Goal: Task Accomplishment & Management: Use online tool/utility

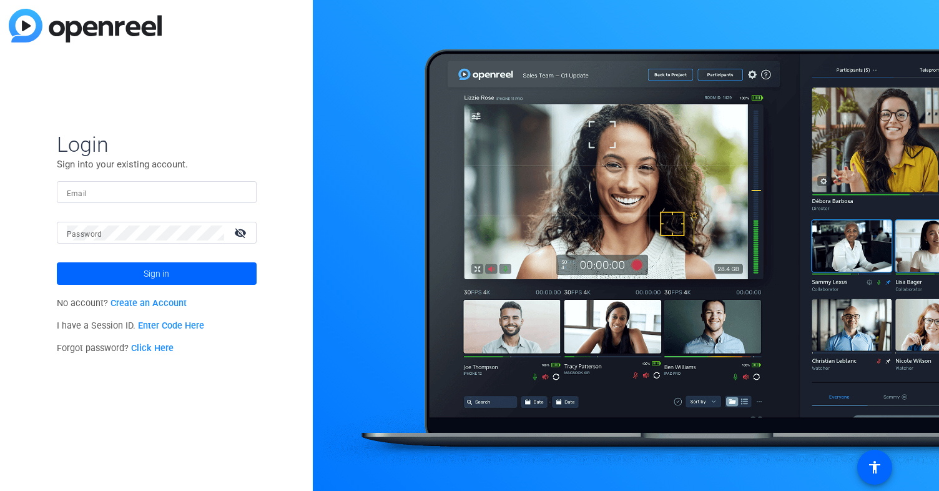
click at [189, 200] on div at bounding box center [157, 192] width 180 height 22
click at [170, 190] on input "Email" at bounding box center [157, 192] width 180 height 15
type input "[PERSON_NAME][EMAIL_ADDRESS][PERSON_NAME][DOMAIN_NAME]"
click at [147, 243] on div at bounding box center [145, 233] width 157 height 22
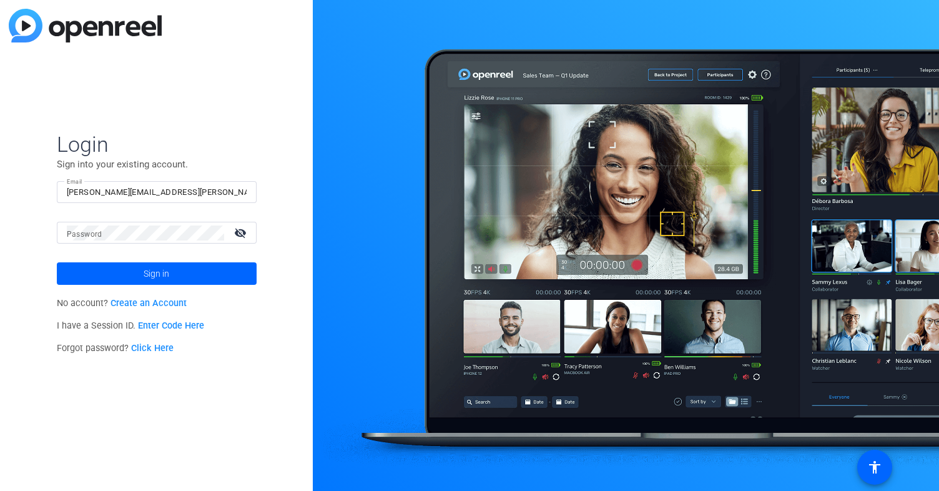
click at [160, 353] on link "Click Here" at bounding box center [152, 348] width 42 height 11
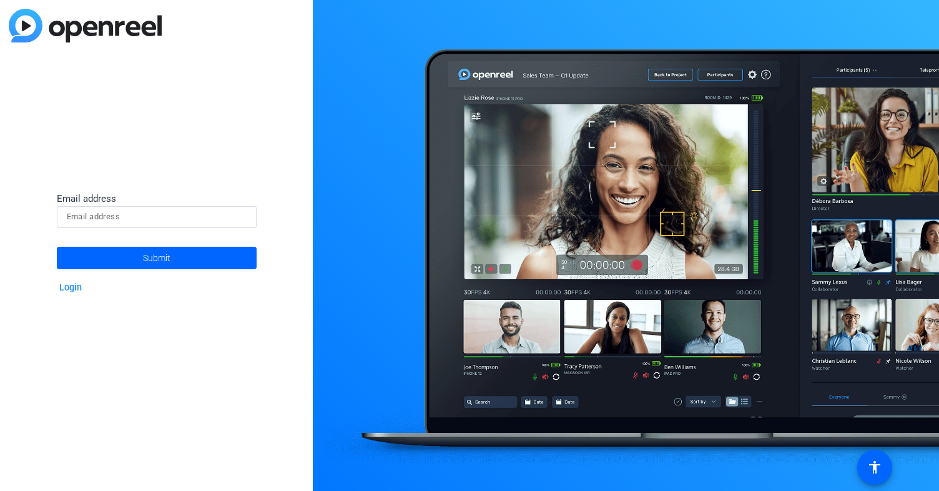
click at [137, 223] on input at bounding box center [157, 216] width 180 height 15
type input "[PERSON_NAME][EMAIL_ADDRESS][PERSON_NAME][DOMAIN_NAME]"
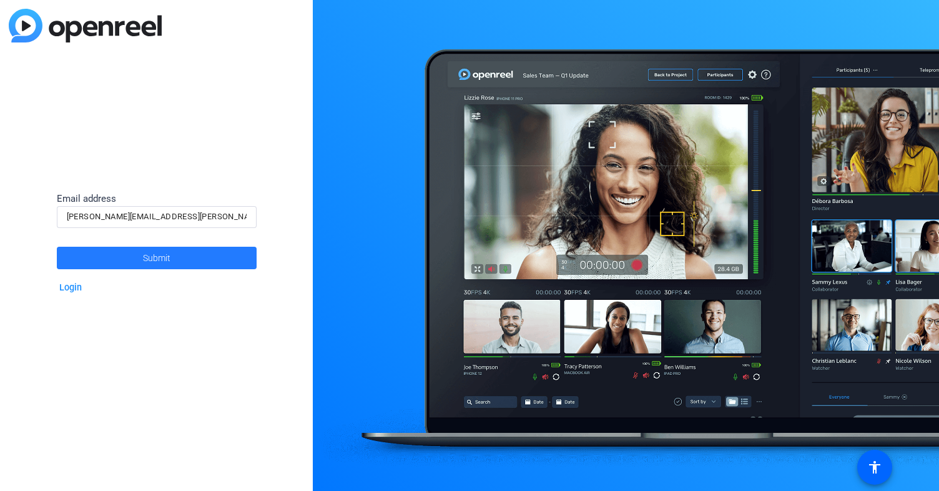
click at [140, 258] on span at bounding box center [157, 258] width 200 height 30
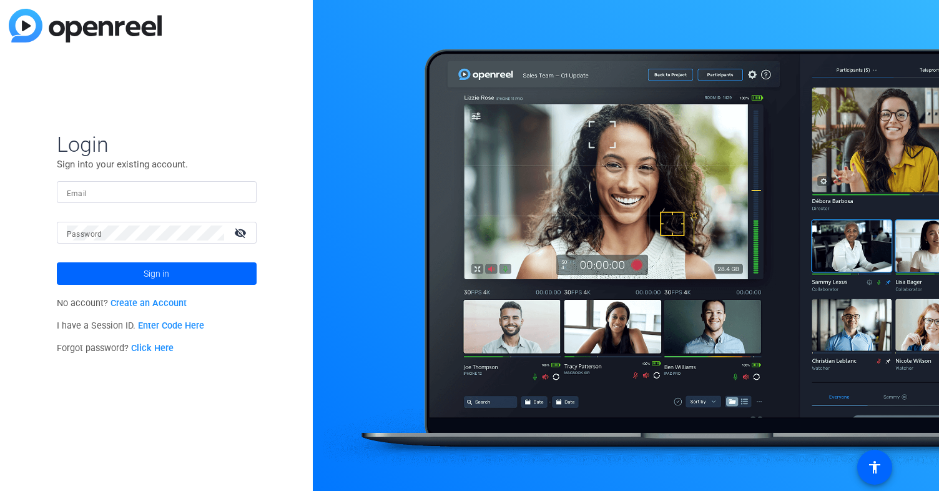
click at [157, 193] on input "Email" at bounding box center [157, 192] width 180 height 15
type input "[PERSON_NAME][EMAIL_ADDRESS][PERSON_NAME][DOMAIN_NAME]"
click at [57, 262] on button "Sign in" at bounding box center [157, 273] width 200 height 22
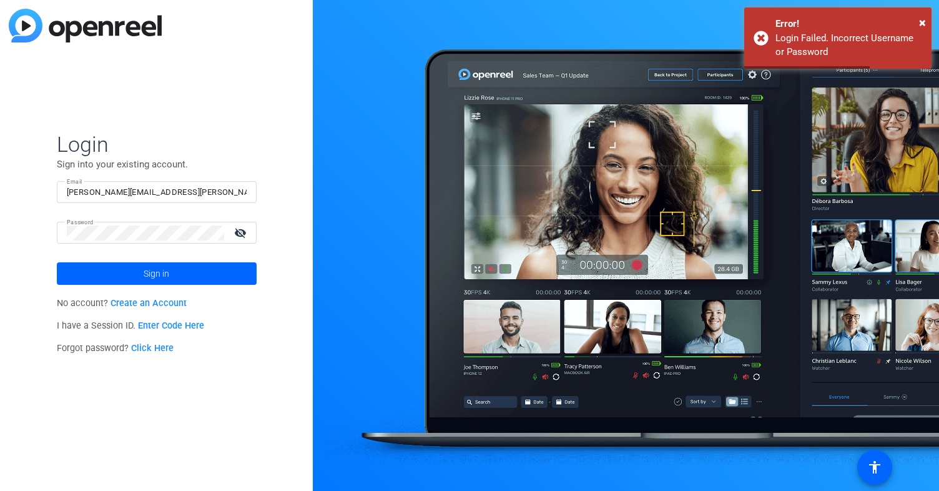
click at [244, 234] on mat-icon "visibility_off" at bounding box center [242, 232] width 30 height 18
click at [57, 262] on button "Sign in" at bounding box center [157, 273] width 200 height 22
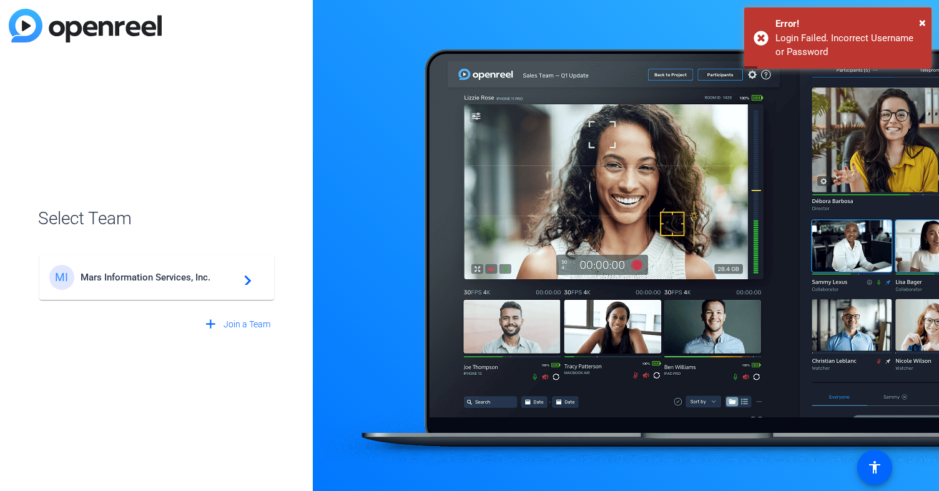
click at [183, 270] on div "MI Mars Information Services, Inc. navigate_next" at bounding box center [156, 277] width 215 height 25
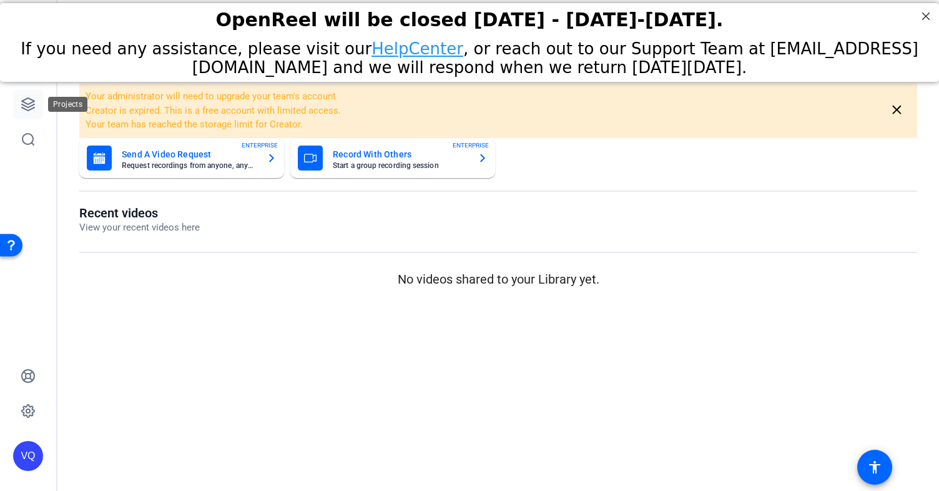
click at [26, 107] on icon at bounding box center [28, 104] width 15 height 15
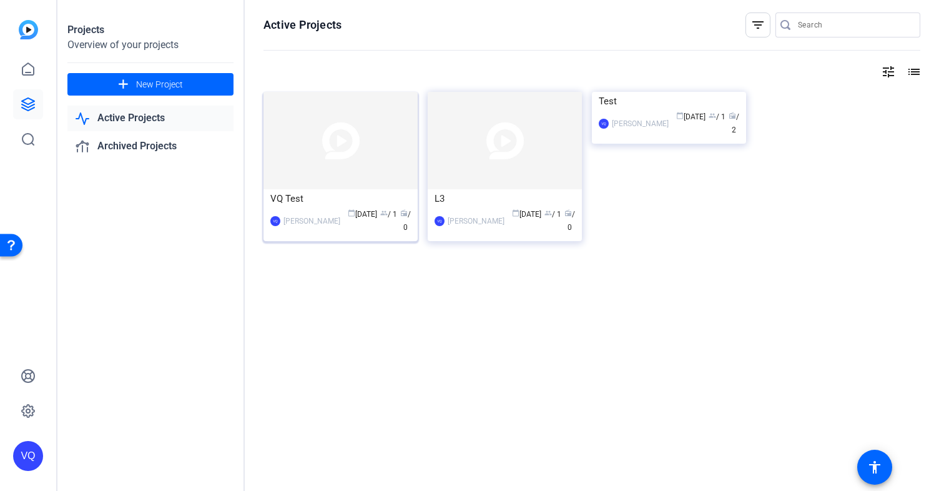
click at [293, 157] on img at bounding box center [340, 140] width 154 height 97
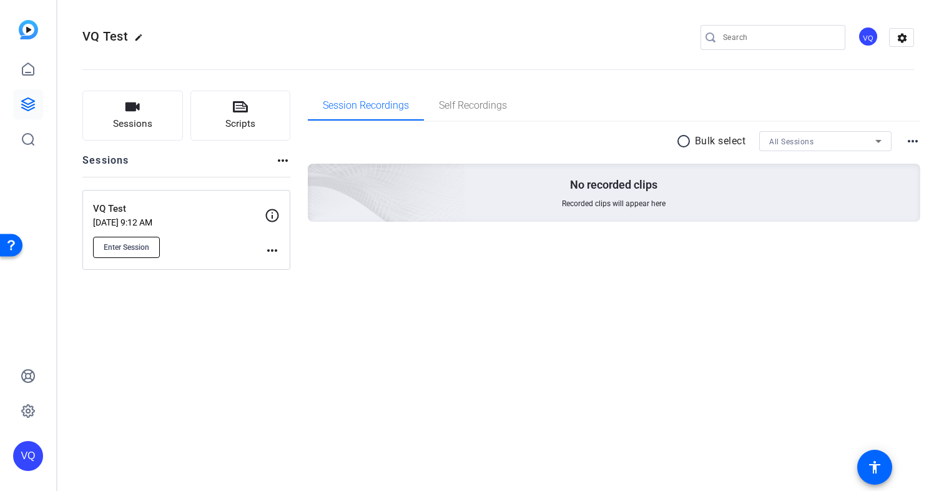
click at [125, 242] on span "Enter Session" at bounding box center [127, 247] width 46 height 10
click at [32, 373] on icon at bounding box center [28, 375] width 15 height 15
click at [36, 68] on link at bounding box center [28, 69] width 30 height 30
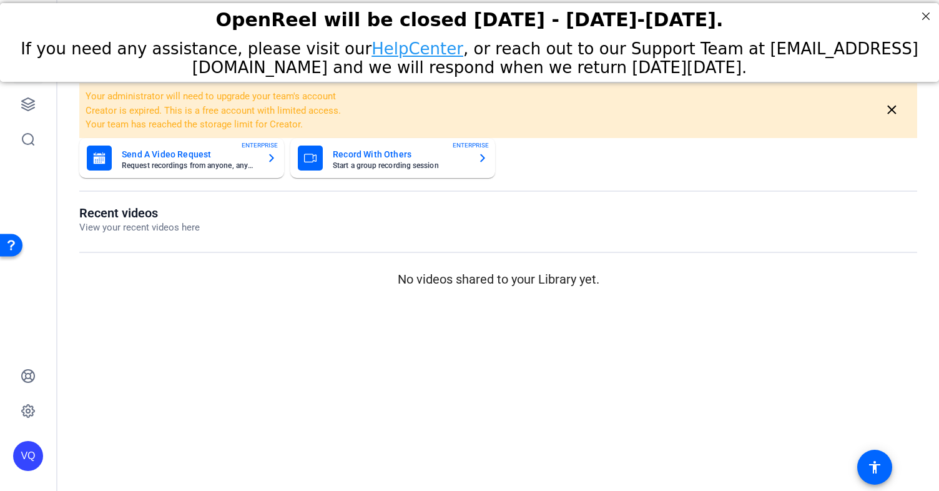
click at [197, 165] on mat-card-subtitle "Request recordings from anyone, anywhere" at bounding box center [189, 165] width 135 height 7
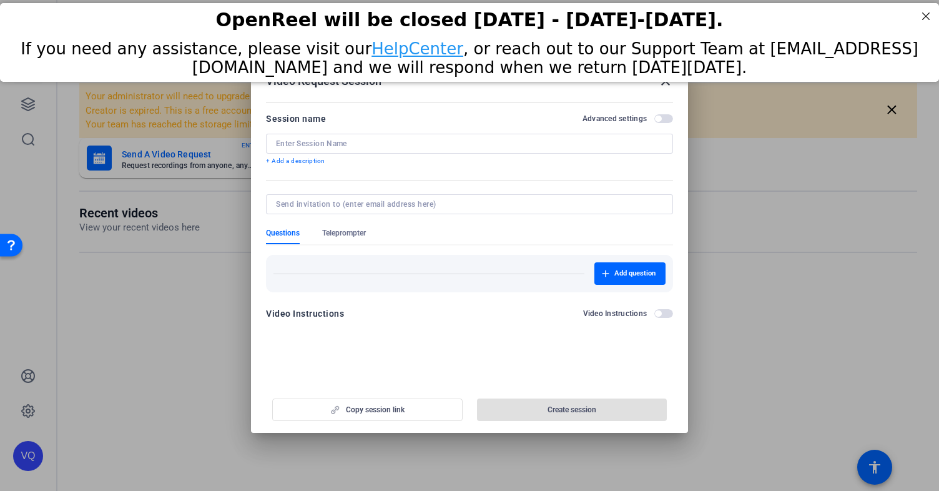
click at [384, 147] on input at bounding box center [469, 144] width 387 height 10
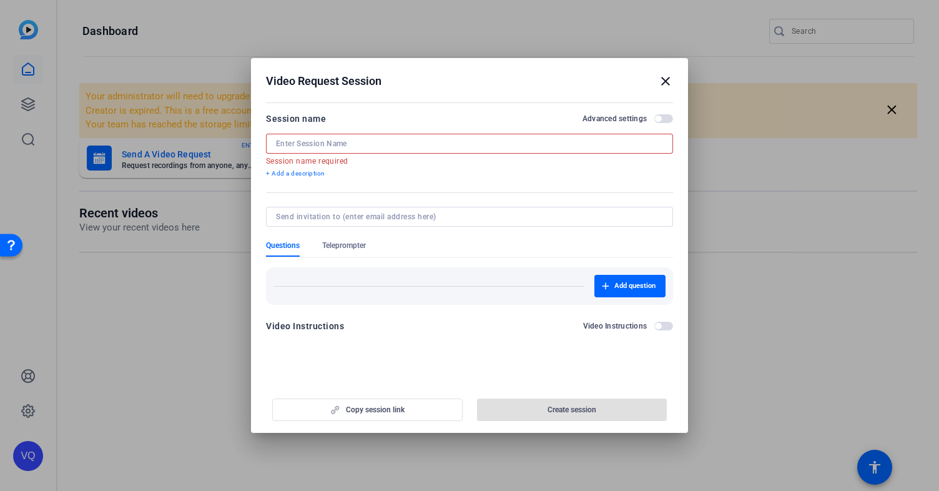
click at [432, 134] on div at bounding box center [469, 144] width 387 height 20
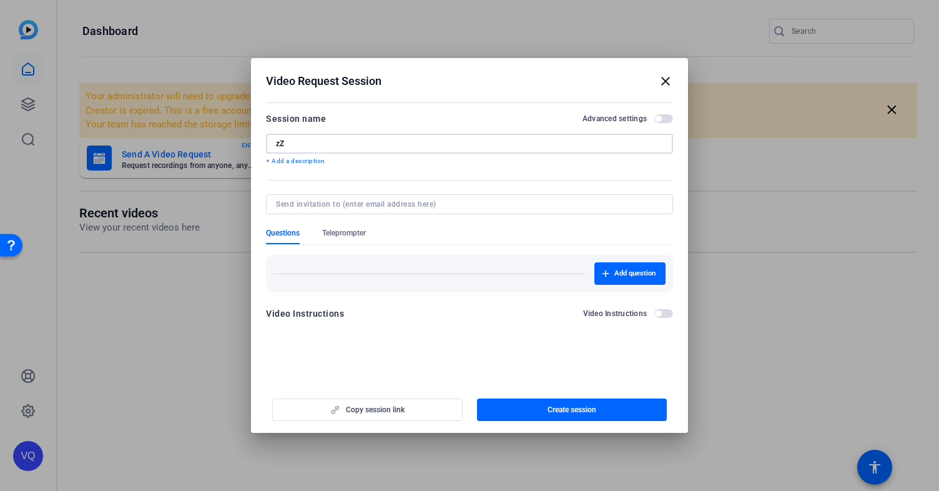
type input "z"
type input "Zephan Test"
click at [366, 205] on input at bounding box center [467, 204] width 382 height 10
type input "[EMAIL_ADDRESS][DOMAIN_NAME]"
click at [544, 408] on span "button" at bounding box center [572, 409] width 190 height 30
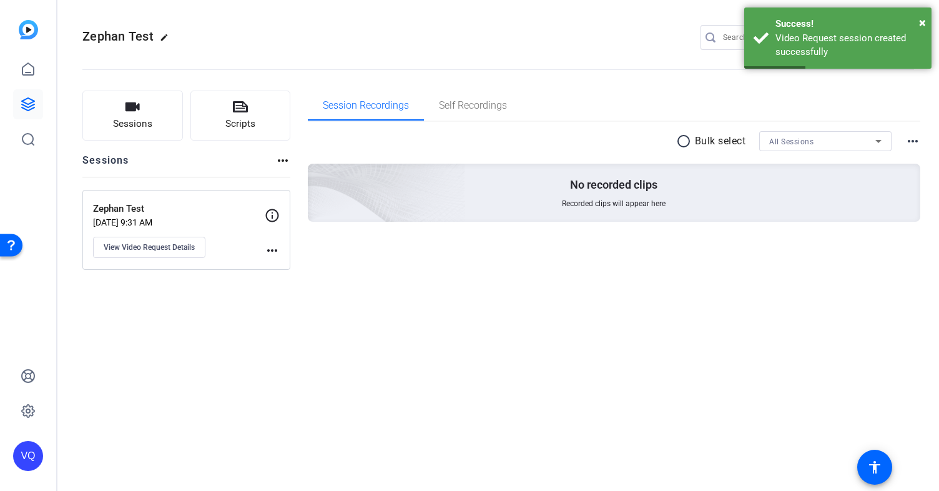
click at [271, 249] on mat-icon "more_horiz" at bounding box center [272, 250] width 15 height 15
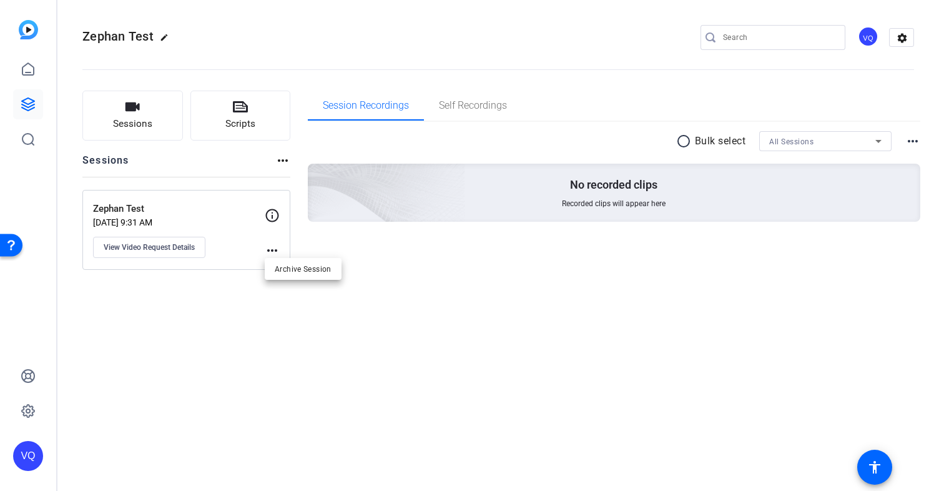
click at [212, 218] on div at bounding box center [469, 245] width 939 height 491
click at [171, 213] on p "Zephan Test" at bounding box center [179, 209] width 172 height 14
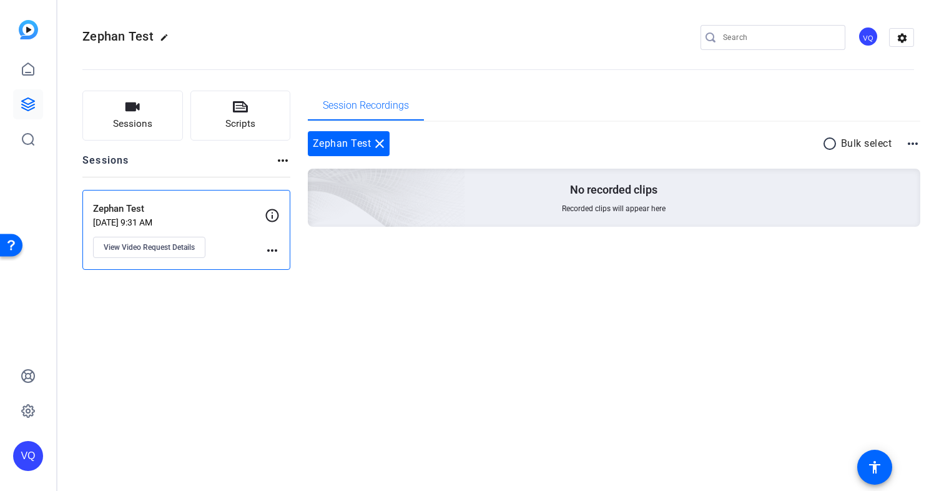
click at [217, 220] on p "Aug 15, 2025 @ 9:31 AM" at bounding box center [179, 222] width 172 height 10
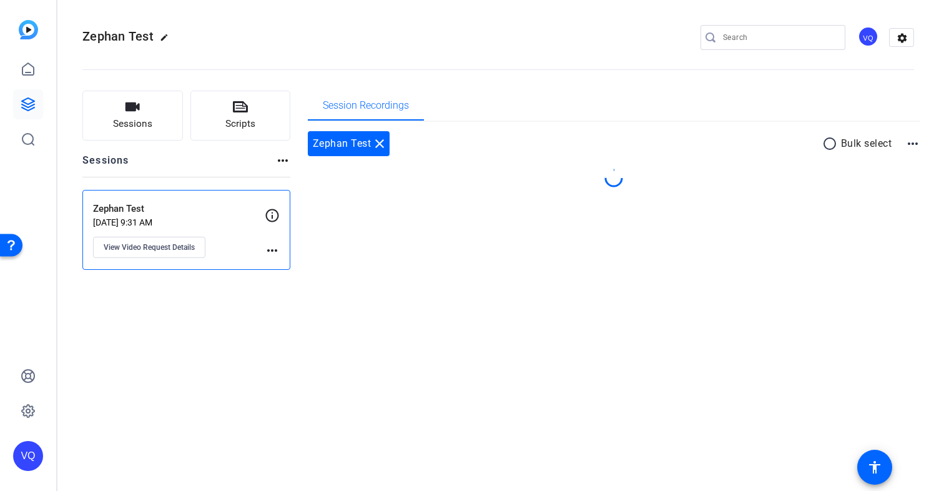
click at [217, 220] on p "Aug 15, 2025 @ 9:31 AM" at bounding box center [179, 222] width 172 height 10
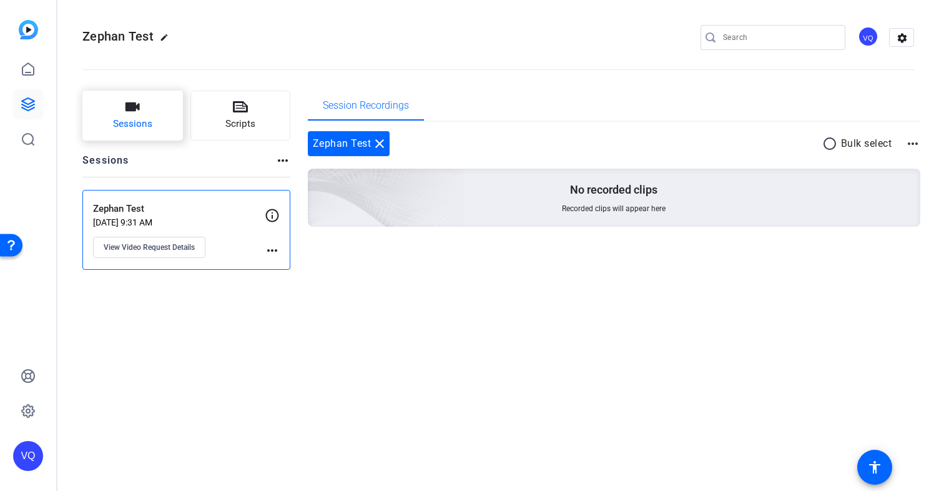
click at [125, 115] on button "Sessions" at bounding box center [132, 115] width 100 height 50
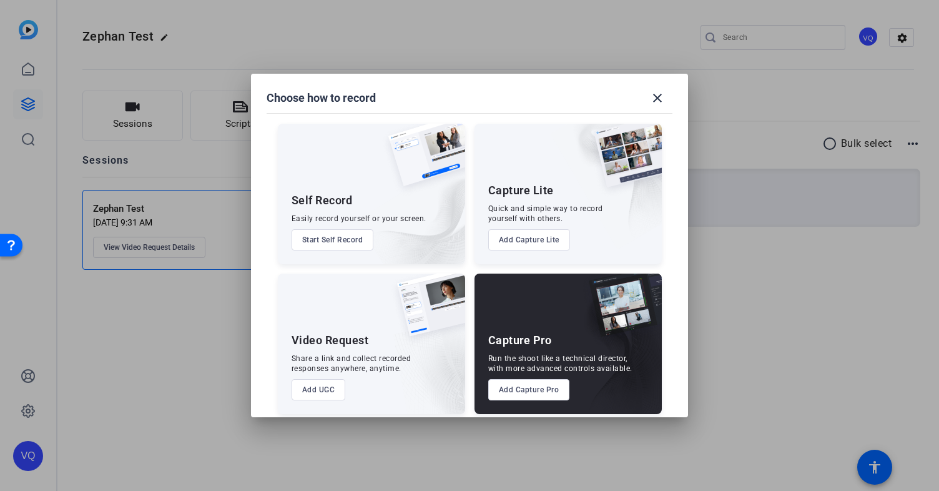
scroll to position [9, 0]
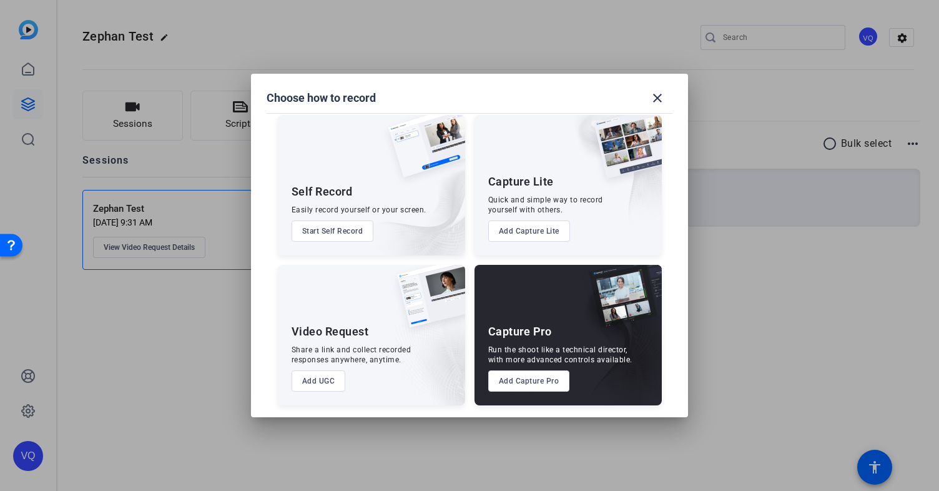
click at [527, 235] on button "Add Capture Lite" at bounding box center [529, 230] width 82 height 21
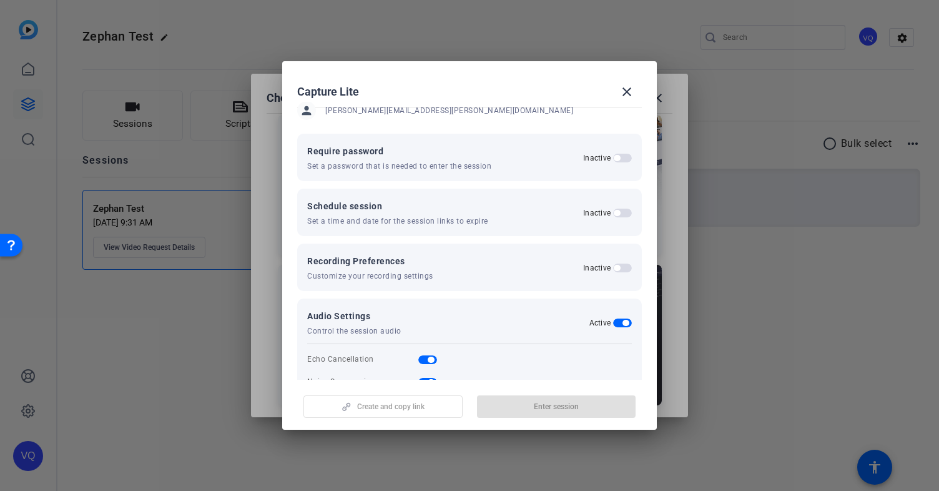
scroll to position [138, 0]
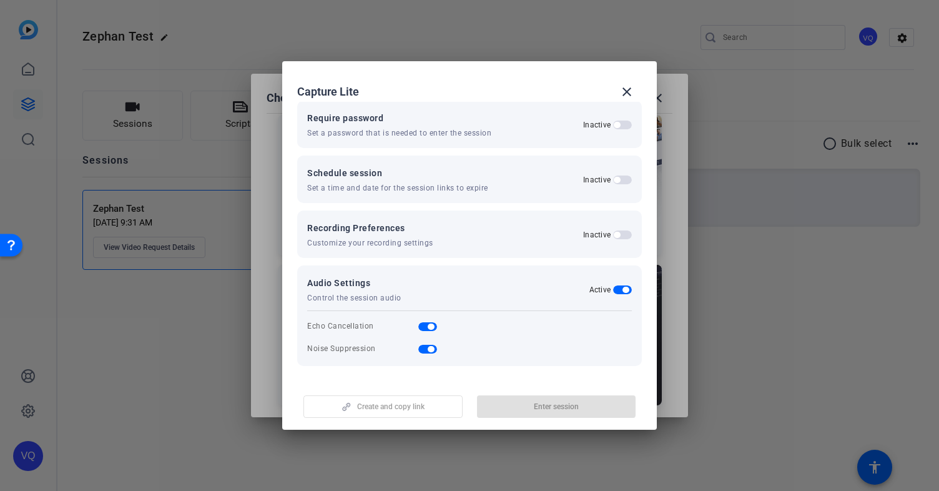
click at [616, 236] on span "button" at bounding box center [622, 234] width 19 height 9
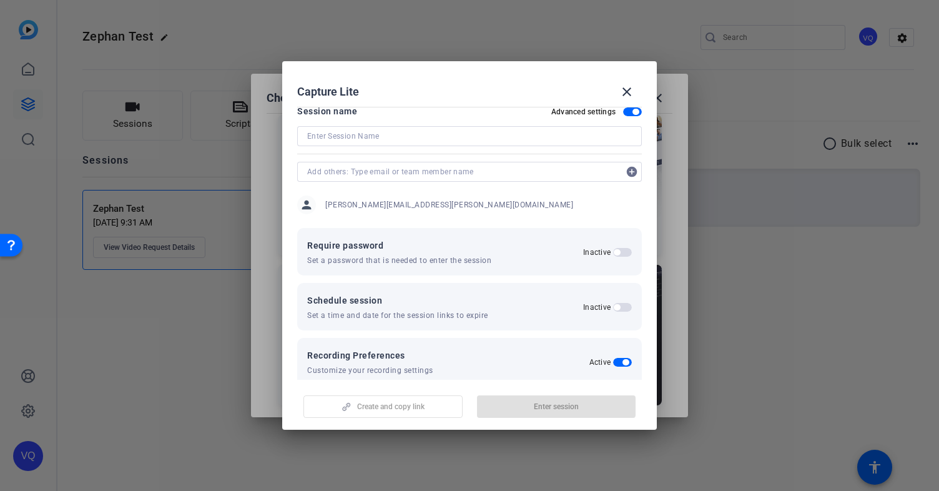
scroll to position [0, 0]
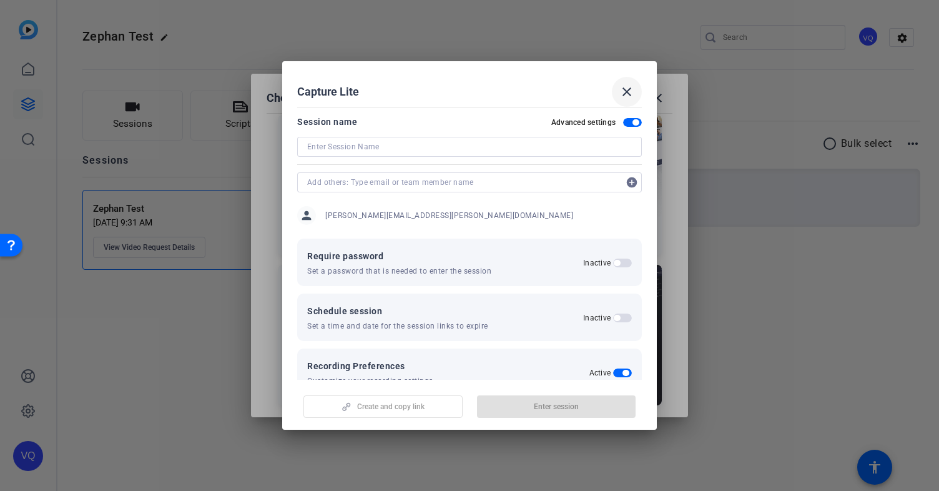
click at [629, 94] on mat-icon "close" at bounding box center [626, 91] width 15 height 15
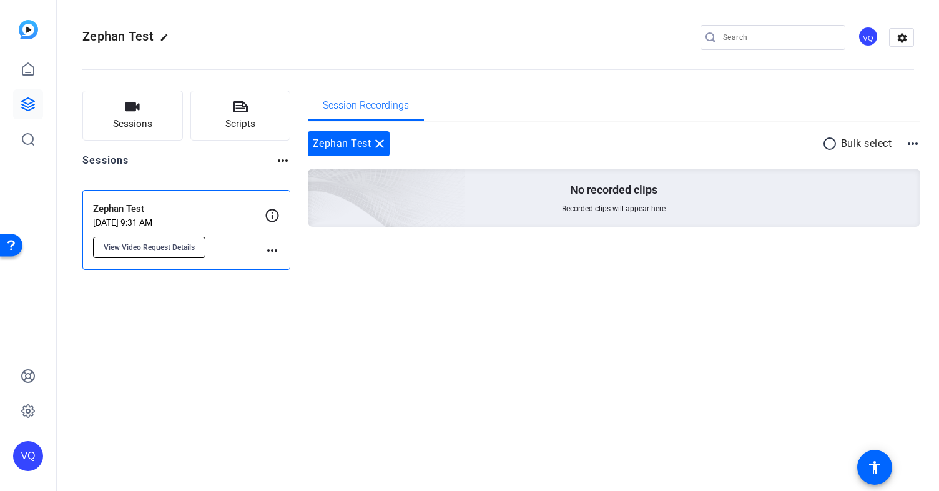
click at [149, 246] on span "View Video Request Details" at bounding box center [149, 247] width 91 height 10
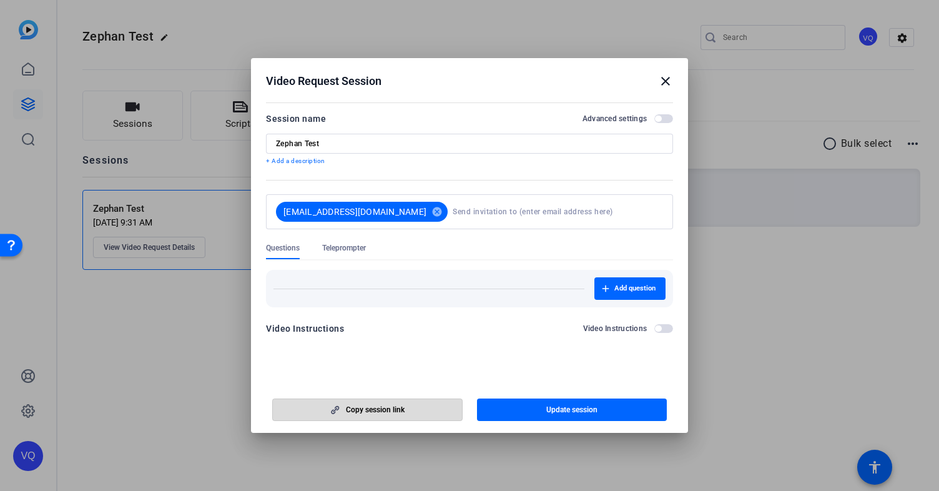
click at [389, 410] on span "Copy session link" at bounding box center [375, 409] width 59 height 10
click at [668, 81] on mat-icon "close" at bounding box center [665, 81] width 15 height 15
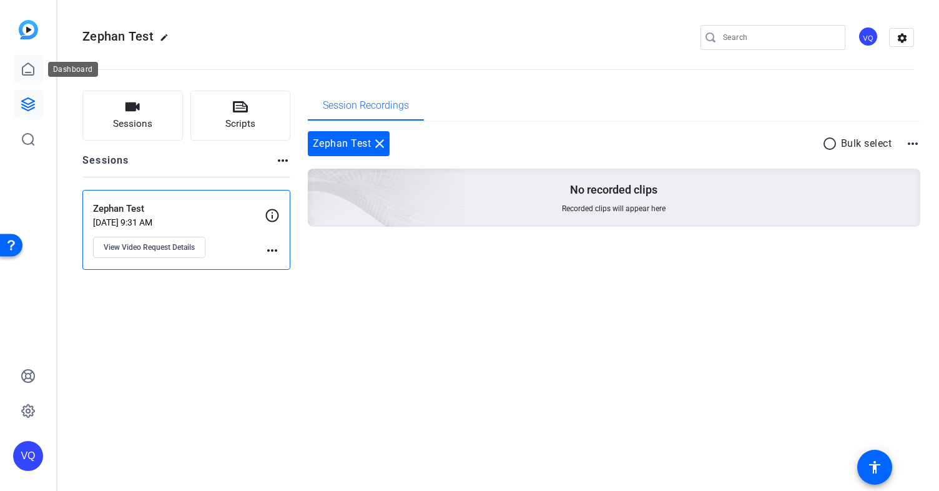
click at [16, 70] on link at bounding box center [28, 69] width 30 height 30
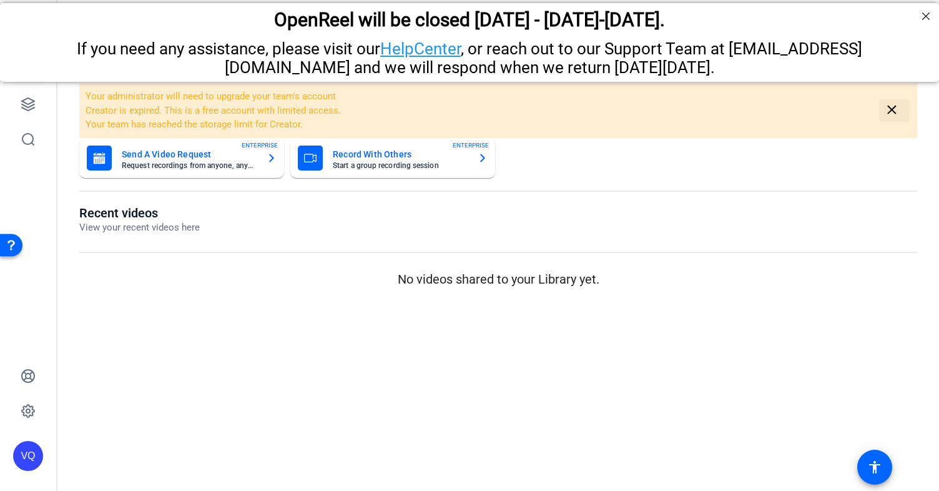
click at [889, 105] on mat-icon "close" at bounding box center [892, 110] width 16 height 16
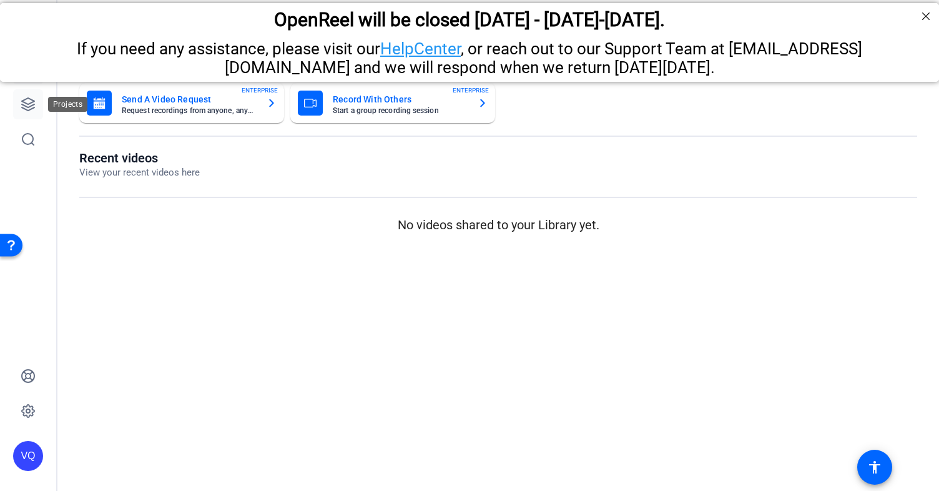
click at [24, 112] on link at bounding box center [28, 104] width 30 height 30
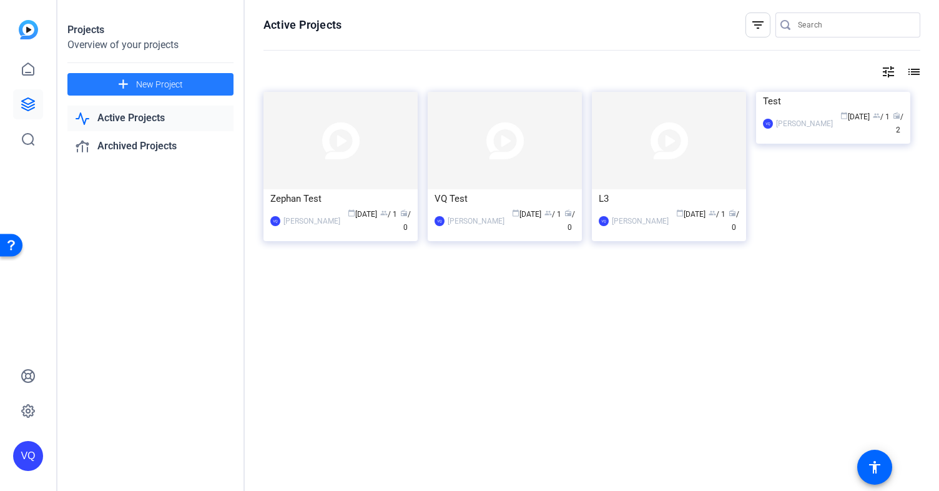
click at [138, 78] on span "New Project" at bounding box center [159, 84] width 47 height 13
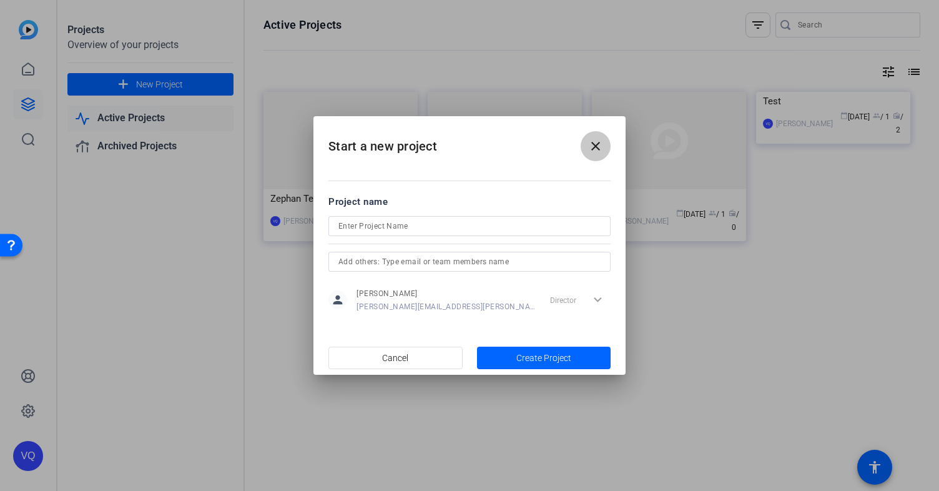
click at [597, 152] on mat-icon "close" at bounding box center [595, 146] width 15 height 15
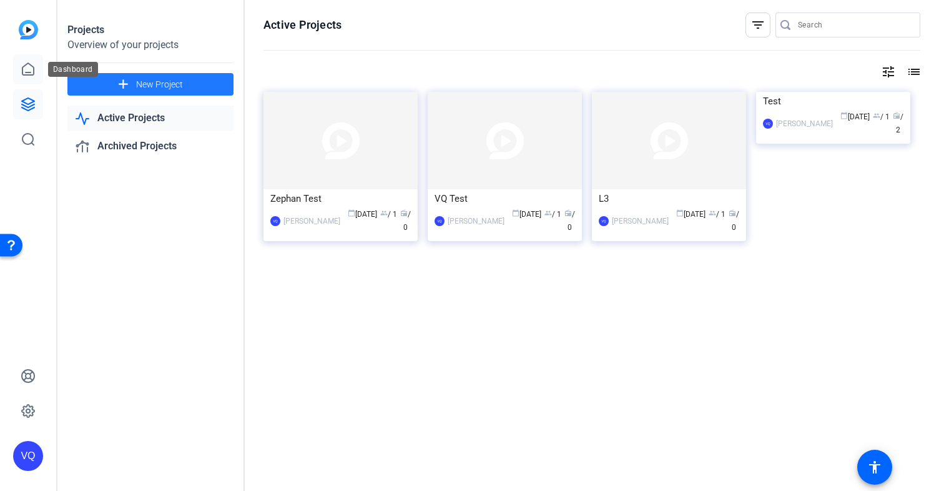
click at [27, 67] on icon at bounding box center [28, 69] width 15 height 15
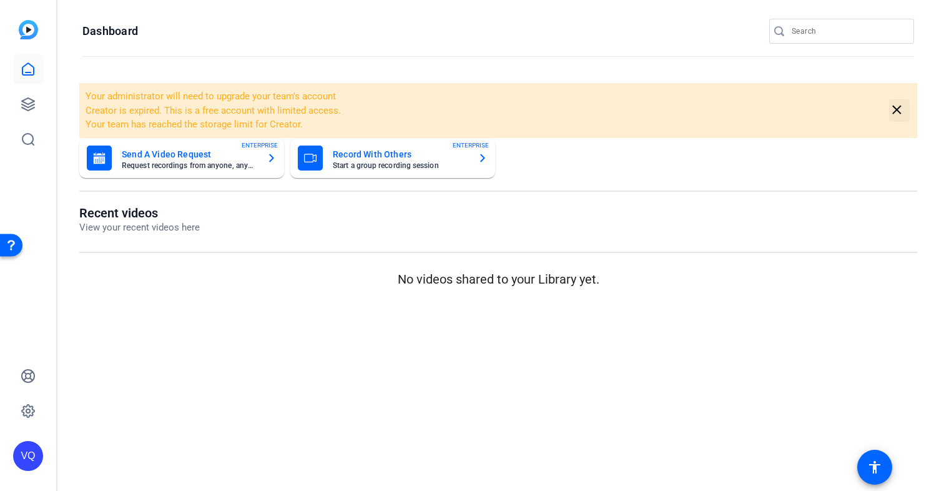
click at [899, 110] on mat-icon "close" at bounding box center [897, 110] width 16 height 16
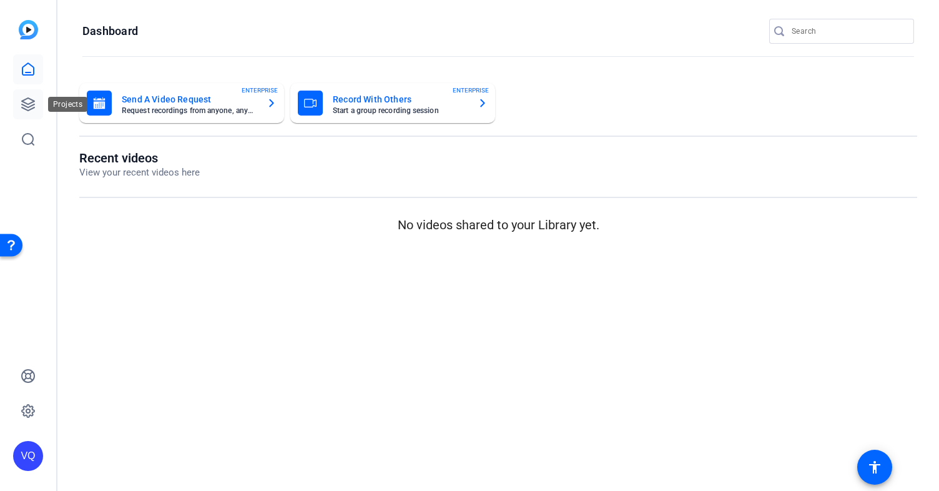
click at [37, 106] on link at bounding box center [28, 104] width 30 height 30
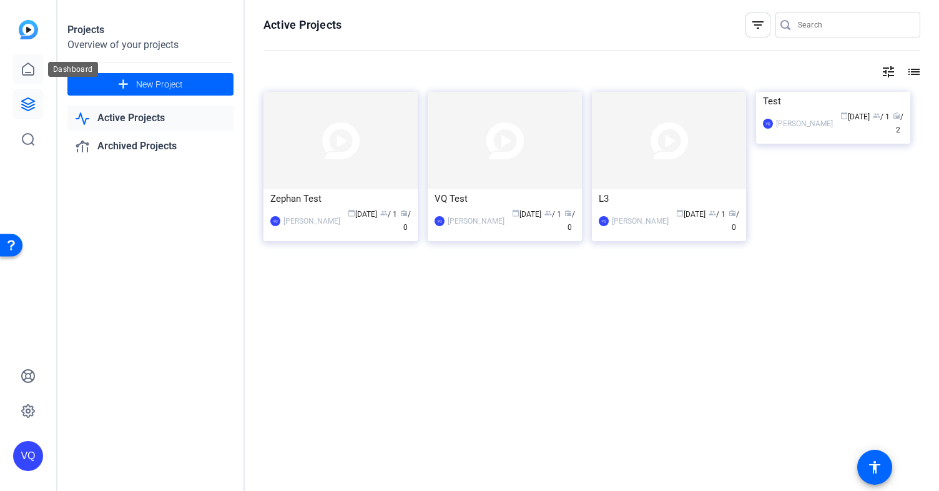
click at [17, 79] on link at bounding box center [28, 69] width 30 height 30
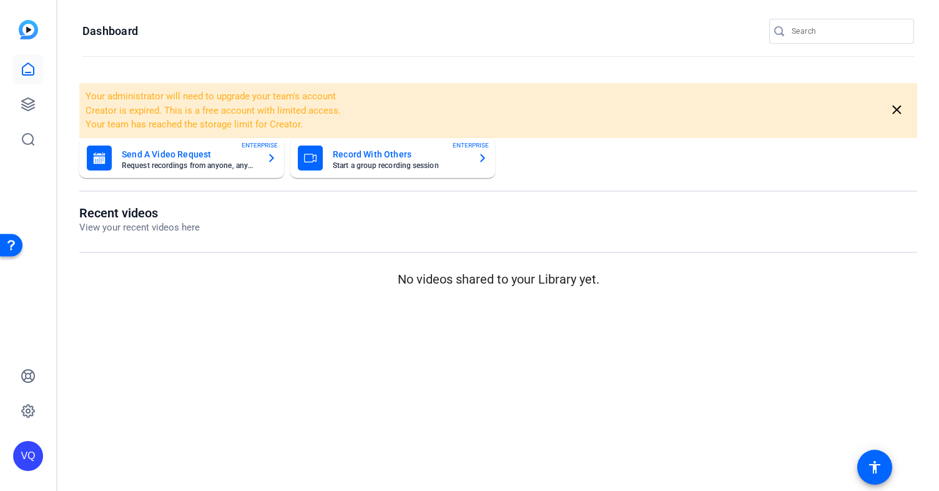
click at [27, 33] on img at bounding box center [28, 29] width 19 height 19
click at [31, 100] on icon at bounding box center [28, 104] width 12 height 12
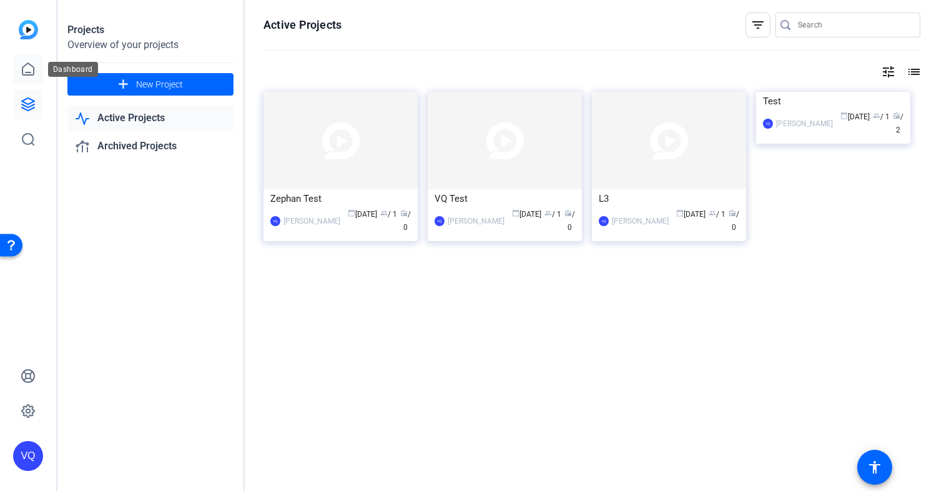
click at [29, 82] on link at bounding box center [28, 69] width 30 height 30
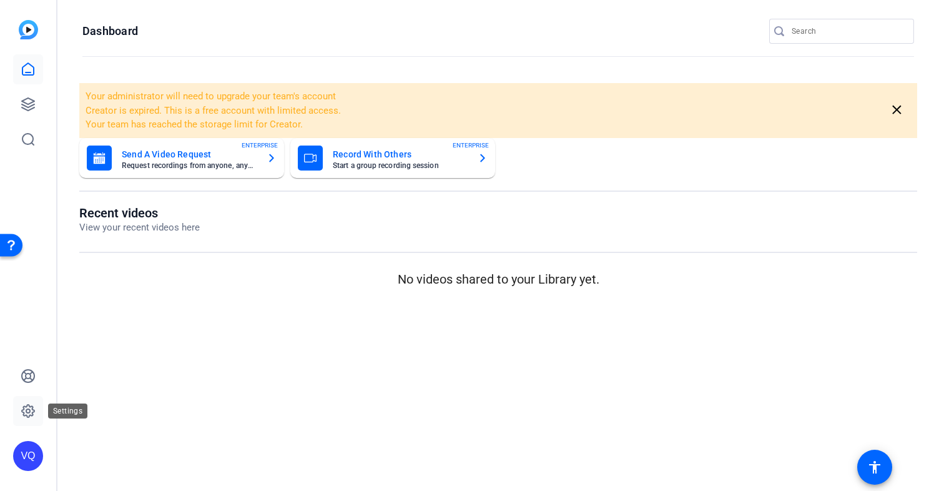
click at [30, 411] on icon at bounding box center [28, 411] width 4 height 4
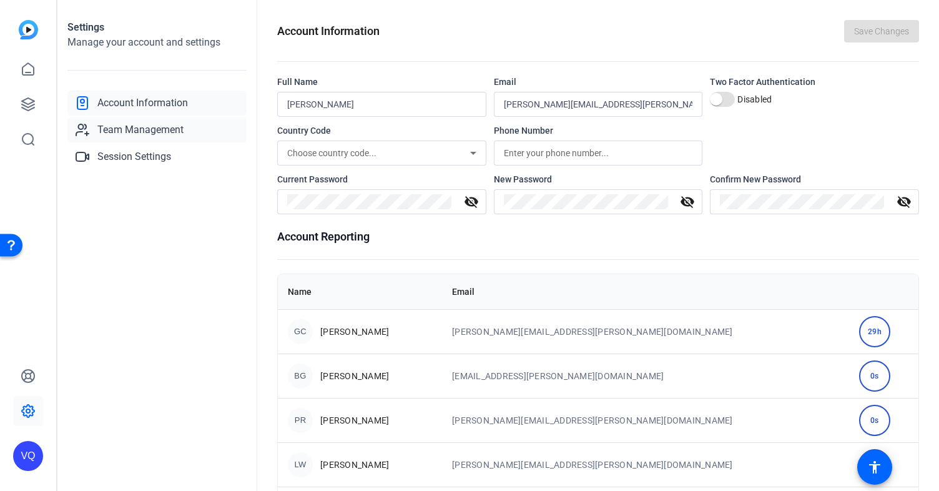
click at [141, 129] on span "Team Management" at bounding box center [140, 129] width 86 height 15
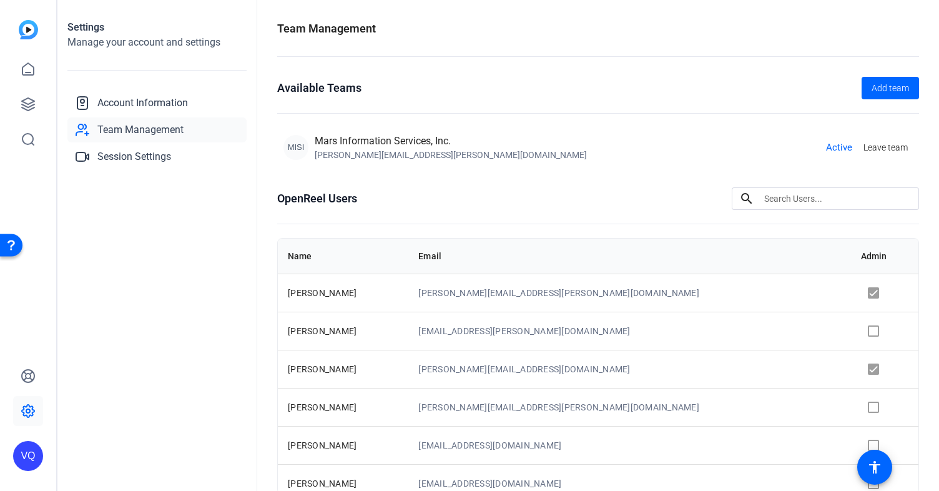
click at [728, 155] on div "MISI Mars Information Services, Inc. gina.calleo@effem.com Active Leave team" at bounding box center [597, 147] width 629 height 27
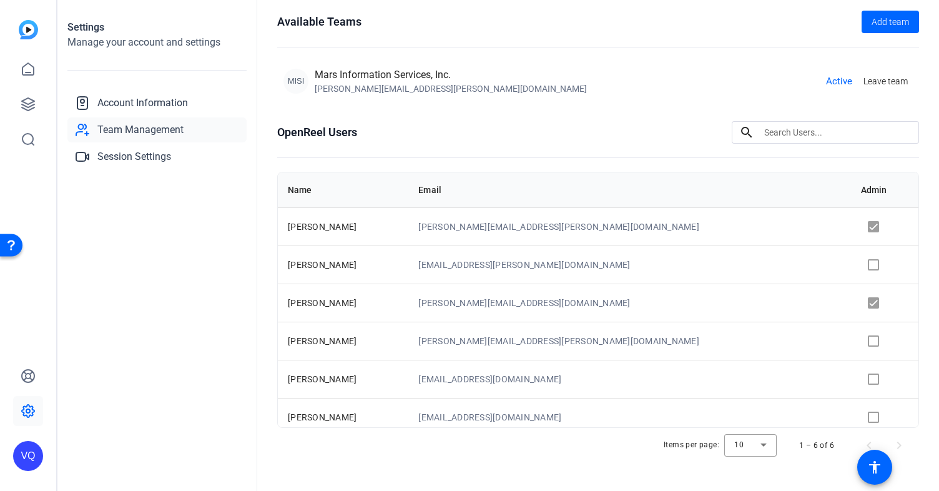
scroll to position [77, 0]
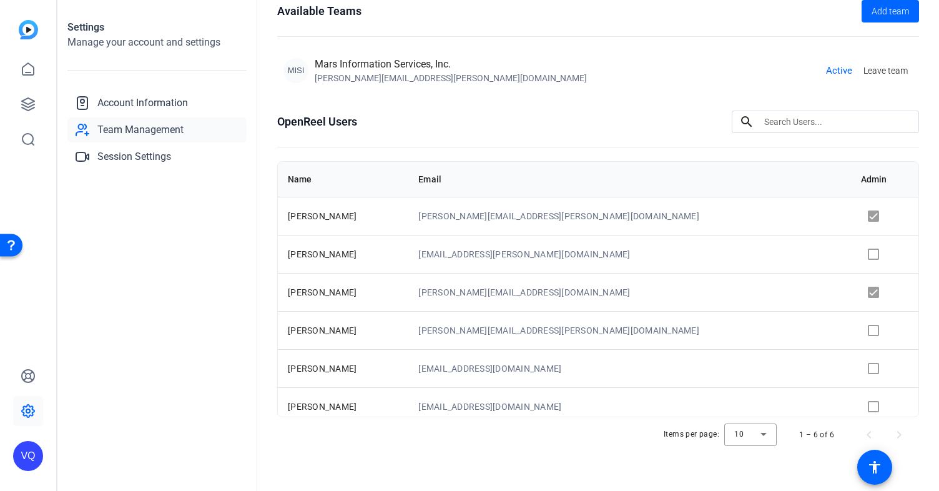
click at [851, 334] on td at bounding box center [884, 330] width 67 height 38
click at [851, 331] on td at bounding box center [884, 330] width 67 height 38
click at [851, 294] on td at bounding box center [884, 292] width 67 height 38
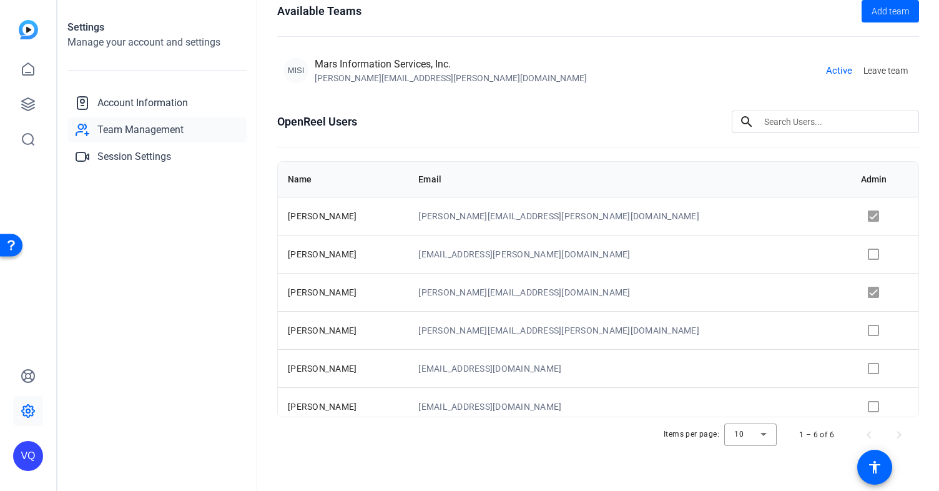
click at [851, 294] on td at bounding box center [884, 292] width 67 height 38
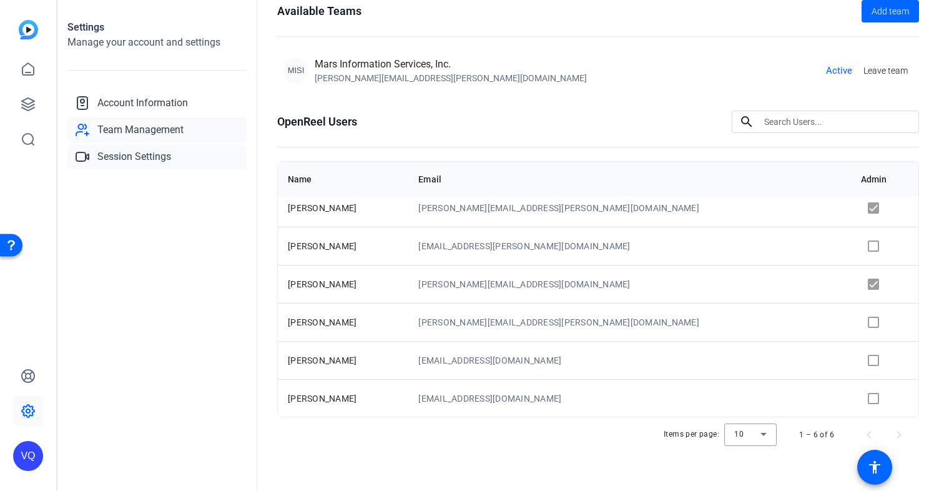
click at [132, 154] on span "Session Settings" at bounding box center [134, 156] width 74 height 15
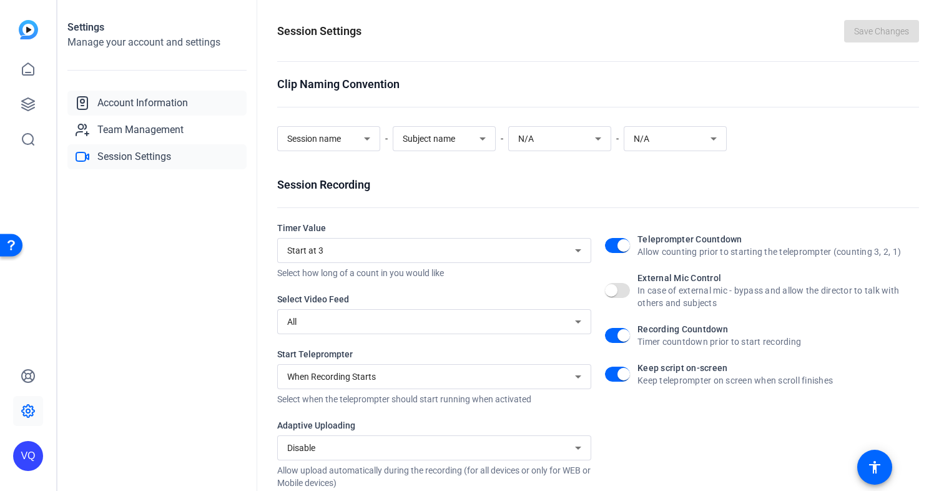
click at [119, 100] on span "Account Information" at bounding box center [142, 102] width 90 height 15
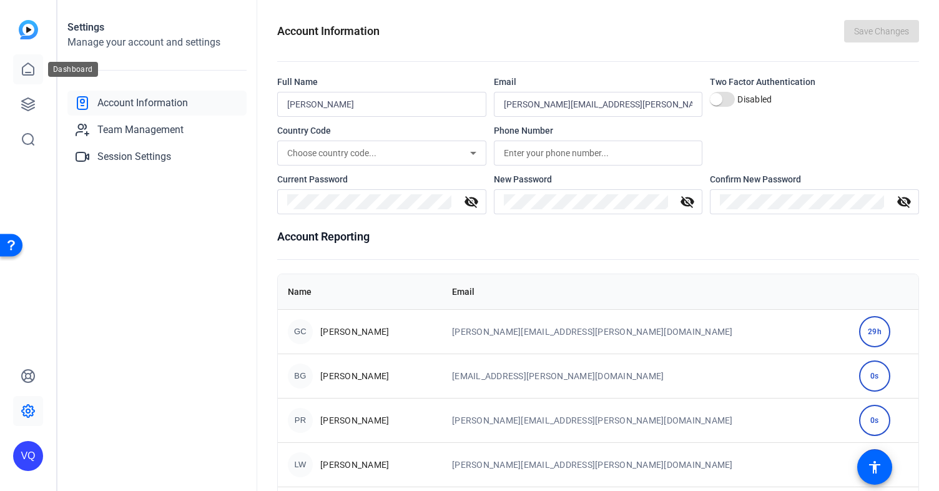
click at [28, 81] on link at bounding box center [28, 69] width 30 height 30
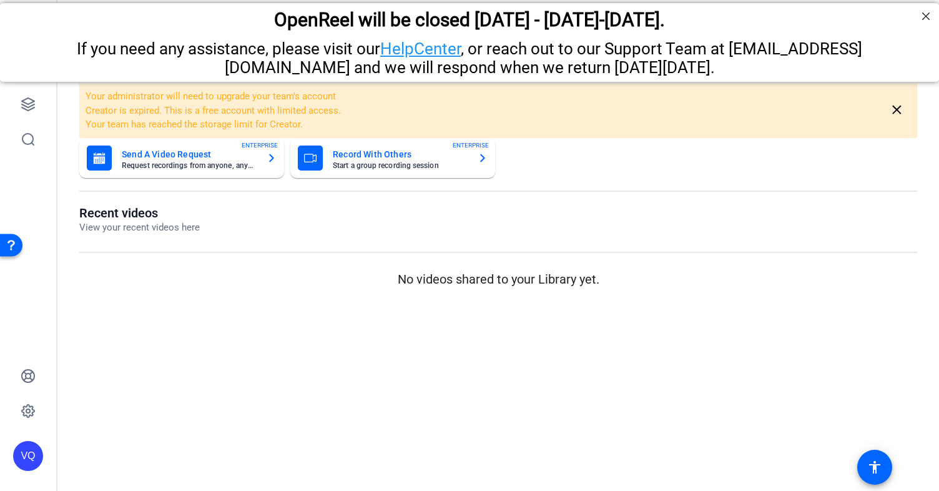
click at [247, 163] on mat-card-subtitle "Request recordings from anyone, anywhere" at bounding box center [189, 165] width 135 height 7
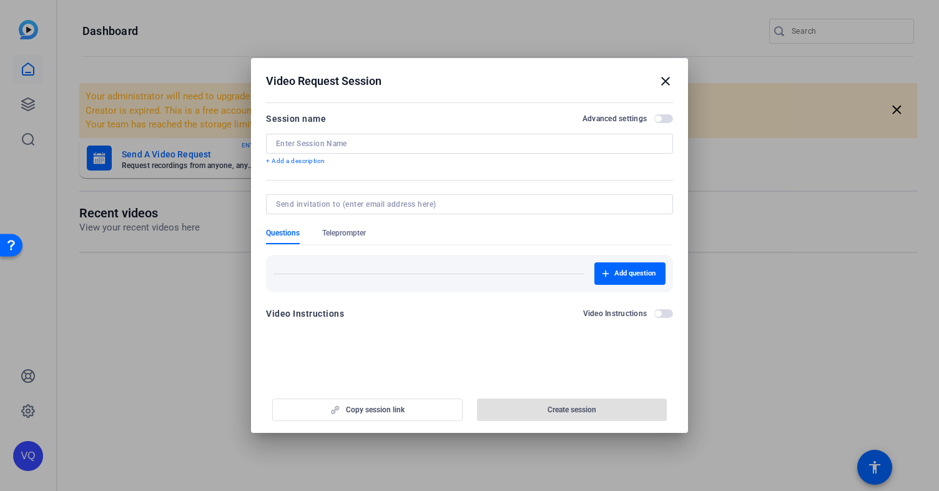
click at [659, 81] on mat-icon "close" at bounding box center [665, 81] width 15 height 15
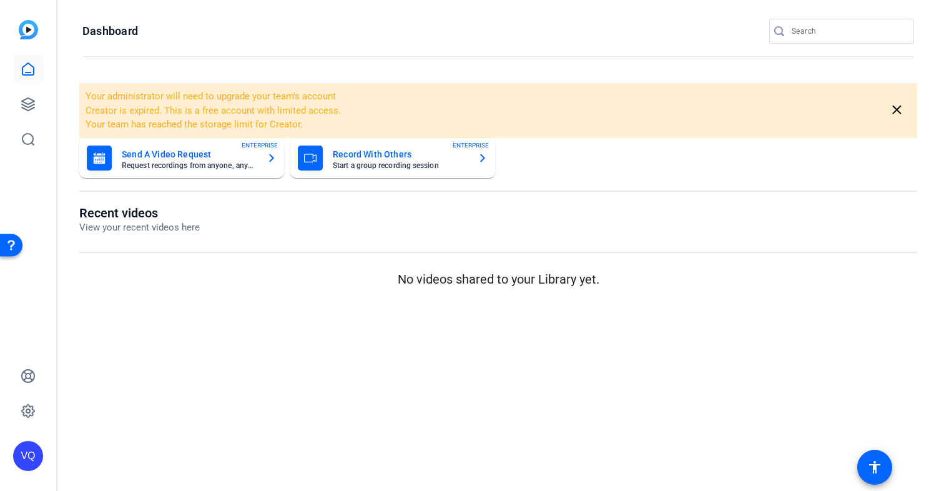
click at [399, 151] on mat-card-title "Record With Others" at bounding box center [400, 154] width 135 height 15
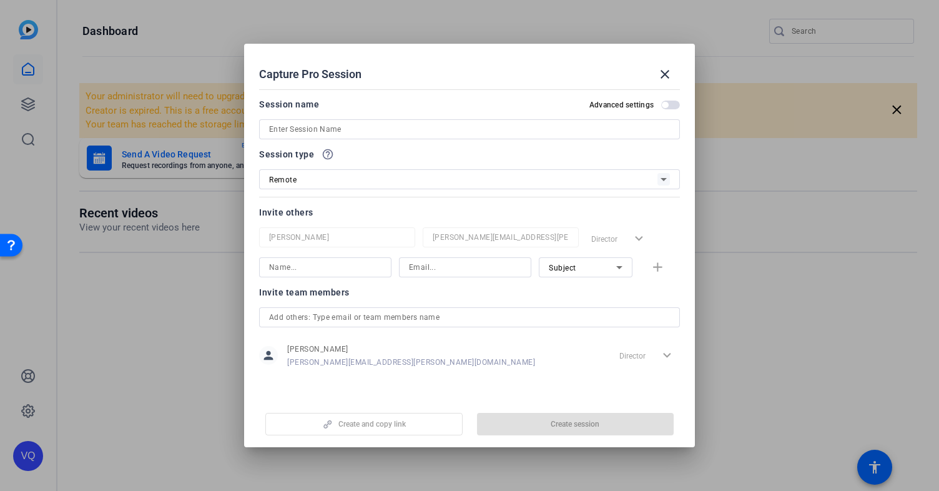
click at [668, 104] on span "button" at bounding box center [670, 104] width 19 height 9
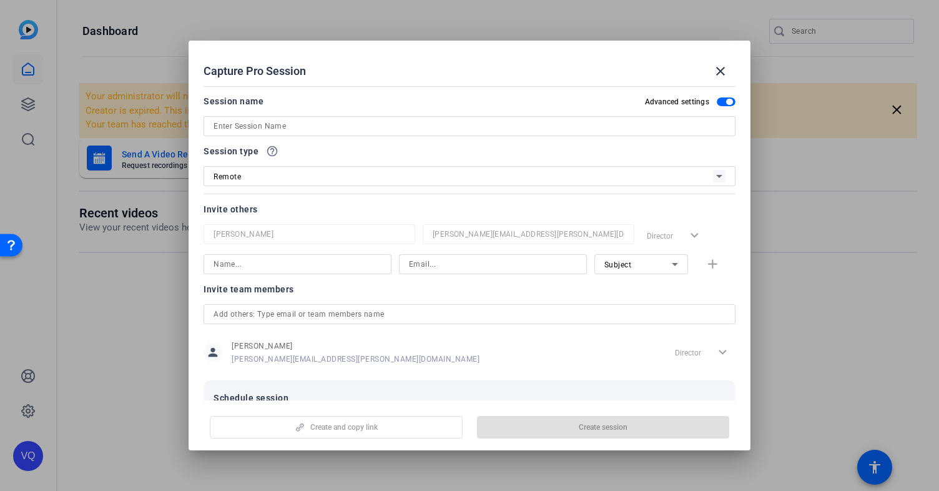
click at [467, 174] on div "Remote" at bounding box center [462, 177] width 499 height 16
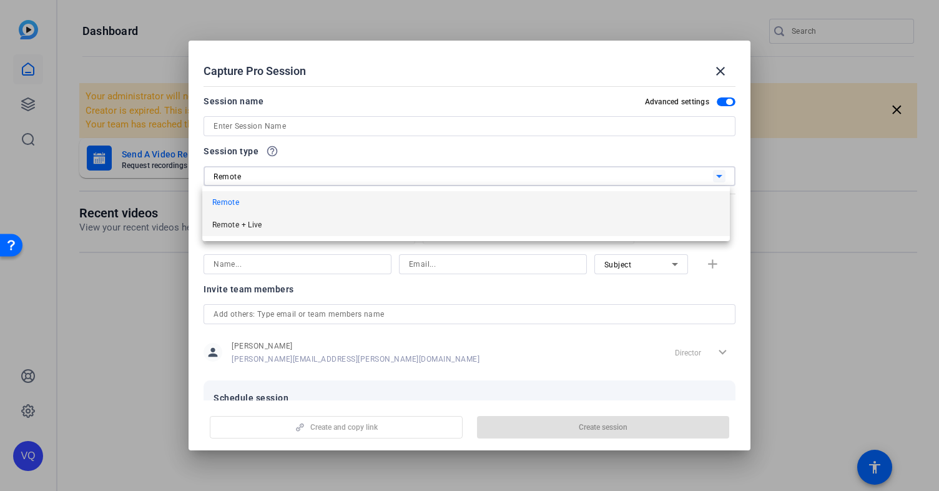
click at [485, 222] on mat-option "Remote + Live" at bounding box center [465, 224] width 527 height 22
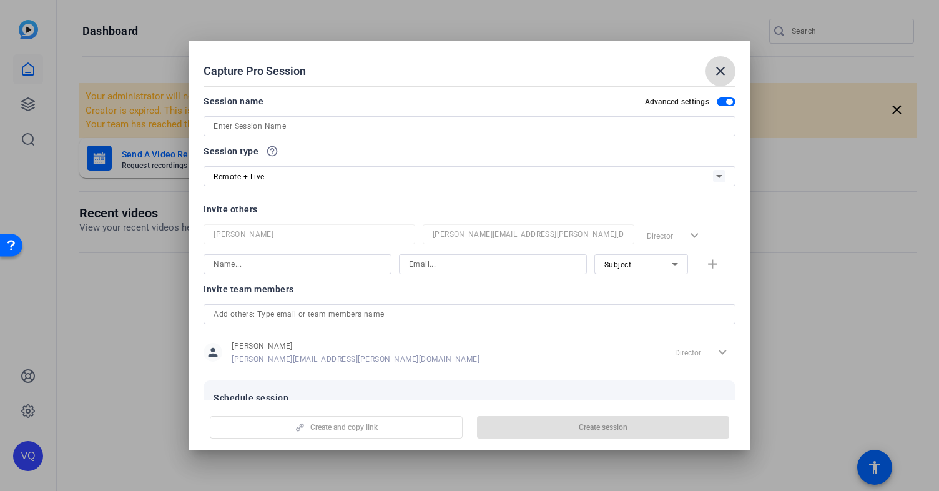
click at [722, 75] on mat-icon "close" at bounding box center [720, 71] width 15 height 15
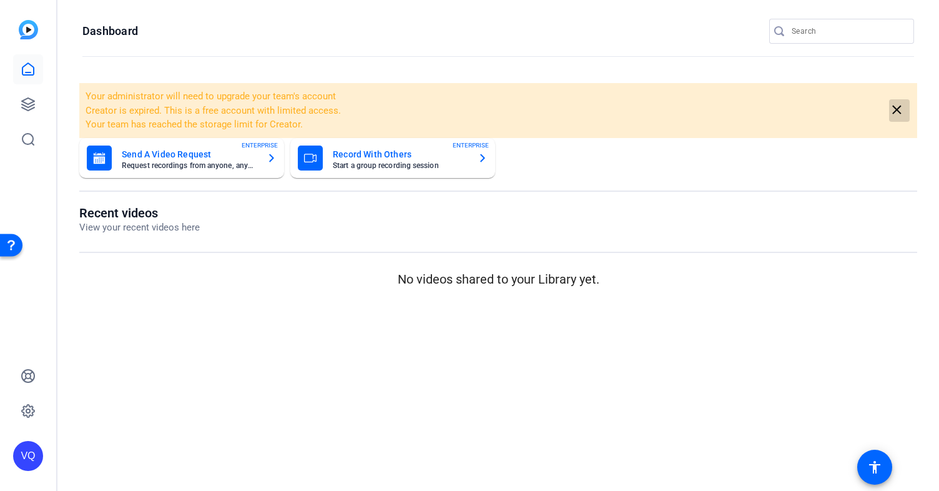
click at [899, 109] on mat-icon "close" at bounding box center [897, 110] width 16 height 16
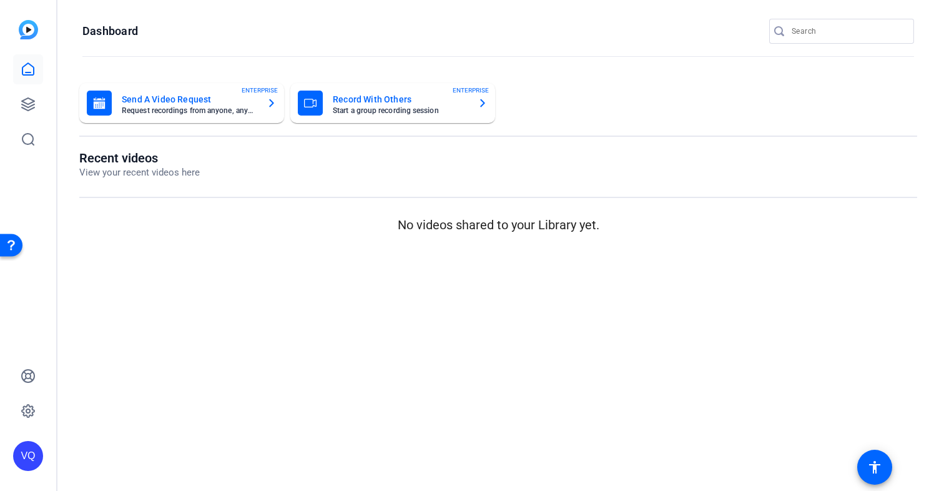
click at [321, 174] on openreel-page-title "Recent videos View your recent videos here" at bounding box center [498, 164] width 838 height 29
click at [24, 37] on img at bounding box center [28, 29] width 19 height 19
click at [22, 459] on div "VQ" at bounding box center [28, 456] width 30 height 30
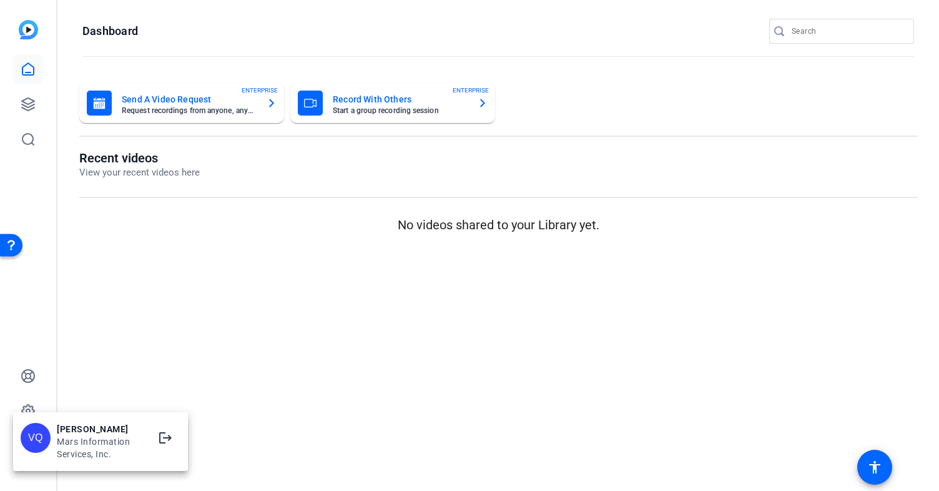
click at [121, 436] on div "Mars Information Services, Inc." at bounding box center [100, 447] width 87 height 25
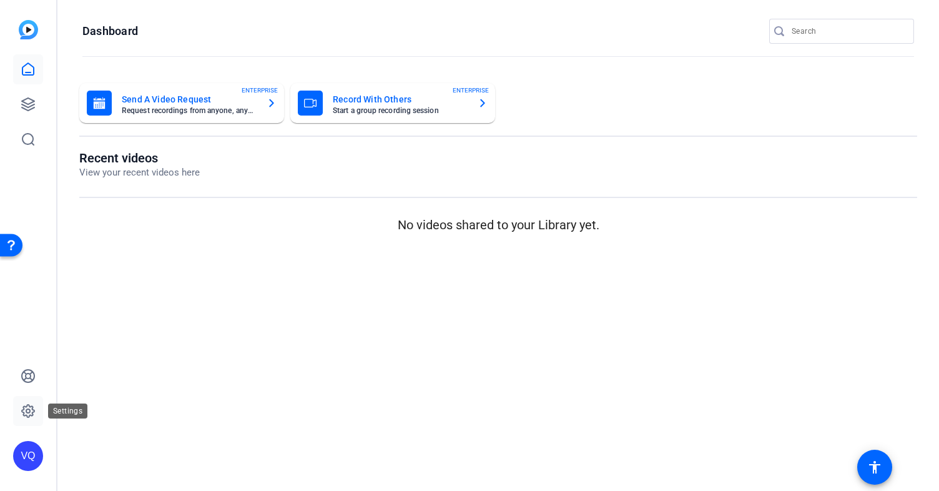
click at [20, 416] on link at bounding box center [28, 411] width 30 height 30
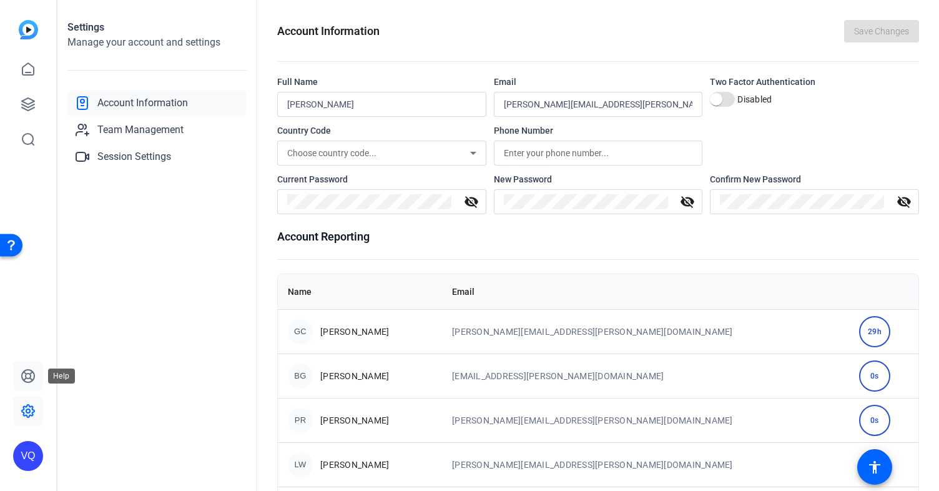
click at [27, 378] on icon at bounding box center [28, 375] width 12 height 12
click at [33, 77] on link at bounding box center [28, 69] width 30 height 30
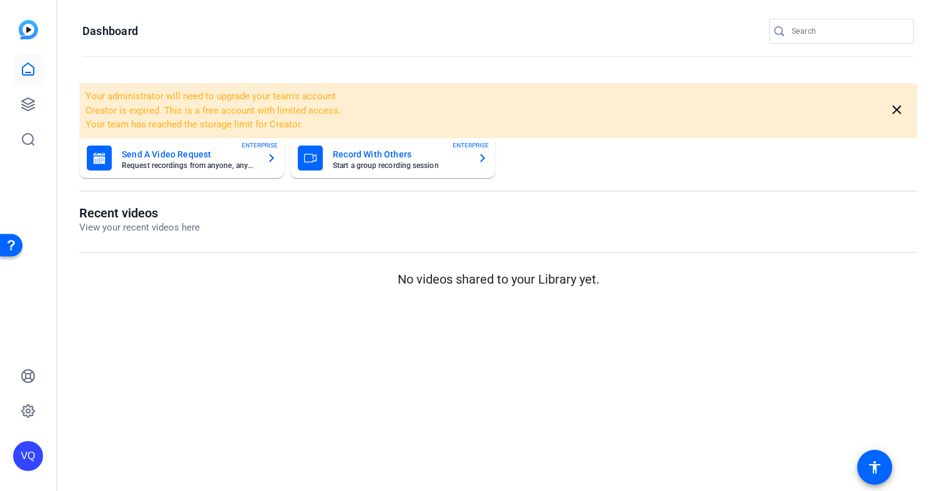
click at [479, 152] on icon "button" at bounding box center [482, 157] width 10 height 15
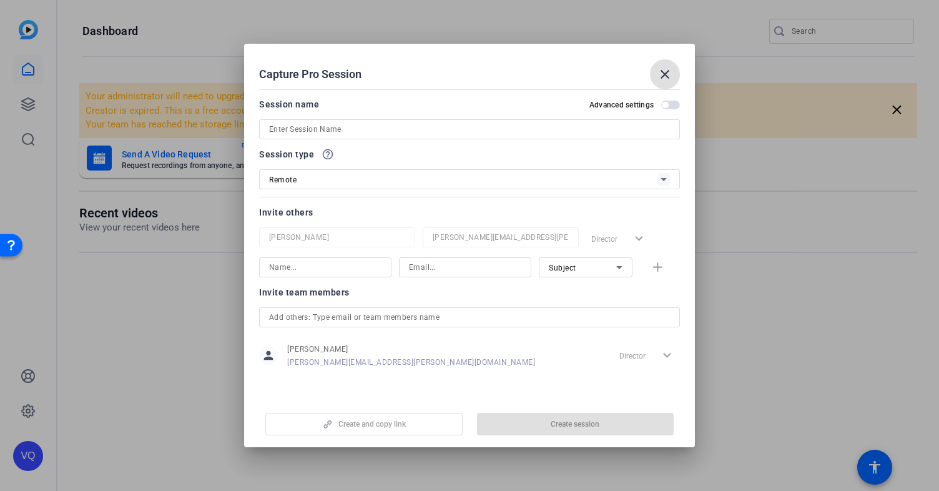
click at [419, 126] on input at bounding box center [469, 129] width 401 height 15
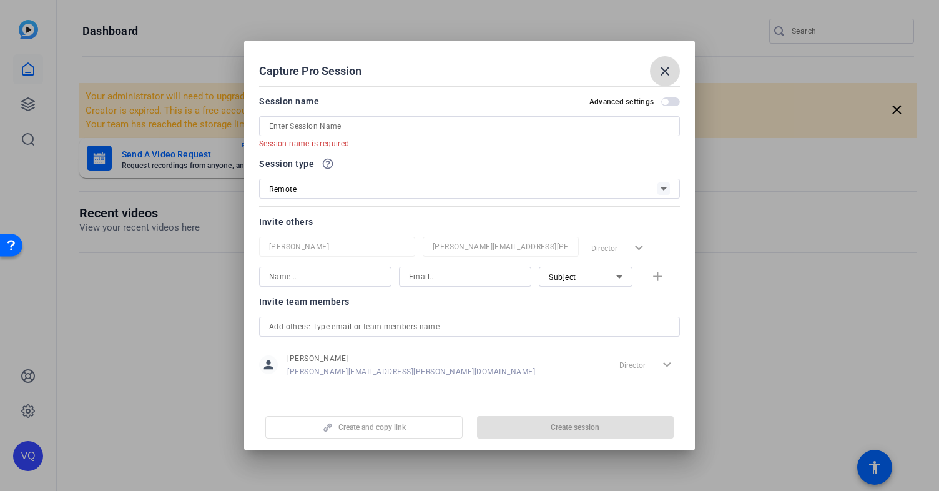
click at [663, 77] on mat-icon "close" at bounding box center [664, 71] width 15 height 15
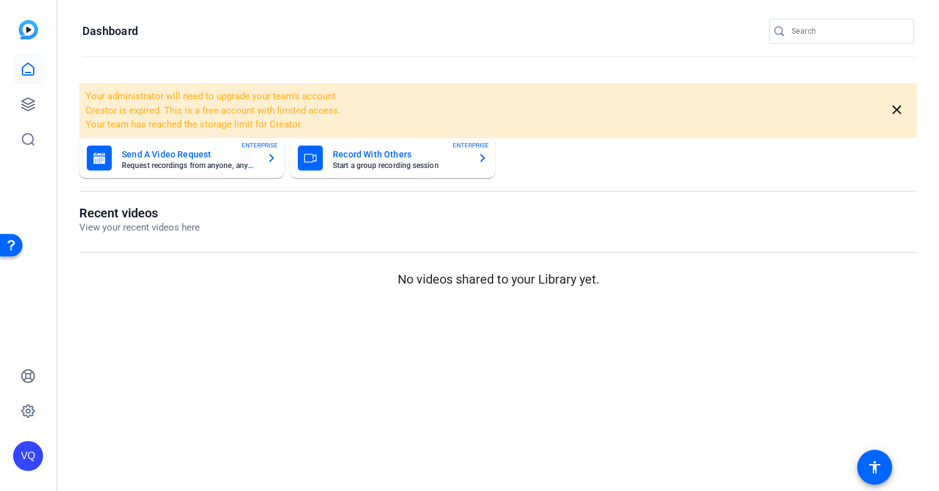
click at [232, 151] on mat-card-title "Send A Video Request" at bounding box center [189, 154] width 135 height 15
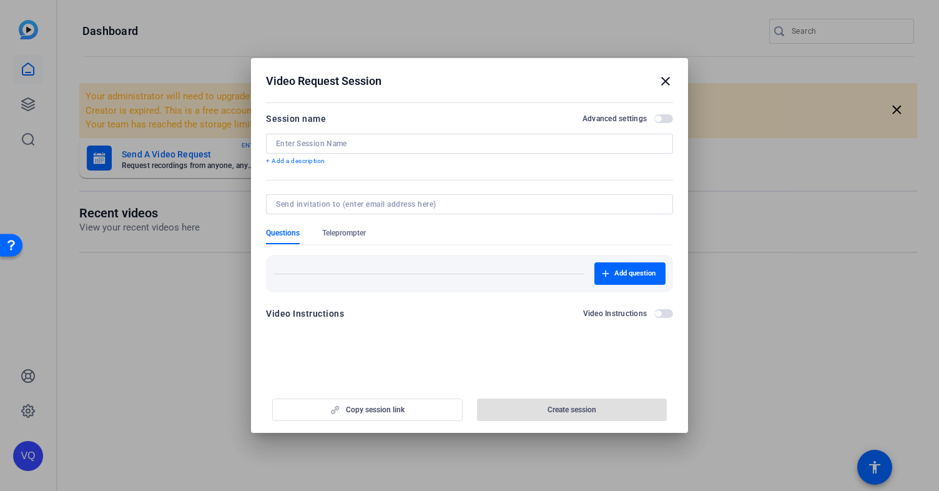
click at [667, 86] on mat-icon "close" at bounding box center [665, 81] width 15 height 15
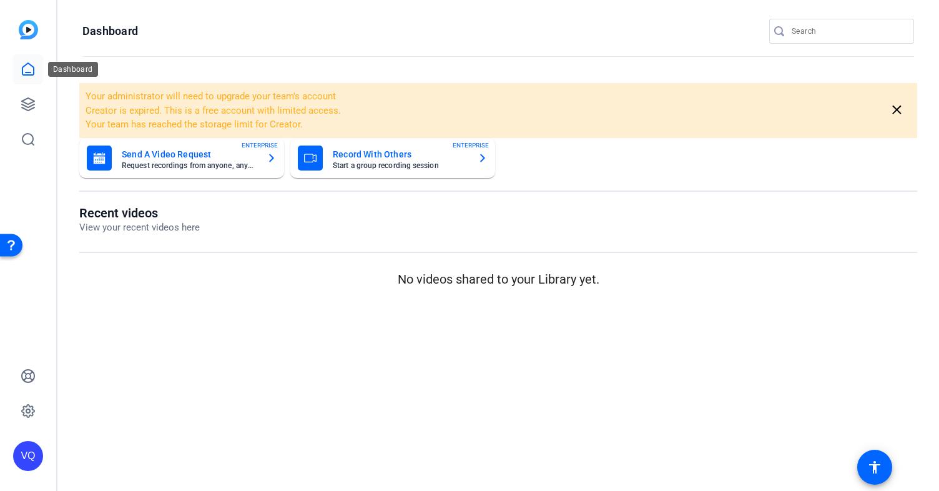
click at [23, 69] on icon at bounding box center [28, 69] width 15 height 15
click at [26, 109] on icon at bounding box center [28, 104] width 12 height 12
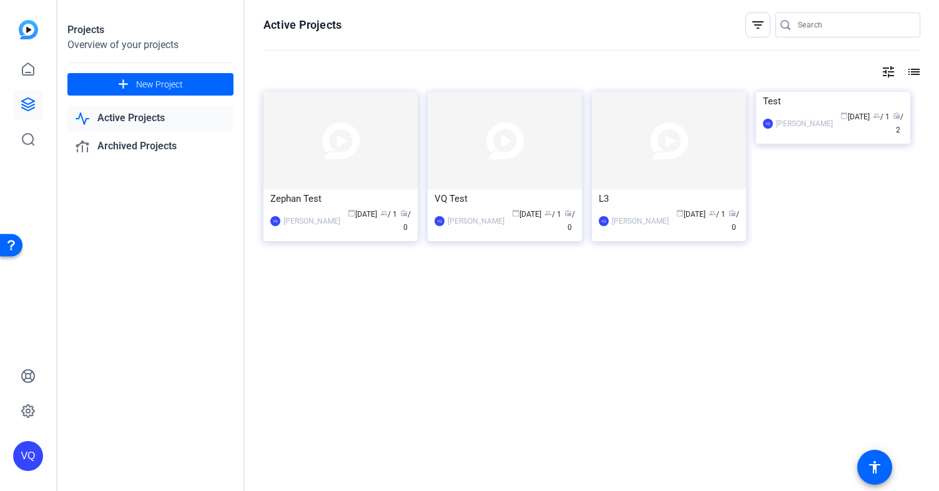
click at [127, 117] on link "Active Projects" at bounding box center [150, 118] width 166 height 26
click at [157, 85] on span "New Project" at bounding box center [159, 84] width 47 height 13
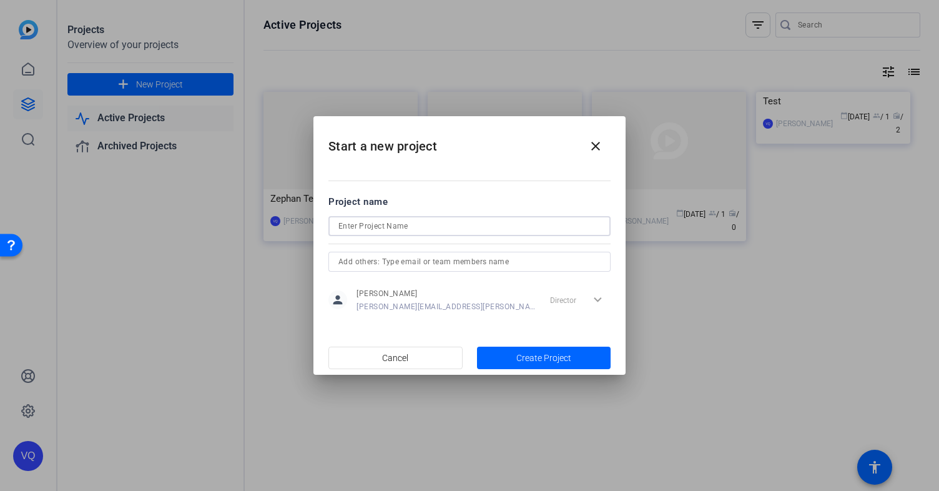
click at [394, 227] on input at bounding box center [469, 225] width 262 height 15
click at [565, 301] on div "Director expand_more" at bounding box center [578, 299] width 66 height 22
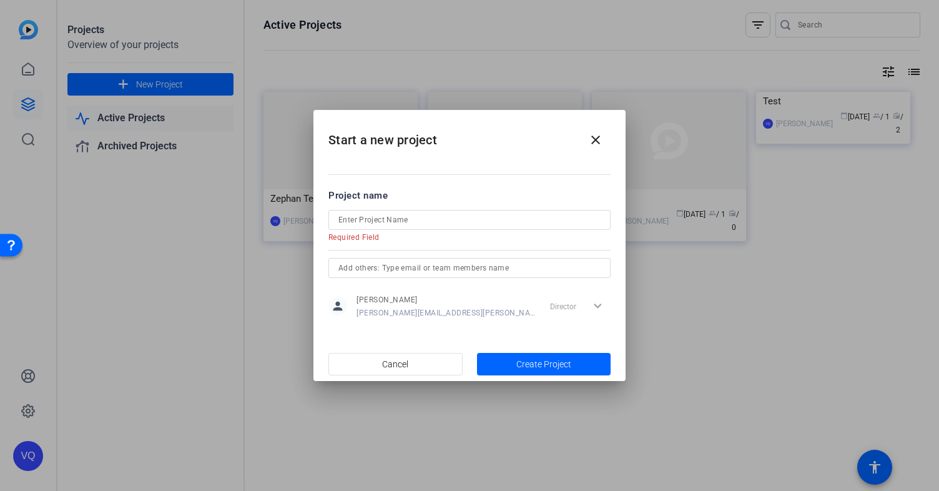
click at [597, 308] on div "Director expand_more" at bounding box center [578, 306] width 66 height 22
click at [597, 305] on div "Director expand_more" at bounding box center [578, 306] width 66 height 22
click at [458, 220] on input at bounding box center [469, 219] width 262 height 15
click at [595, 142] on mat-icon "close" at bounding box center [595, 139] width 15 height 15
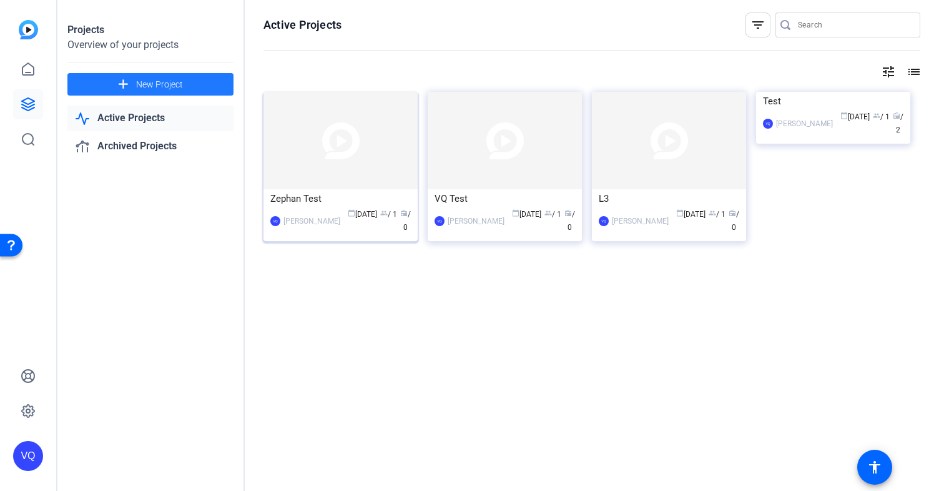
click at [356, 202] on div "Zephan Test" at bounding box center [340, 198] width 140 height 19
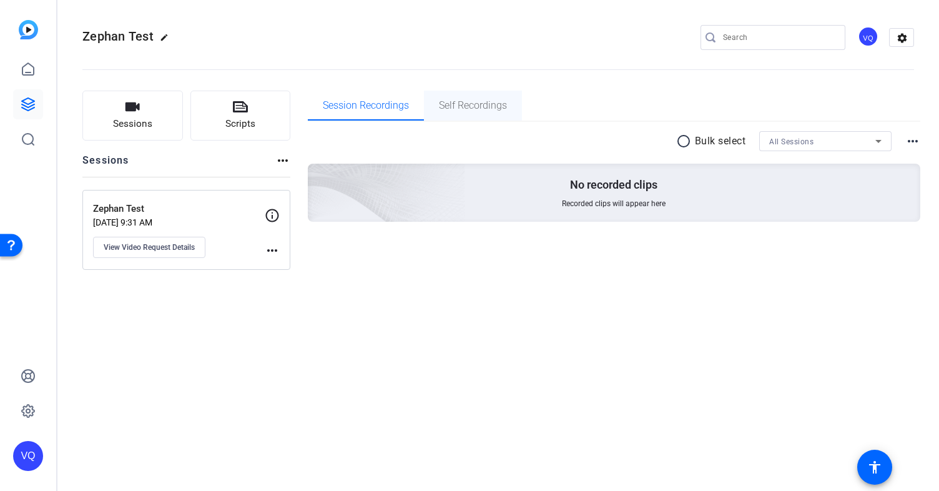
click at [466, 105] on span "Self Recordings" at bounding box center [473, 105] width 68 height 10
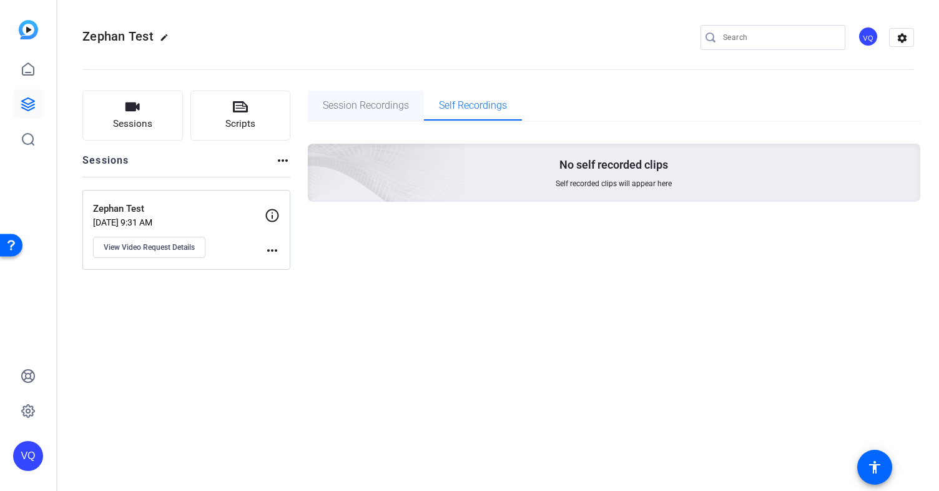
click at [379, 108] on span "Session Recordings" at bounding box center [366, 105] width 86 height 10
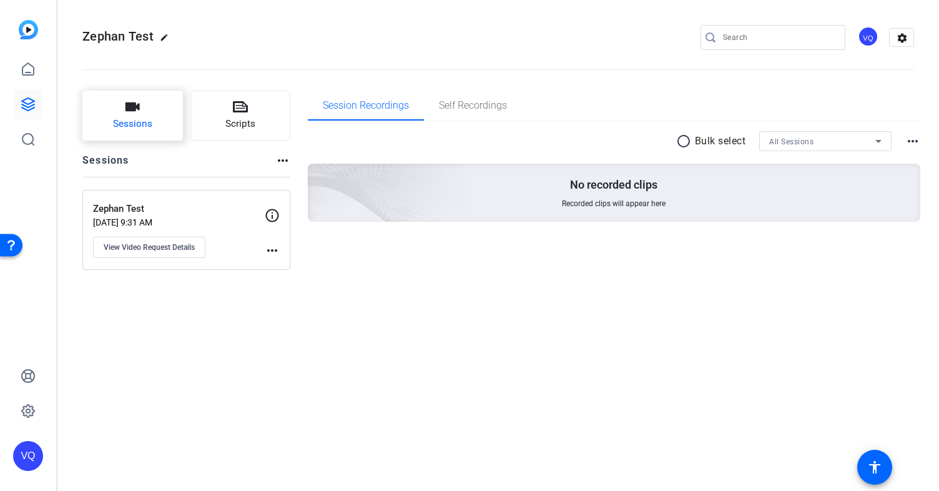
click at [136, 114] on icon "button" at bounding box center [132, 106] width 15 height 15
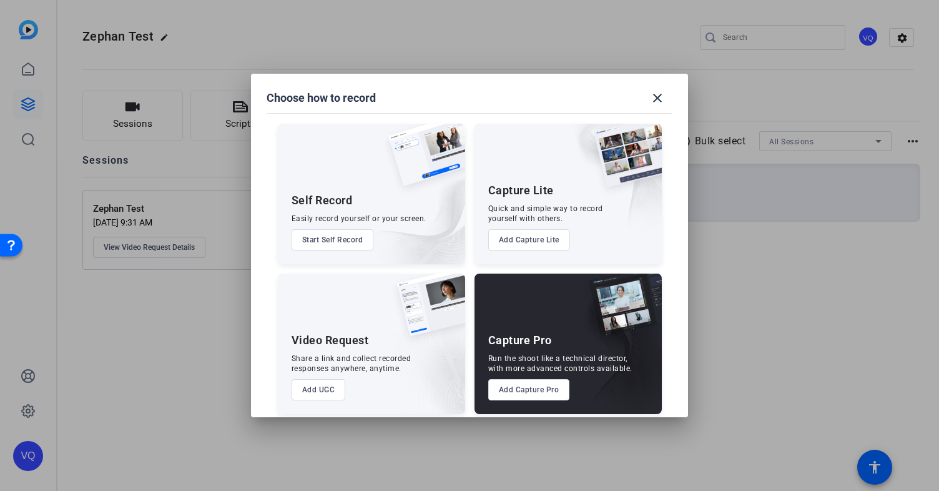
click at [345, 242] on button "Start Self Record" at bounding box center [332, 239] width 82 height 21
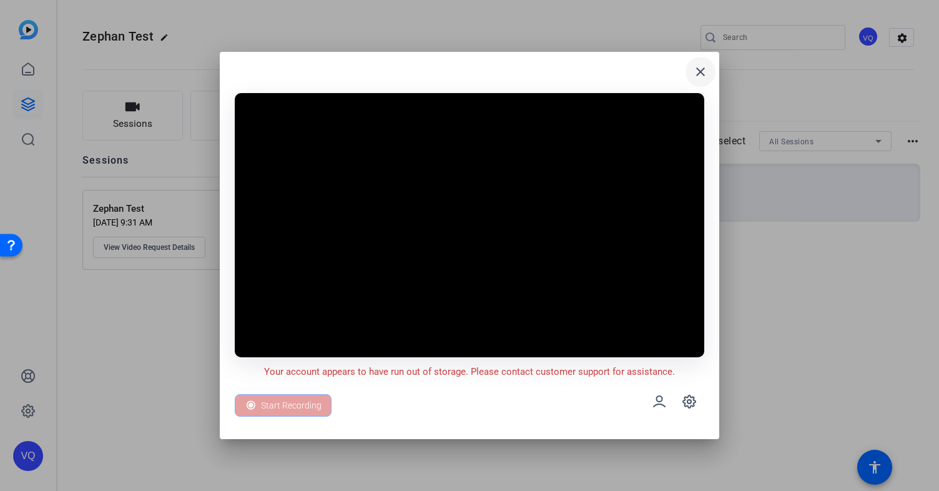
click at [697, 73] on mat-icon "close" at bounding box center [700, 71] width 15 height 15
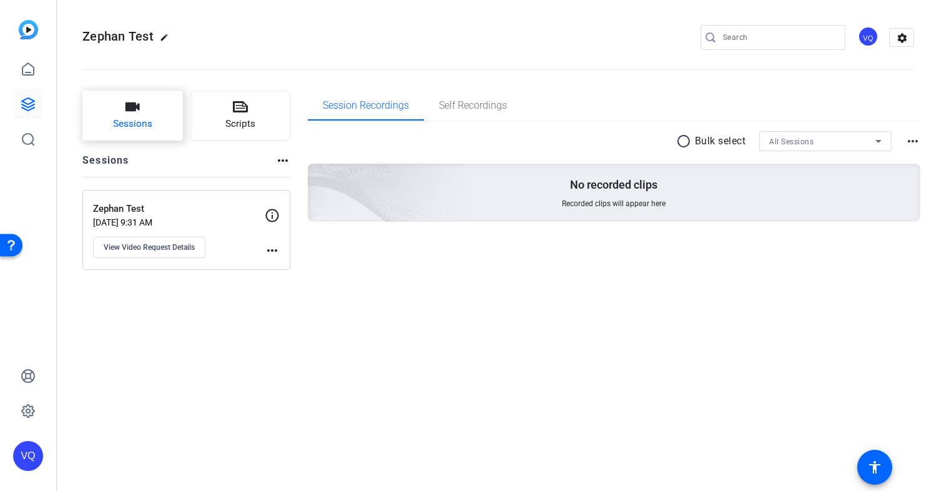
click at [134, 112] on icon "button" at bounding box center [132, 106] width 15 height 15
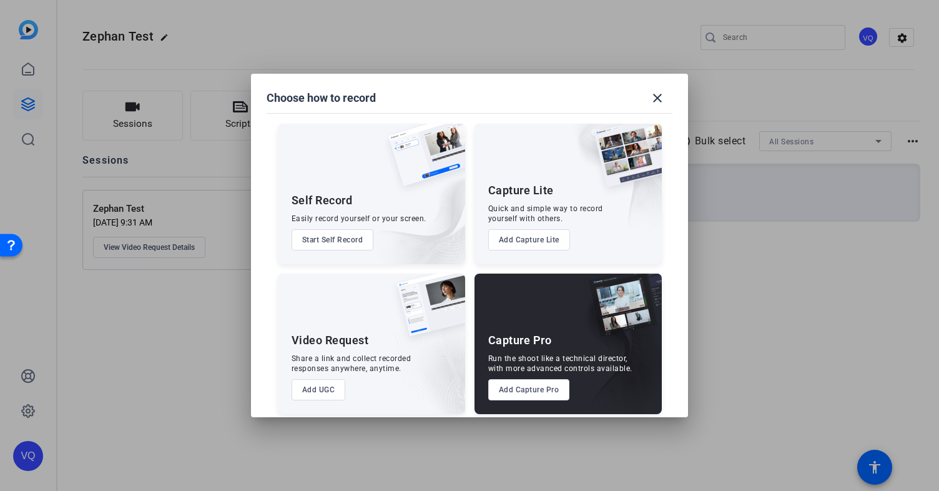
click at [528, 235] on button "Add Capture Lite" at bounding box center [529, 239] width 82 height 21
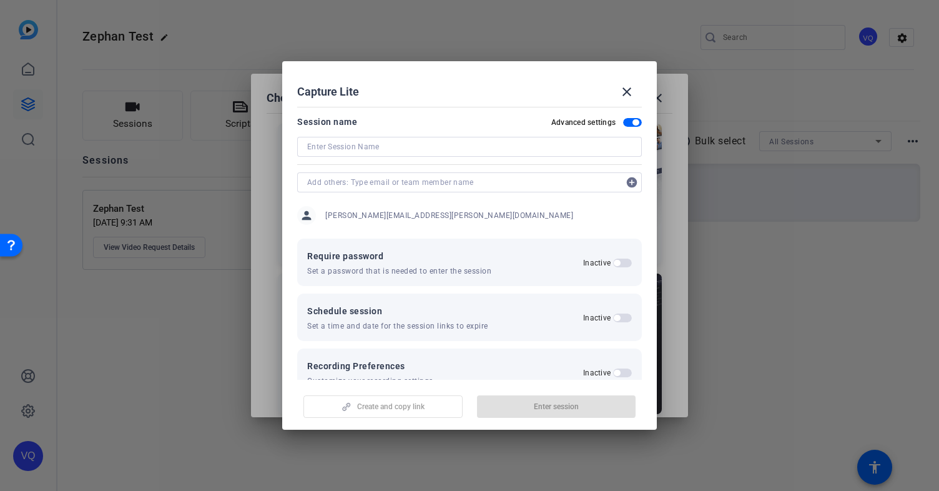
click at [438, 148] on input at bounding box center [469, 146] width 325 height 15
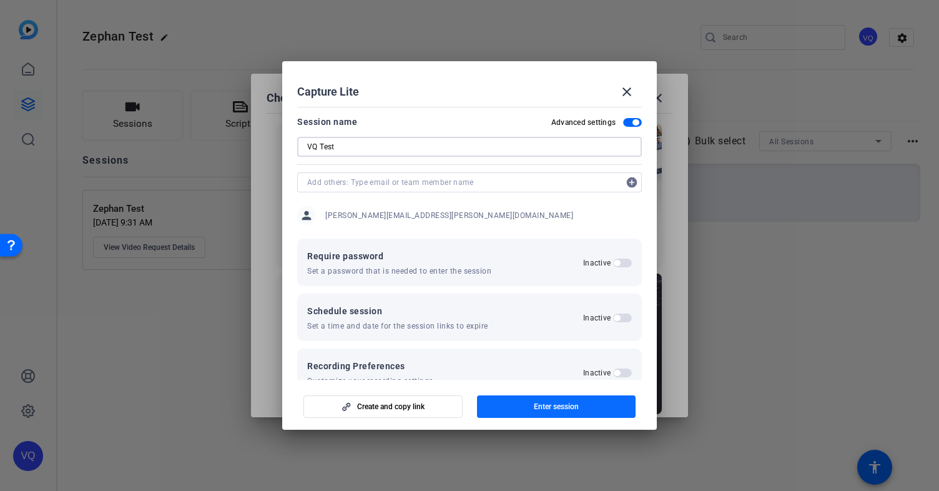
type input "VQ Test"
click at [530, 411] on span "button" at bounding box center [556, 406] width 159 height 30
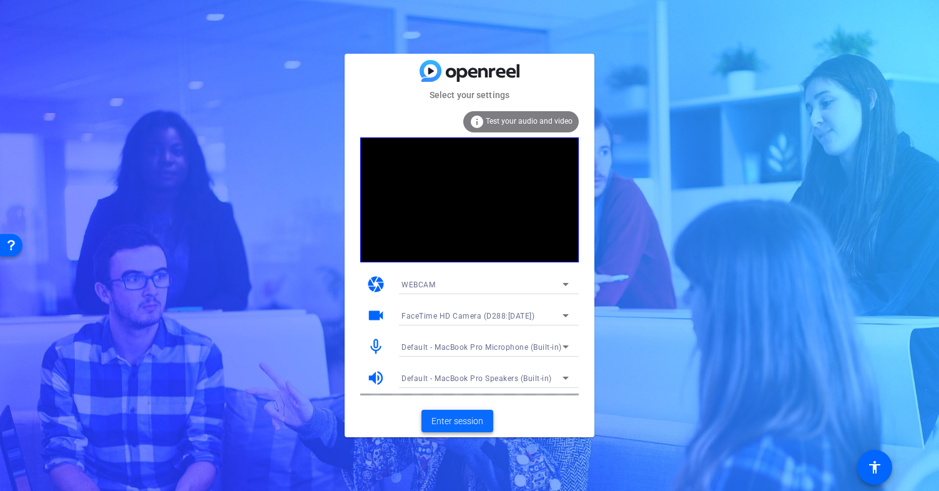
click at [454, 421] on span "Enter session" at bounding box center [457, 420] width 52 height 13
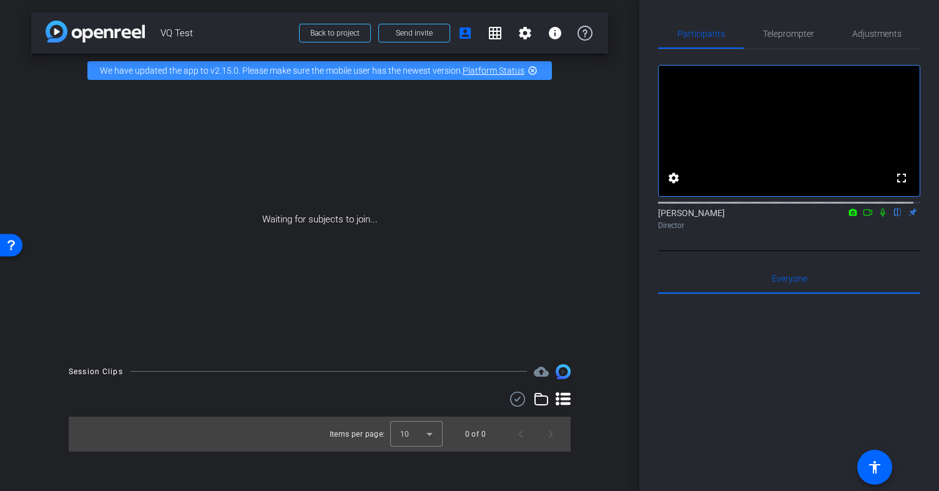
click at [848, 217] on icon at bounding box center [853, 212] width 10 height 9
click at [884, 253] on div at bounding box center [469, 245] width 939 height 491
click at [852, 33] on span "Adjustments" at bounding box center [876, 33] width 49 height 9
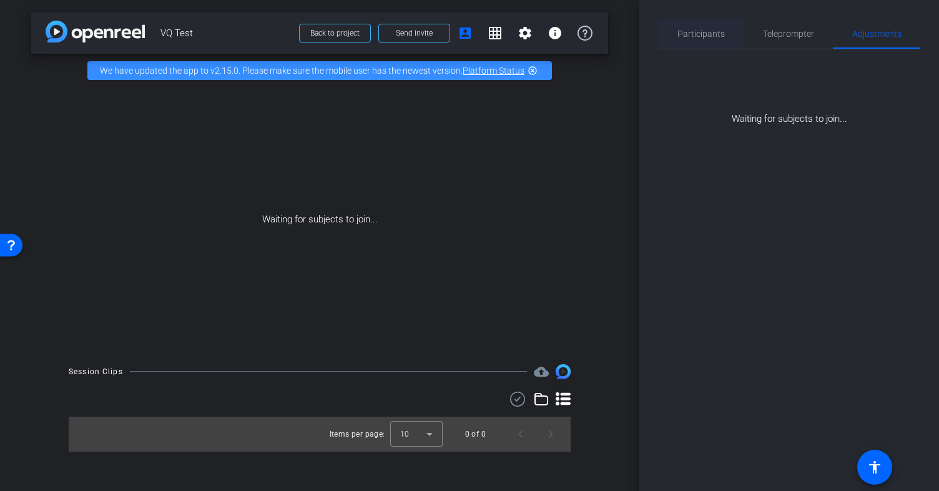
click at [700, 32] on span "Participants" at bounding box center [700, 33] width 47 height 9
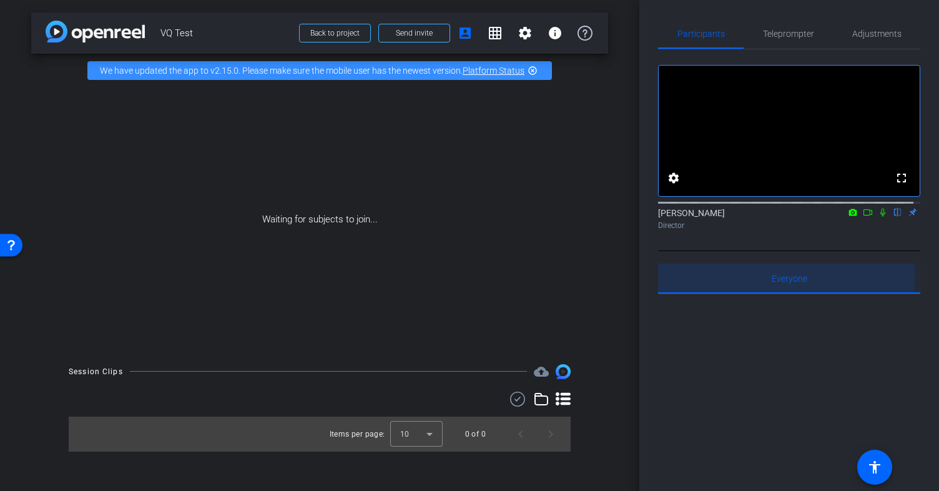
click at [771, 283] on span "Everyone 0" at bounding box center [789, 278] width 36 height 9
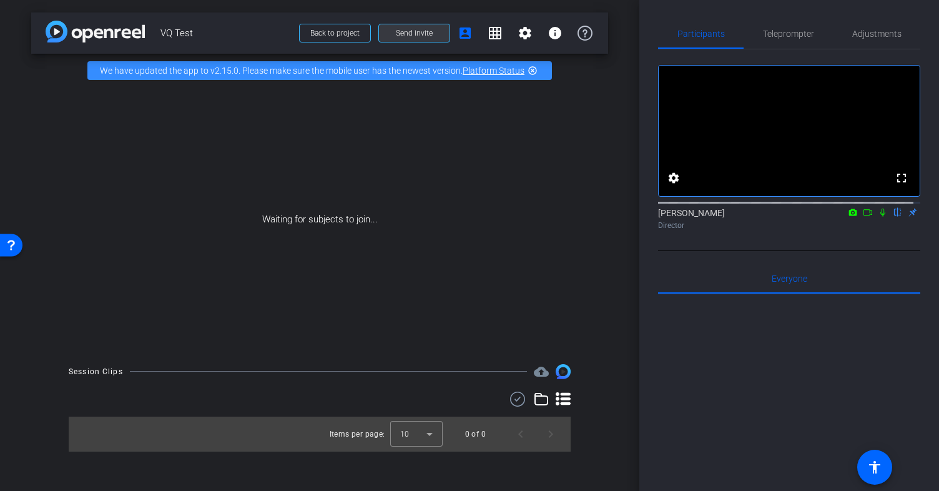
click at [403, 36] on span "Send invite" at bounding box center [414, 33] width 37 height 10
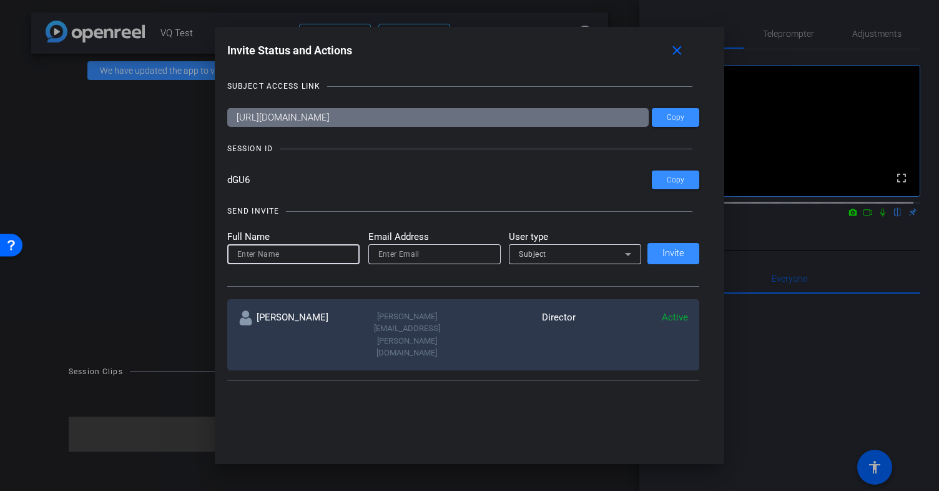
click at [286, 257] on input at bounding box center [293, 254] width 112 height 15
type input "z"
click at [558, 250] on div "Subject" at bounding box center [572, 254] width 106 height 16
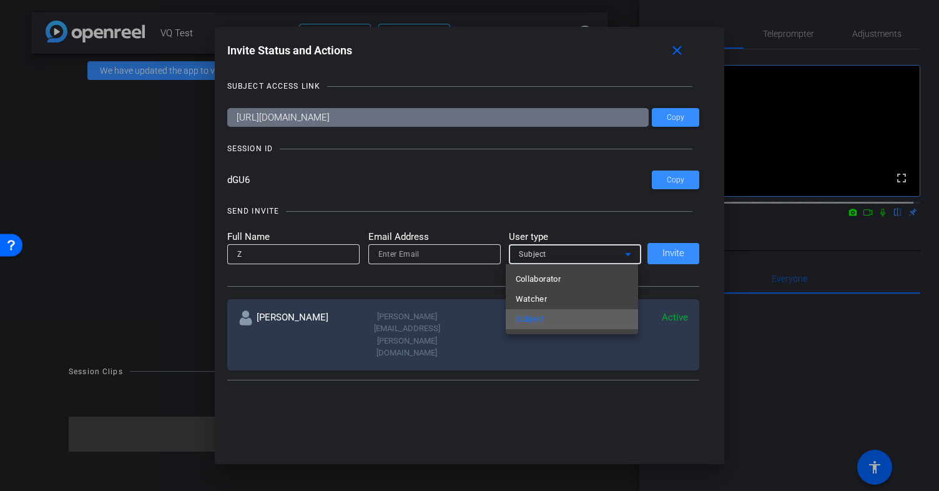
click at [562, 314] on mat-option "Subject" at bounding box center [572, 319] width 132 height 20
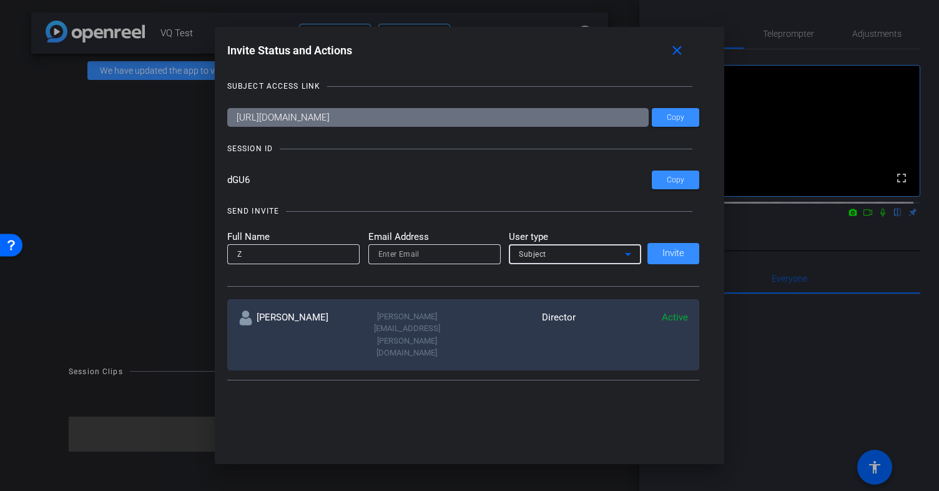
click at [308, 254] on input "Z" at bounding box center [293, 254] width 112 height 15
click at [286, 257] on input "Zephan" at bounding box center [293, 254] width 112 height 15
type input "Zephan Blaxberg"
type input "[EMAIL_ADDRESS][DOMAIN_NAME]"
click at [675, 255] on span "Invite" at bounding box center [673, 252] width 22 height 9
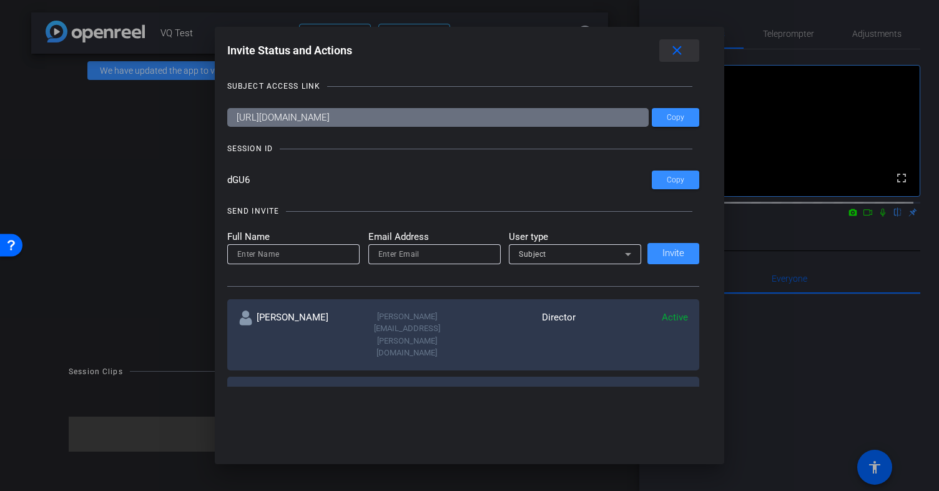
click at [683, 46] on mat-icon "close" at bounding box center [677, 51] width 16 height 16
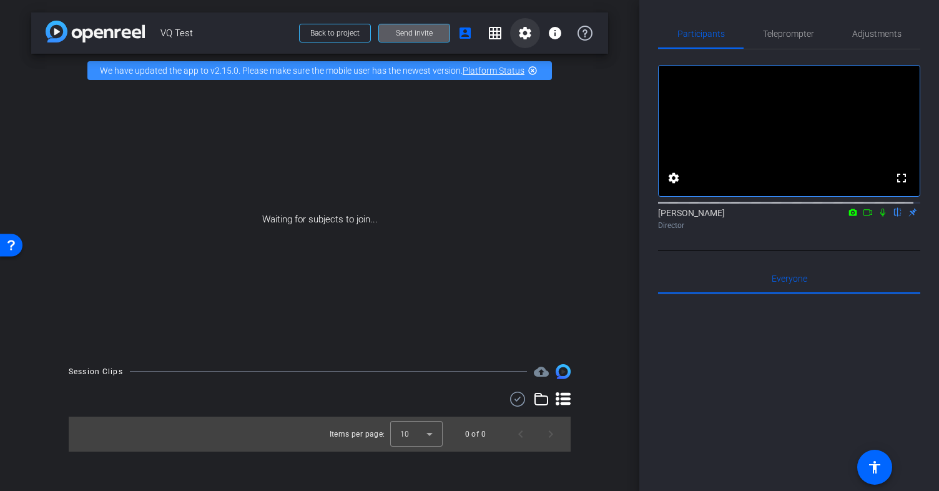
click at [525, 35] on mat-icon "settings" at bounding box center [524, 33] width 15 height 15
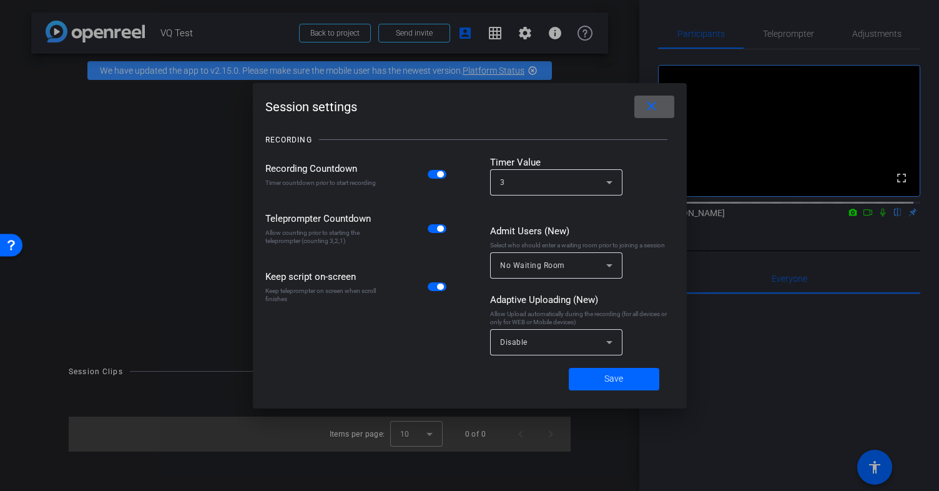
click at [653, 117] on span at bounding box center [654, 107] width 40 height 30
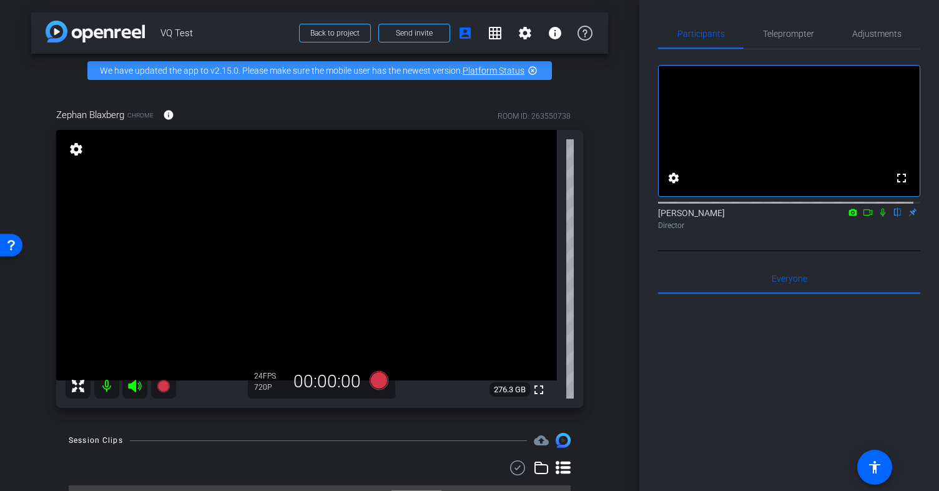
click at [77, 157] on mat-icon "settings" at bounding box center [75, 149] width 17 height 15
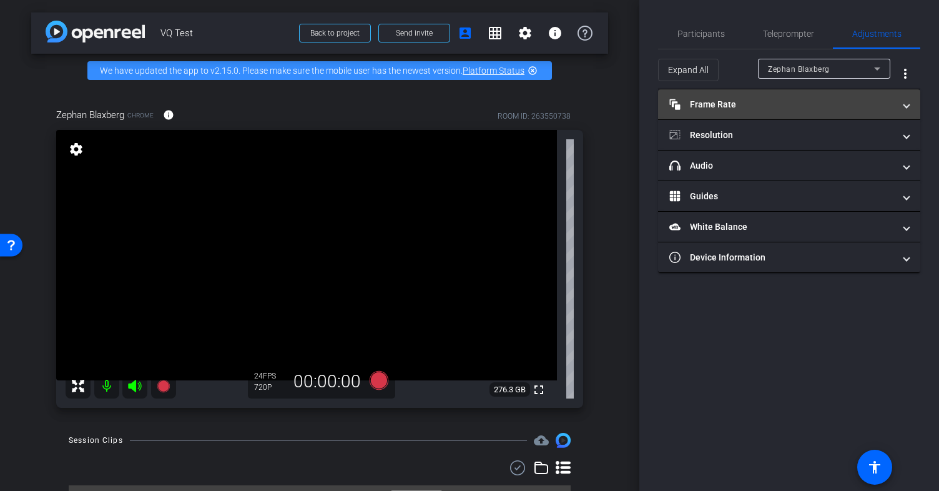
click at [904, 105] on span at bounding box center [906, 104] width 5 height 13
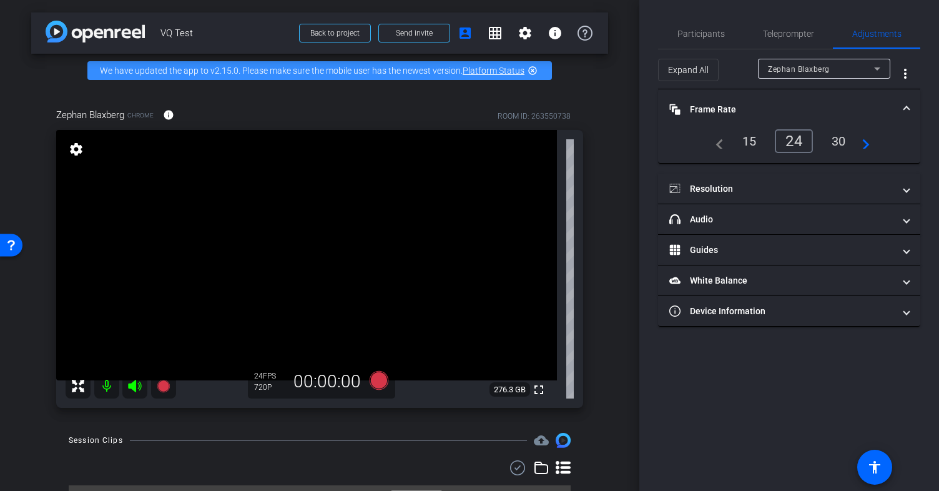
click at [904, 105] on span at bounding box center [906, 109] width 5 height 13
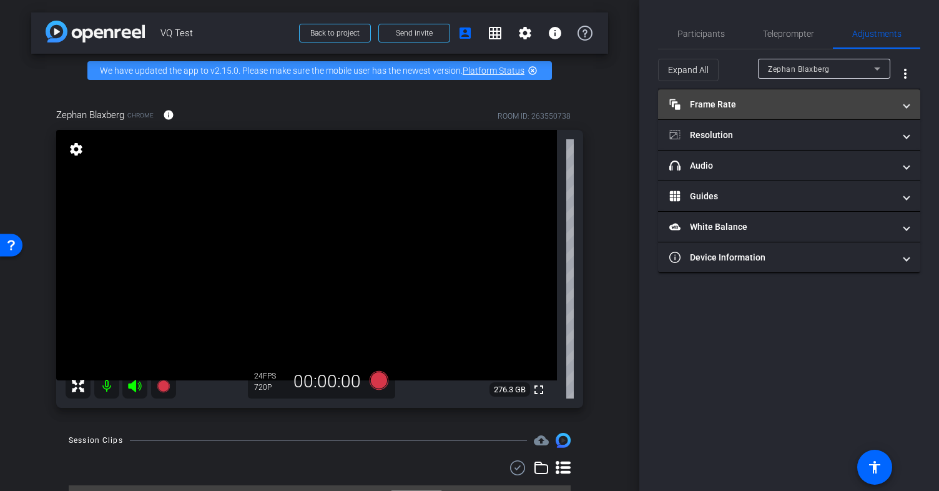
click at [907, 105] on span at bounding box center [906, 104] width 5 height 13
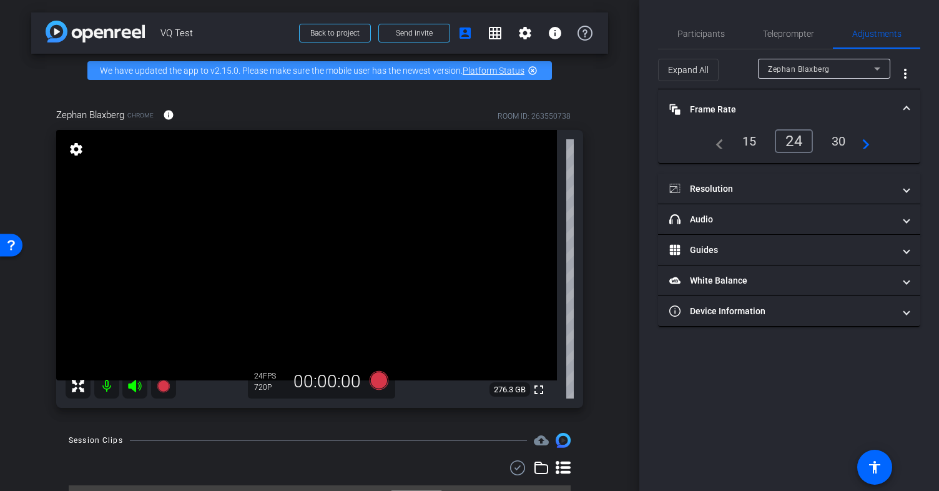
click at [837, 142] on div "30" at bounding box center [838, 140] width 33 height 21
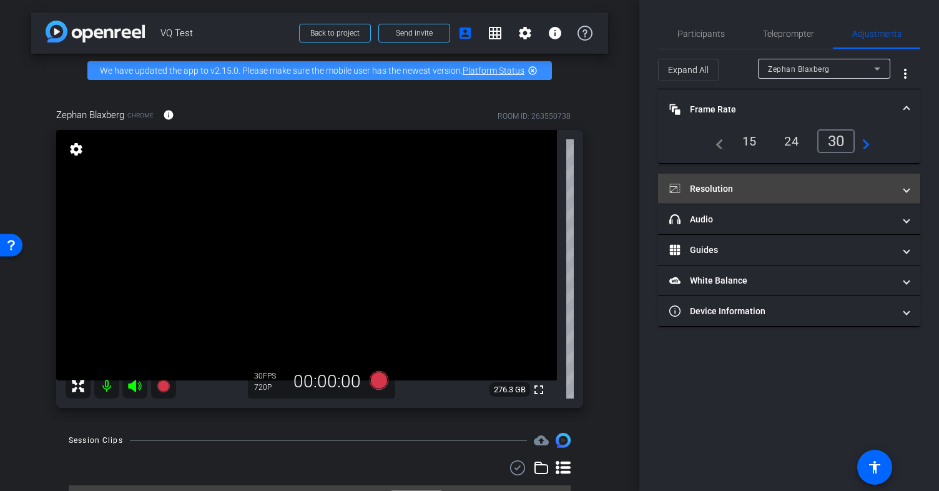
click at [785, 190] on mat-panel-title "Resolution" at bounding box center [781, 188] width 225 height 13
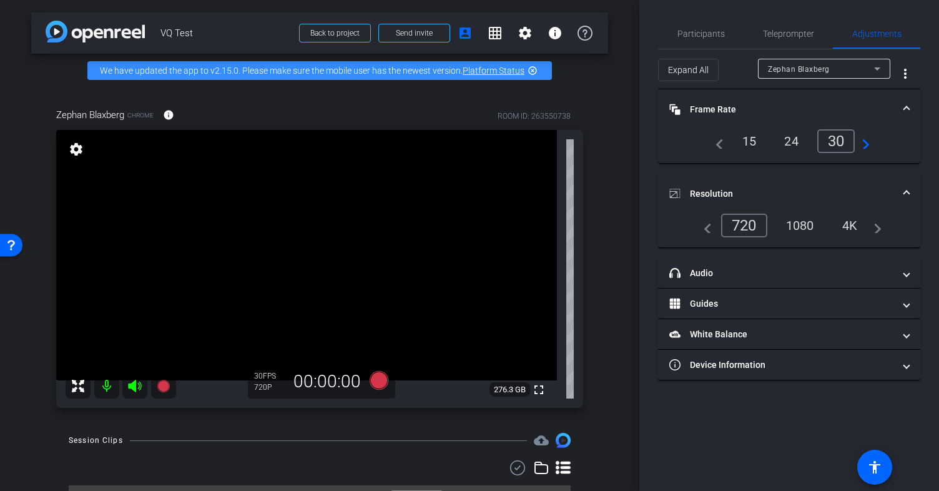
click at [806, 223] on div "1080" at bounding box center [799, 225] width 47 height 21
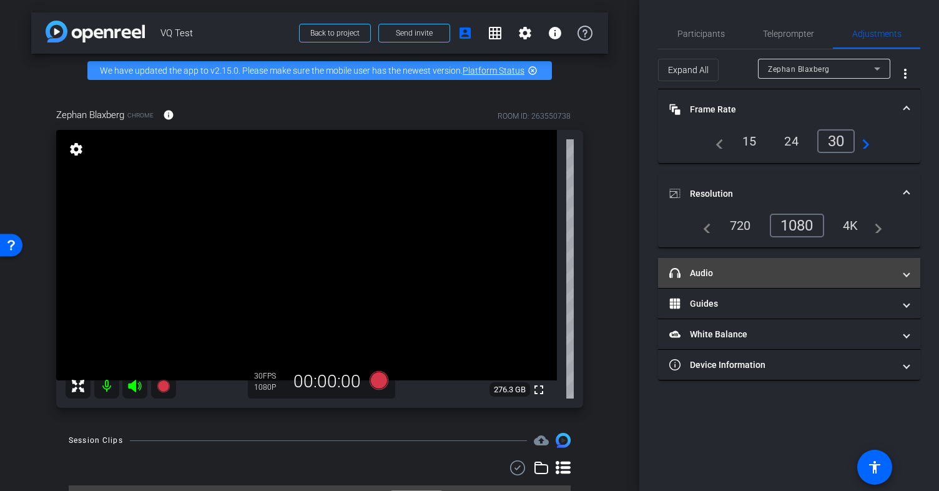
click at [792, 273] on mat-panel-title "headphone icon Audio" at bounding box center [781, 272] width 225 height 13
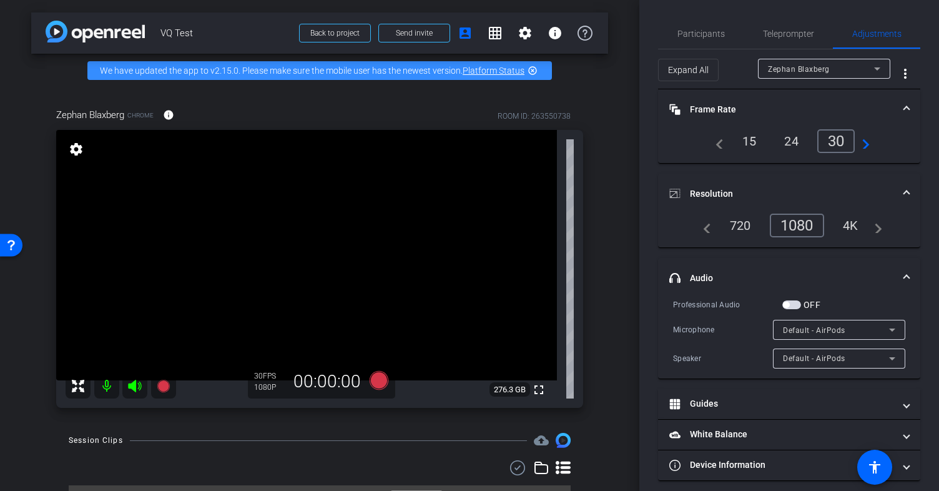
click at [904, 276] on span at bounding box center [906, 277] width 5 height 13
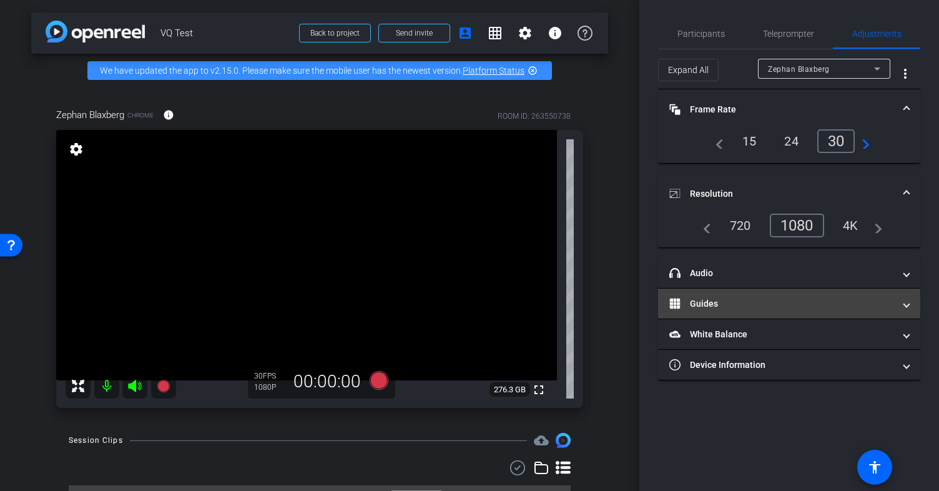
click at [844, 307] on mat-panel-title "Guides" at bounding box center [781, 303] width 225 height 13
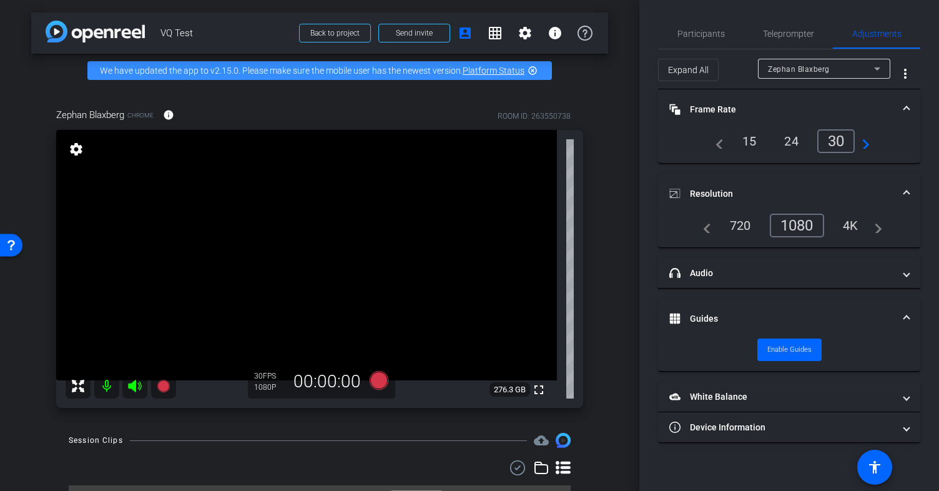
click at [902, 316] on span "Guides" at bounding box center [786, 318] width 235 height 13
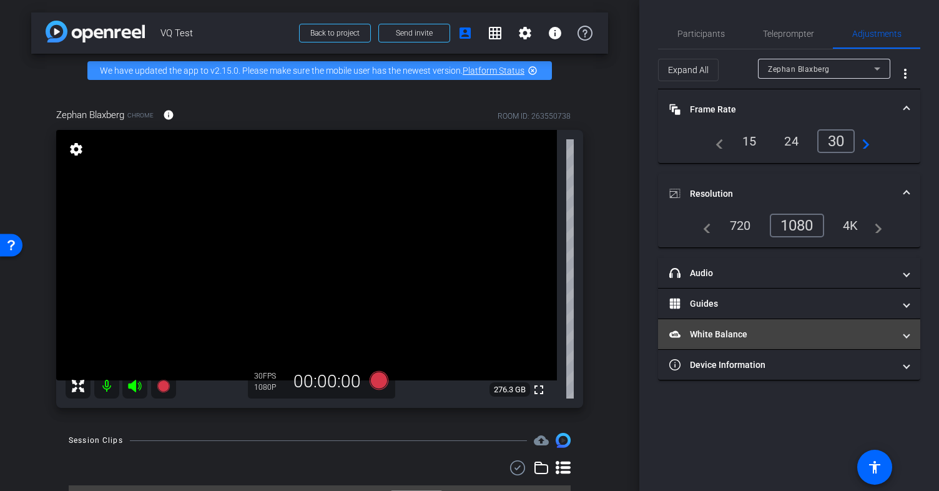
click at [851, 338] on mat-panel-title "White Balance White Balance" at bounding box center [781, 334] width 225 height 13
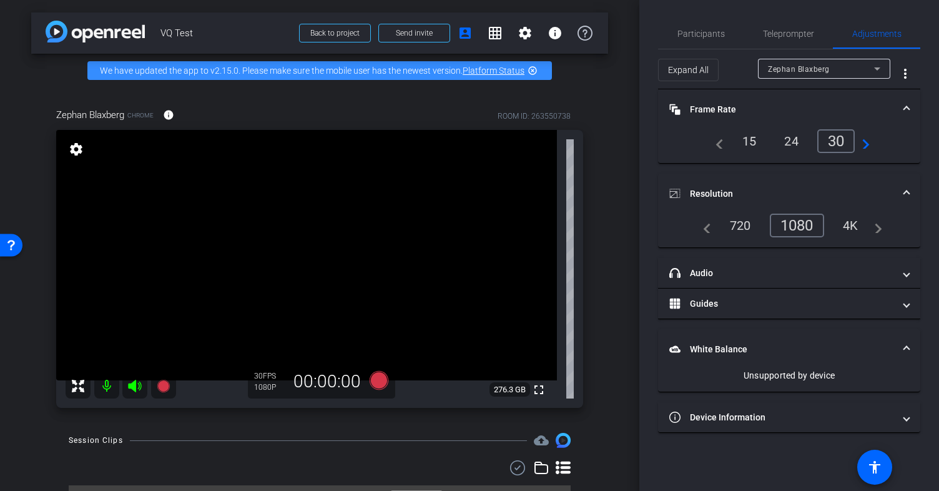
click at [851, 338] on mat-expansion-panel-header "White Balance White Balance" at bounding box center [789, 349] width 262 height 40
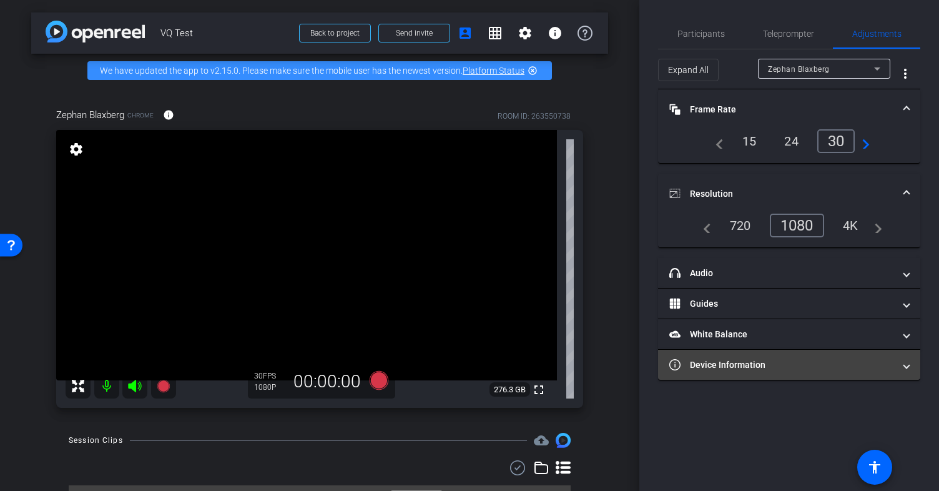
click at [839, 369] on mat-panel-title "Device Information" at bounding box center [781, 364] width 225 height 13
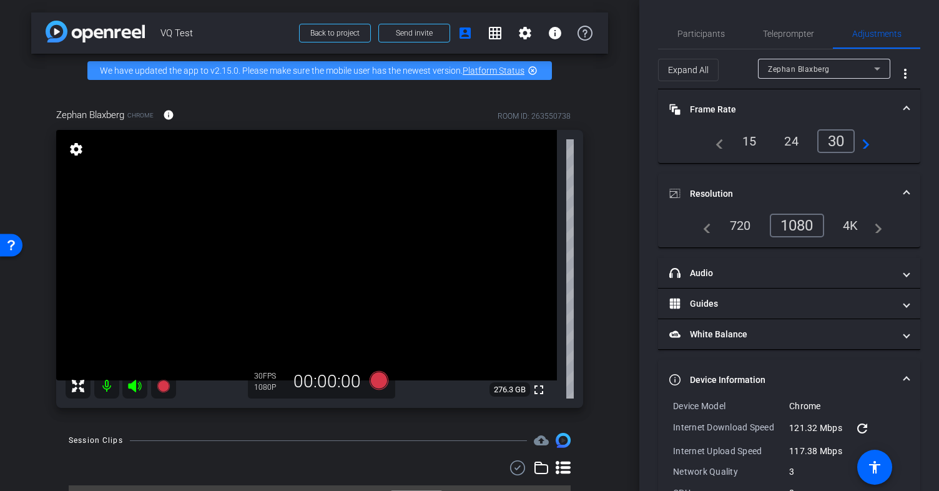
click at [839, 368] on mat-expansion-panel-header "Device Information" at bounding box center [789, 379] width 262 height 40
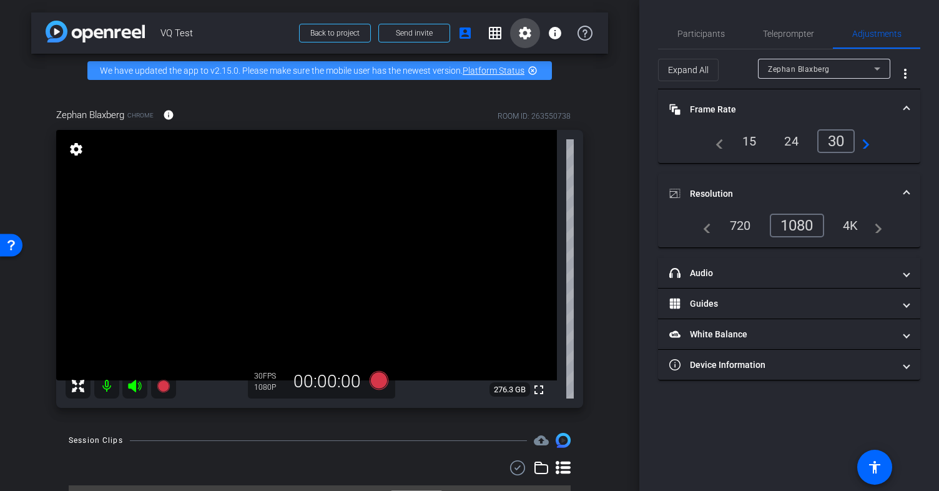
click at [522, 26] on mat-icon "settings" at bounding box center [524, 33] width 15 height 15
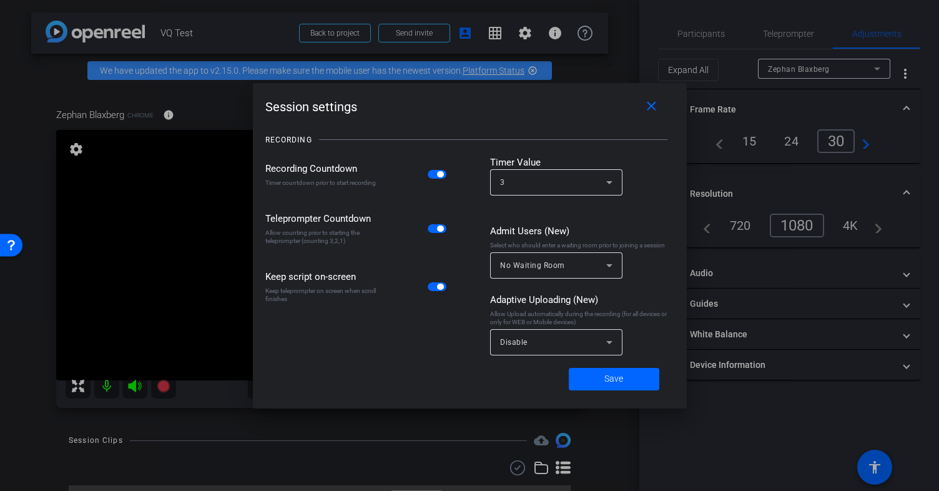
click at [571, 62] on div at bounding box center [469, 245] width 939 height 491
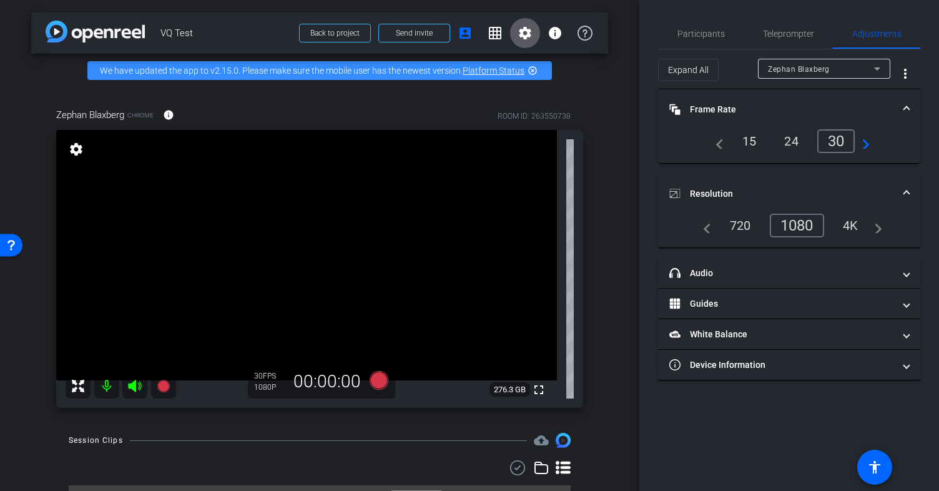
scroll to position [39, 0]
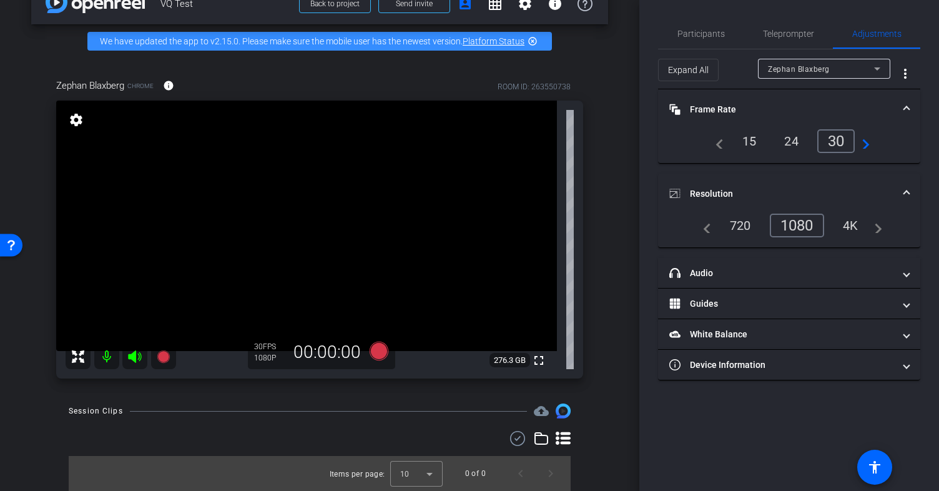
click at [556, 439] on icon at bounding box center [562, 437] width 15 height 13
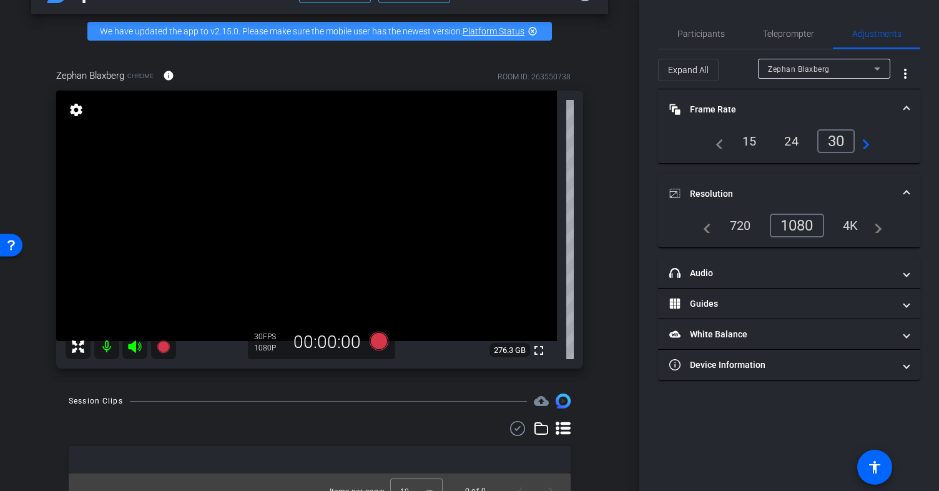
click at [555, 434] on icon at bounding box center [562, 427] width 15 height 13
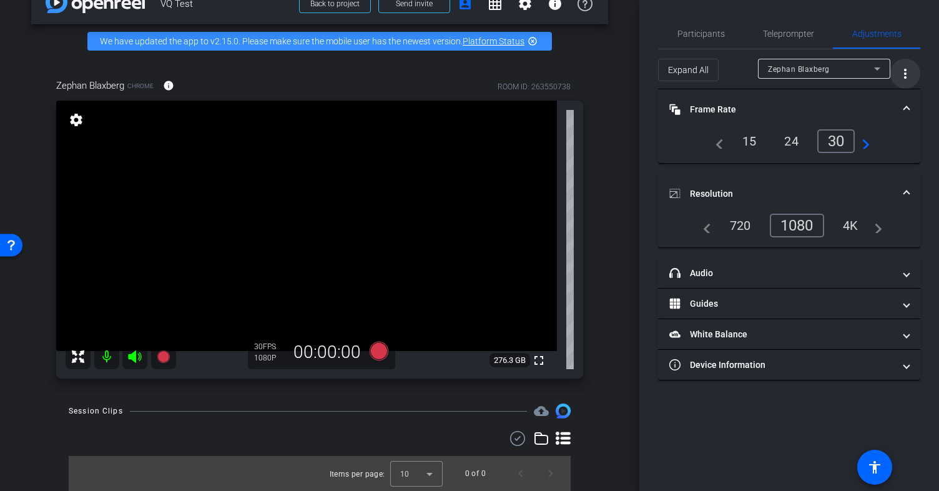
click at [906, 71] on mat-icon "more_vert" at bounding box center [904, 73] width 15 height 15
click at [756, 301] on div at bounding box center [469, 245] width 939 height 491
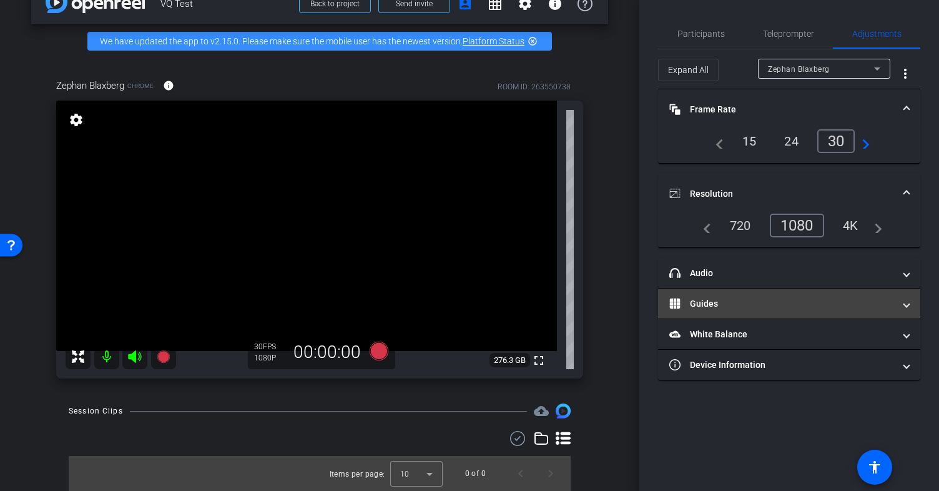
click at [791, 307] on mat-panel-title "Guides" at bounding box center [781, 303] width 225 height 13
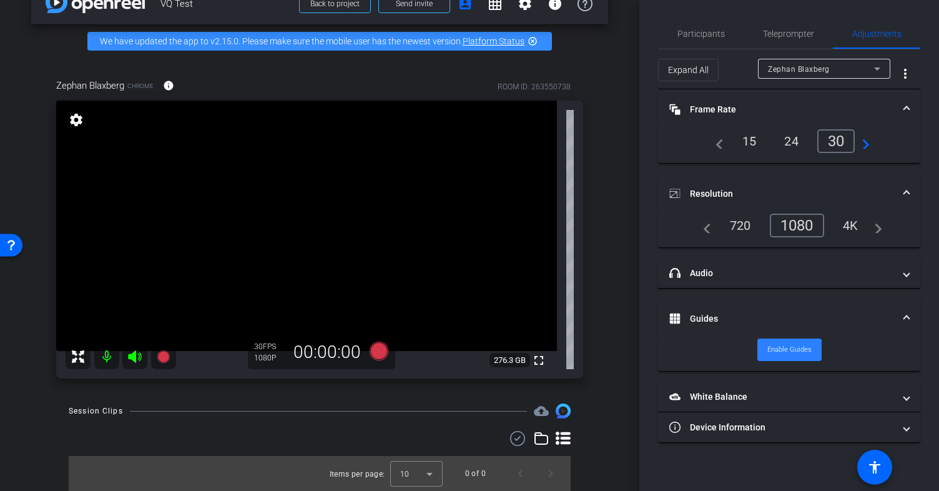
click at [786, 353] on span "Enable Guides" at bounding box center [789, 349] width 44 height 19
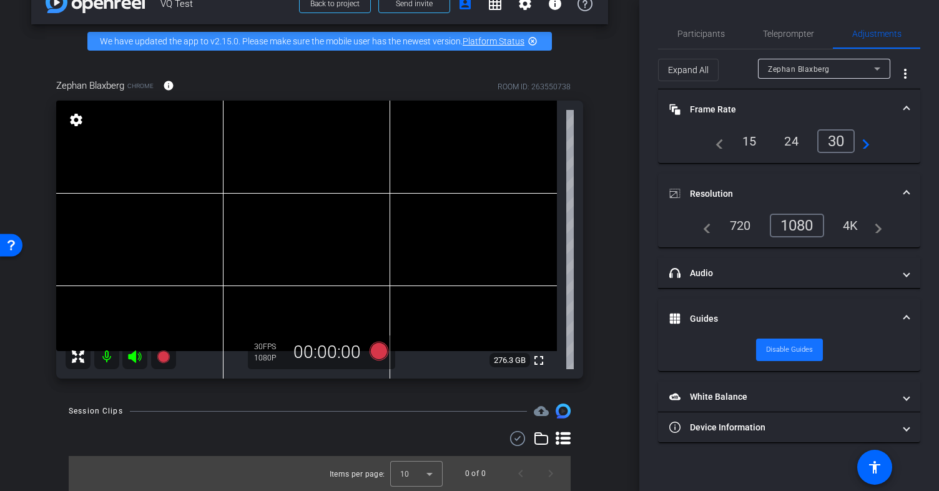
click at [786, 353] on span "Disable Guides" at bounding box center [789, 349] width 47 height 19
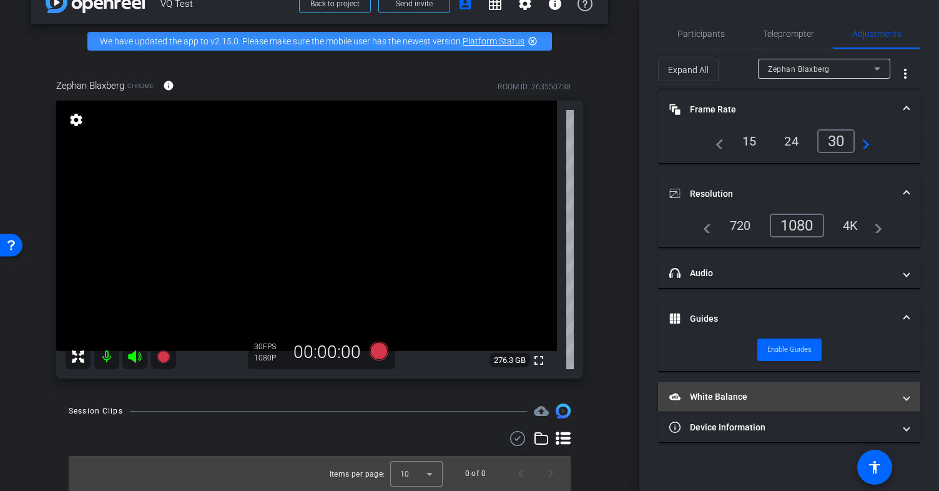
click at [743, 395] on mat-panel-title "White Balance White Balance" at bounding box center [781, 396] width 225 height 13
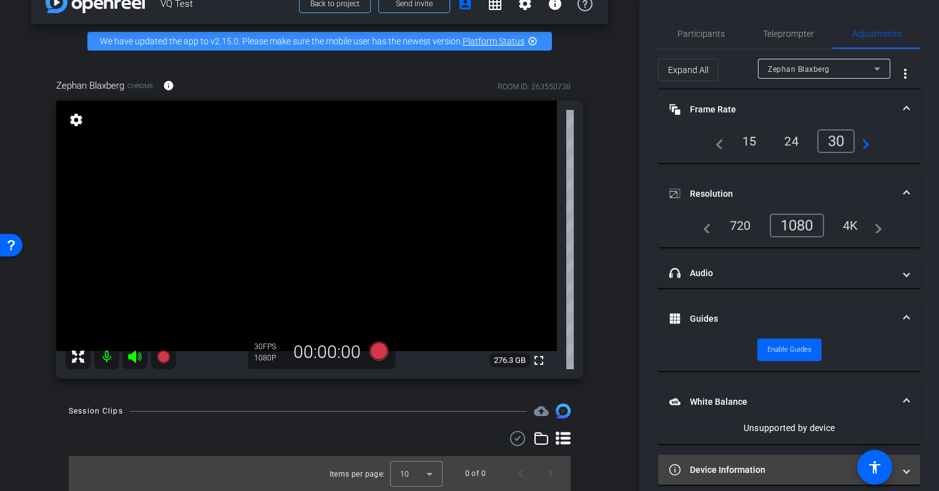
click at [740, 462] on mat-expansion-panel-header "Device Information" at bounding box center [789, 469] width 262 height 30
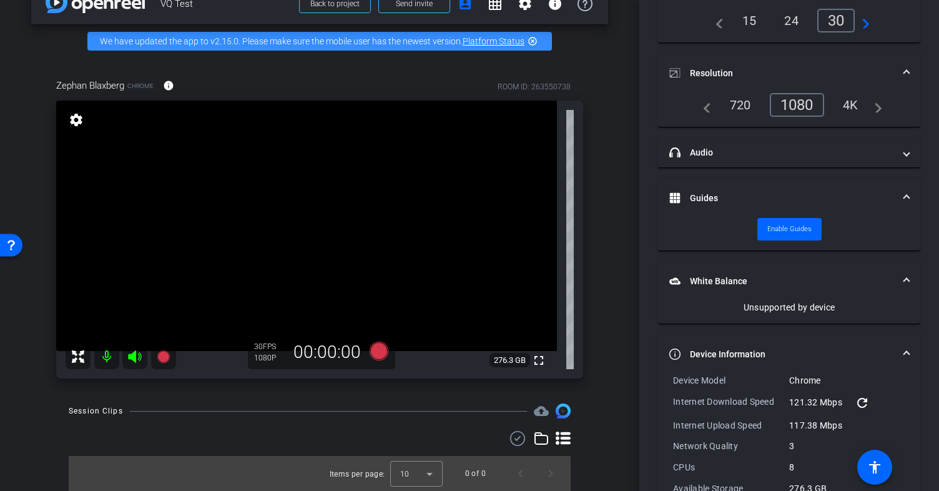
scroll to position [0, 0]
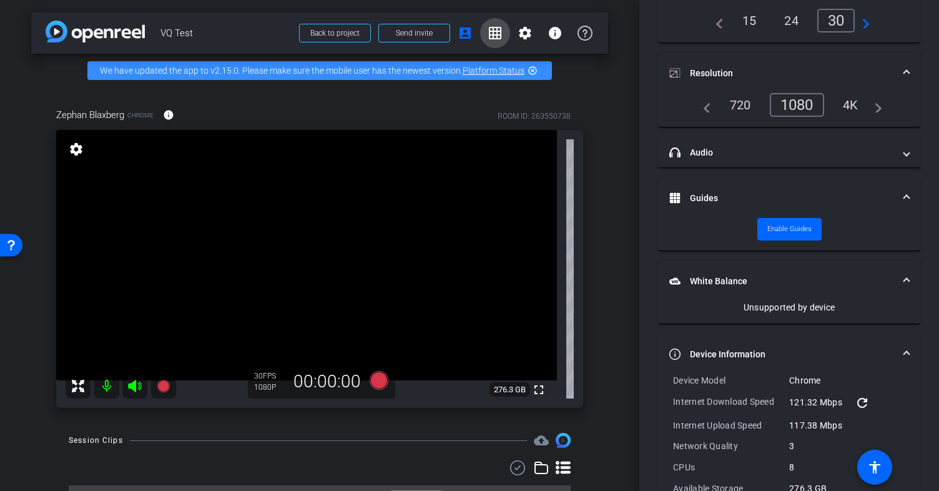
click at [491, 31] on mat-icon "grid_on" at bounding box center [494, 33] width 15 height 15
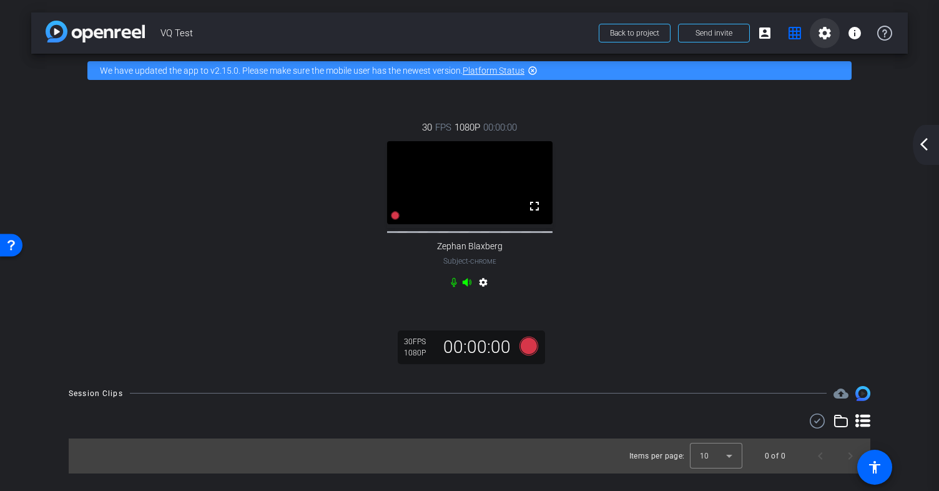
click at [821, 34] on mat-icon "settings" at bounding box center [824, 33] width 15 height 15
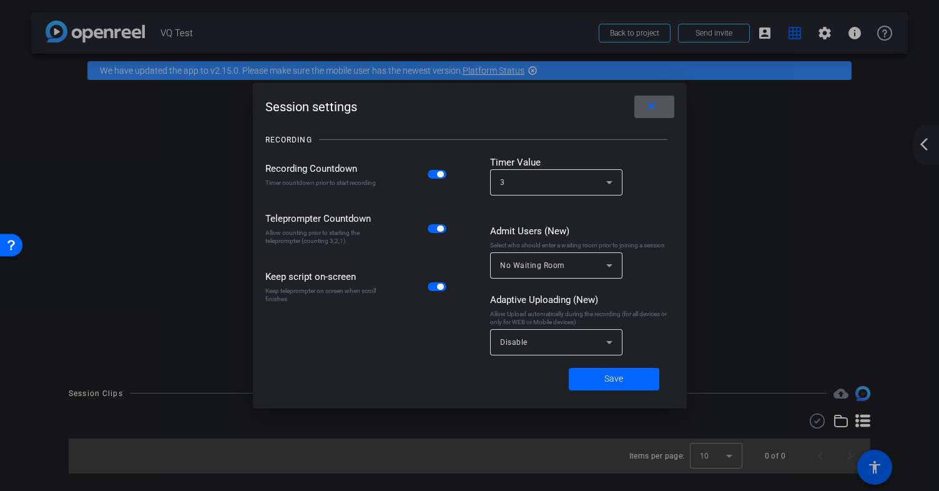
click at [648, 111] on mat-icon "close" at bounding box center [651, 107] width 16 height 16
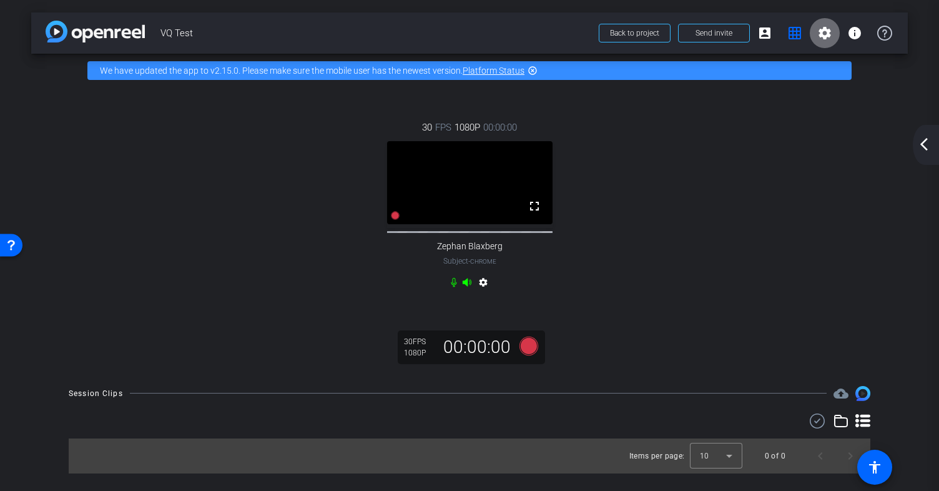
click at [821, 27] on mat-icon "settings" at bounding box center [824, 33] width 15 height 15
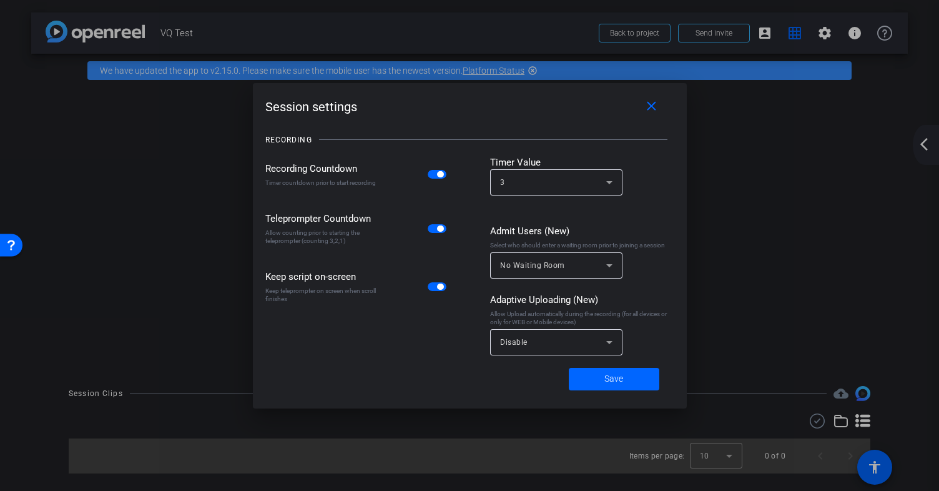
click at [794, 36] on div at bounding box center [469, 245] width 939 height 491
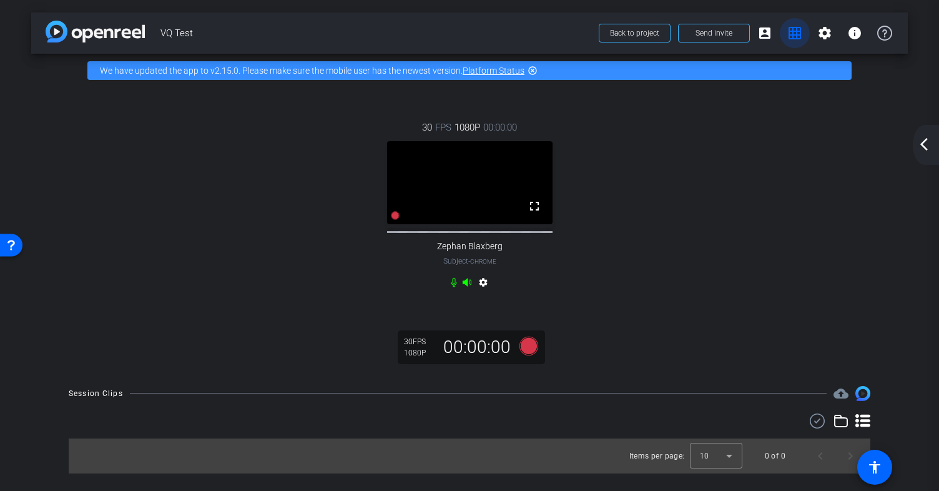
click at [787, 35] on mat-icon "grid_on" at bounding box center [794, 33] width 15 height 15
click at [765, 34] on mat-icon "account_box" at bounding box center [764, 33] width 15 height 15
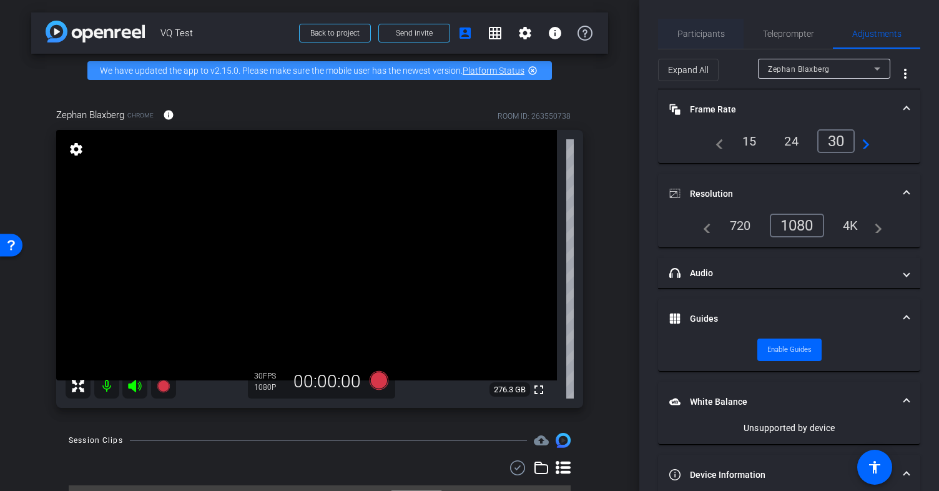
click at [693, 36] on span "Participants" at bounding box center [700, 33] width 47 height 9
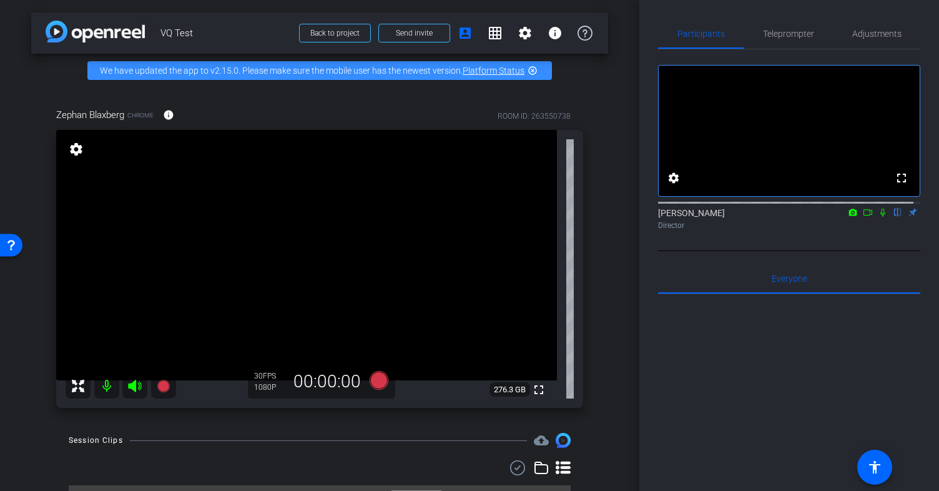
click at [849, 215] on icon at bounding box center [853, 211] width 8 height 7
click at [857, 229] on div at bounding box center [469, 245] width 939 height 491
click at [863, 217] on icon at bounding box center [868, 212] width 10 height 9
click at [879, 215] on icon at bounding box center [882, 211] width 7 height 7
click at [892, 217] on mat-icon "flip" at bounding box center [897, 211] width 15 height 11
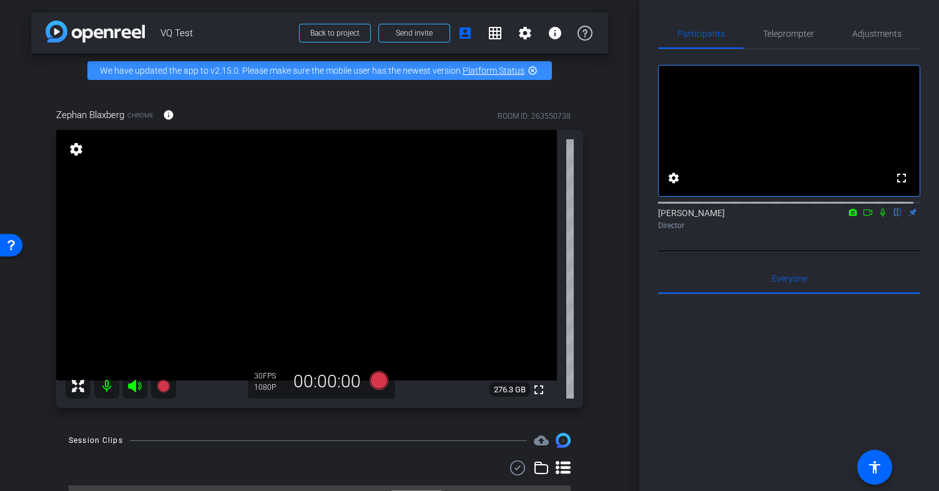
click at [892, 217] on mat-icon "flip" at bounding box center [897, 211] width 15 height 11
click at [771, 37] on span "Teleprompter" at bounding box center [788, 33] width 51 height 9
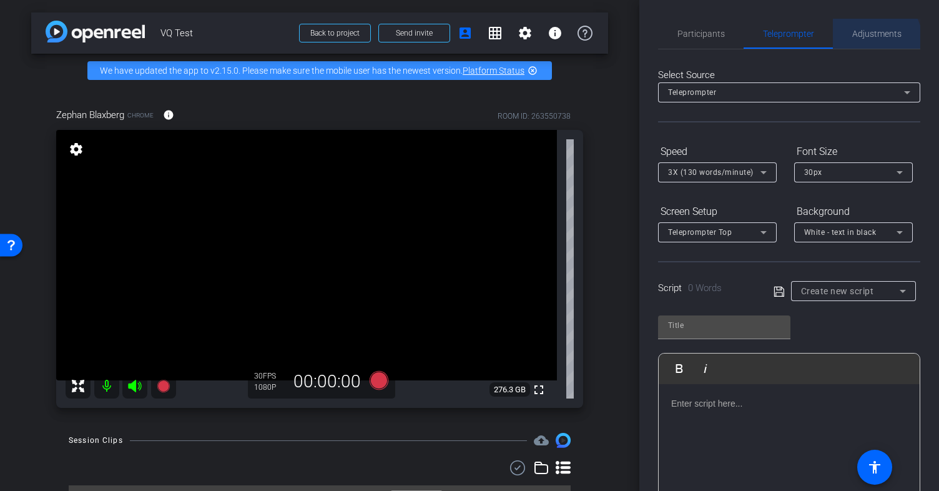
click at [860, 42] on span "Adjustments" at bounding box center [876, 34] width 49 height 30
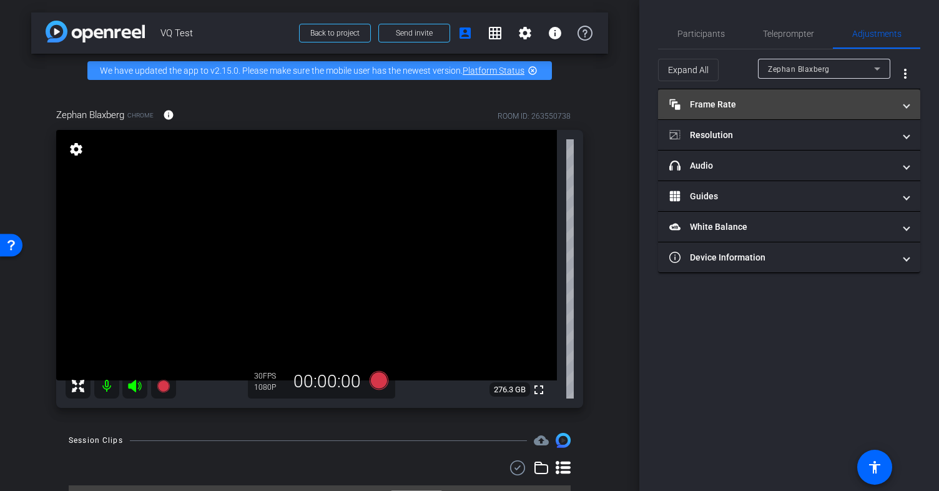
click at [757, 100] on mat-panel-title "Frame Rate Frame Rate" at bounding box center [781, 104] width 225 height 13
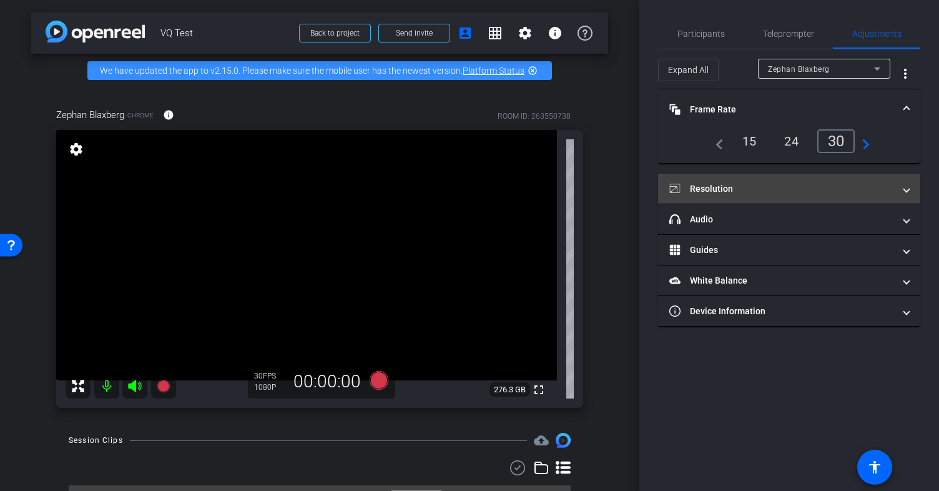
click at [758, 185] on mat-panel-title "Resolution" at bounding box center [781, 188] width 225 height 13
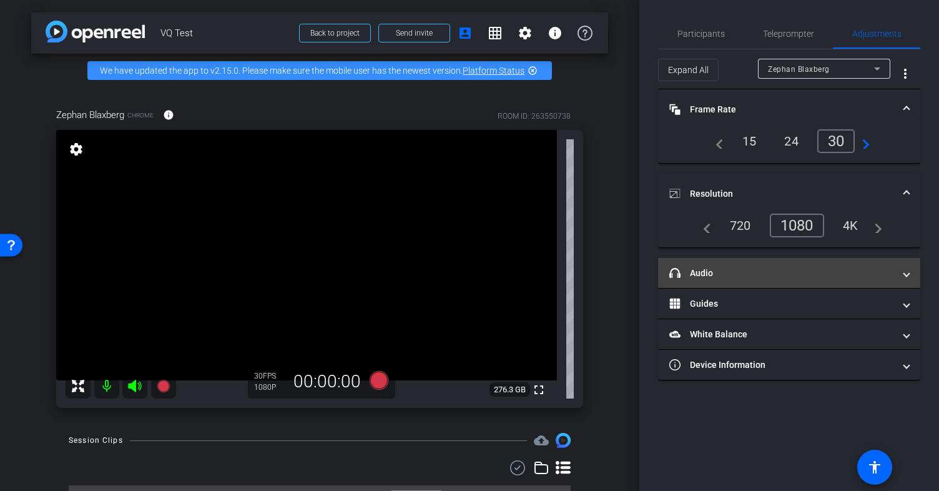
click at [768, 263] on mat-expansion-panel-header "headphone icon Audio" at bounding box center [789, 273] width 262 height 30
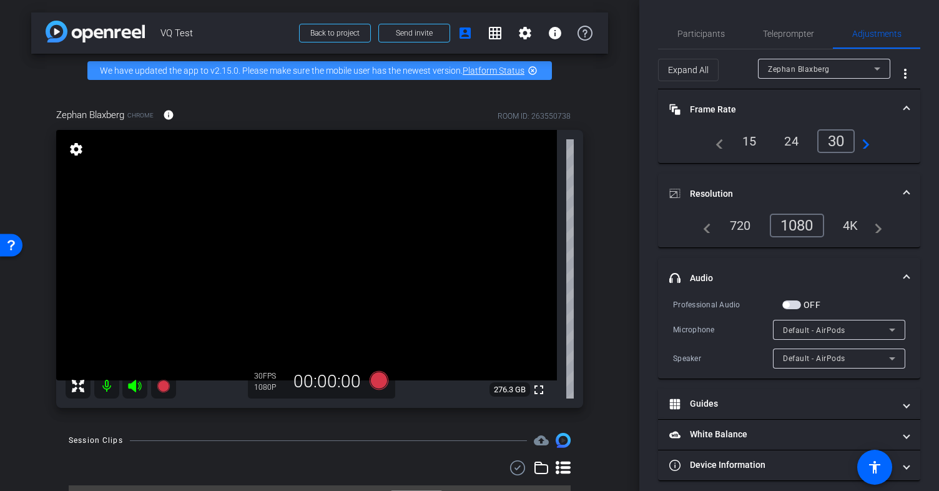
scroll to position [8, 0]
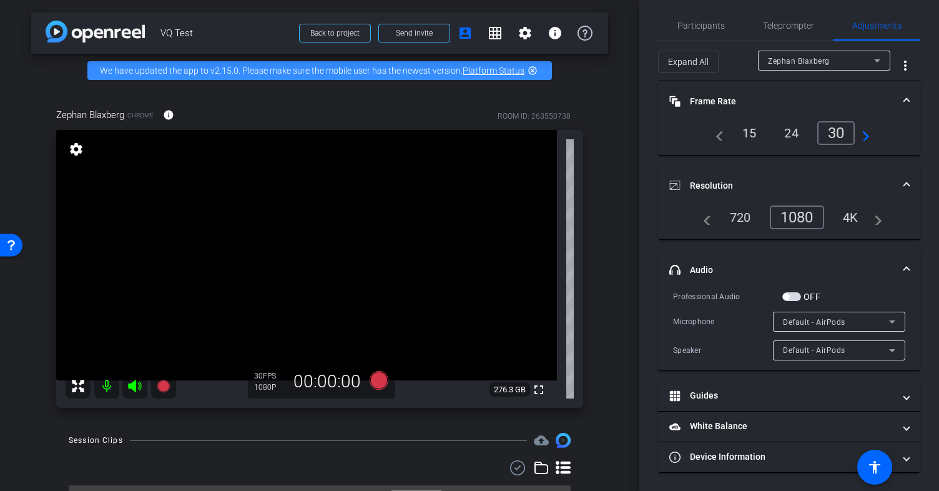
click at [75, 392] on icon at bounding box center [78, 385] width 12 height 12
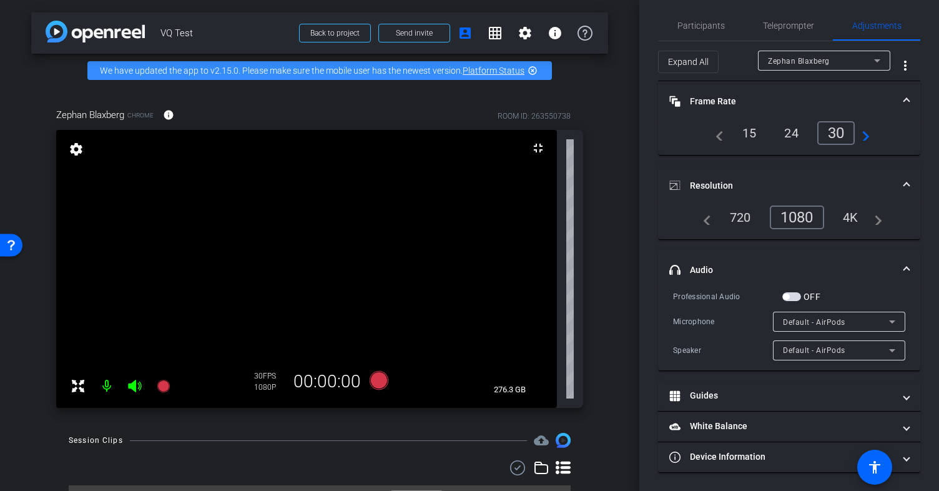
click at [510, 475] on use at bounding box center [517, 467] width 15 height 15
click at [474, 471] on icon at bounding box center [476, 468] width 5 height 5
click at [511, 475] on icon at bounding box center [517, 467] width 19 height 15
click at [507, 477] on span at bounding box center [505, 469] width 44 height 30
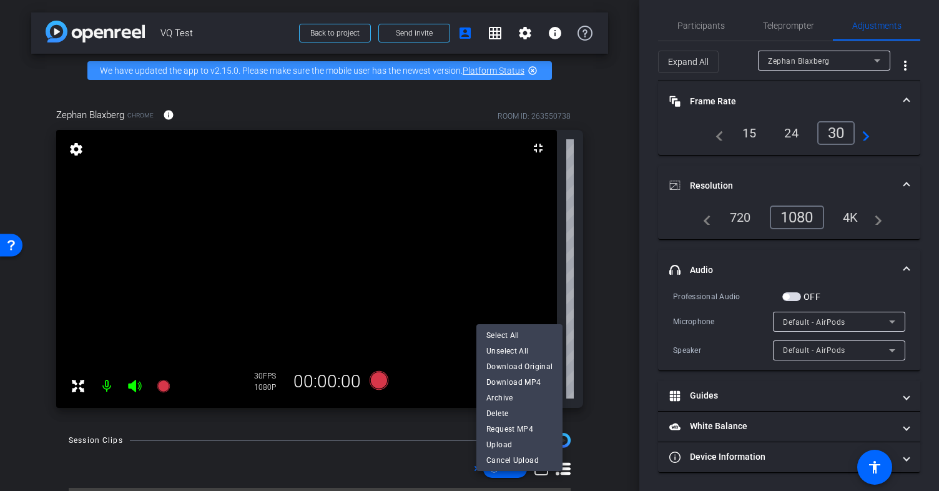
click at [441, 476] on div at bounding box center [469, 245] width 939 height 491
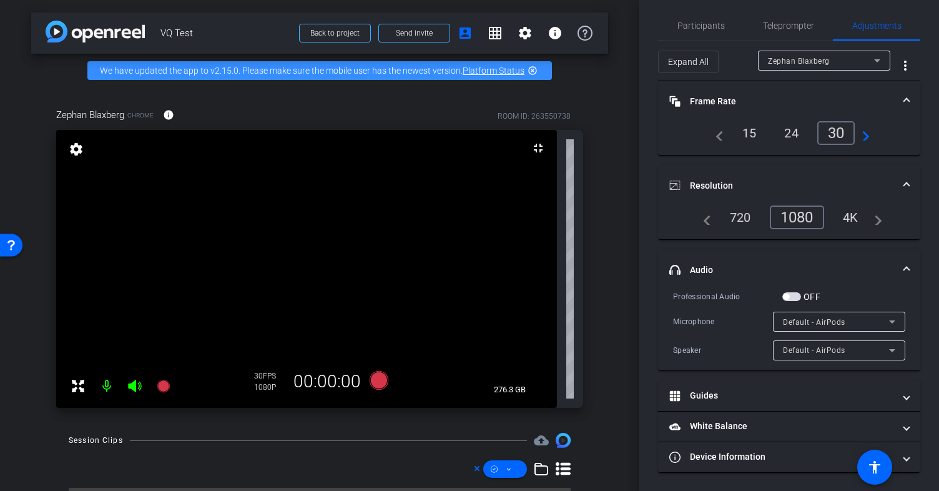
click at [534, 476] on icon at bounding box center [541, 468] width 15 height 15
click at [536, 476] on icon at bounding box center [541, 468] width 15 height 15
click at [555, 476] on icon at bounding box center [562, 468] width 15 height 15
click at [607, 449] on div "arrow_back VQ Test Back to project Send invite account_box grid_on settings inf…" at bounding box center [319, 245] width 639 height 491
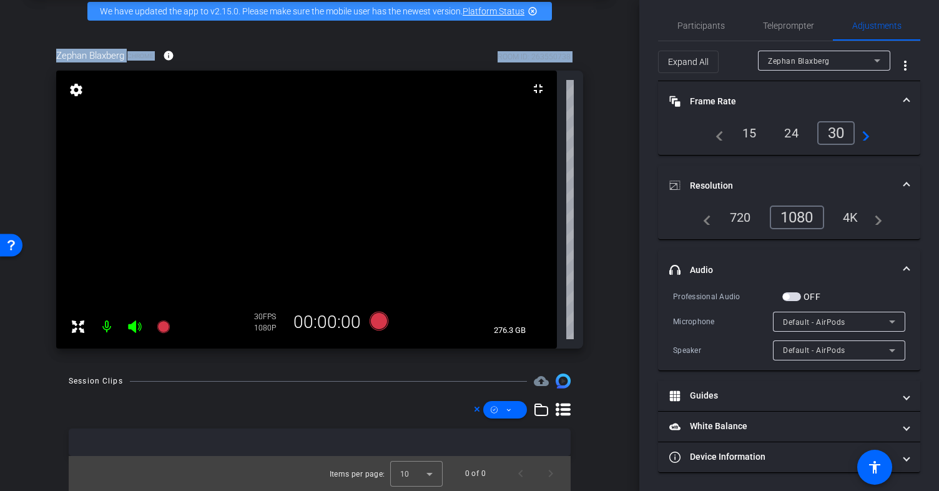
drag, startPoint x: 632, startPoint y: 105, endPoint x: 634, endPoint y: 31, distance: 73.7
click at [635, 31] on div "arrow_back VQ Test Back to project Send invite account_box grid_on settings inf…" at bounding box center [319, 245] width 639 height 491
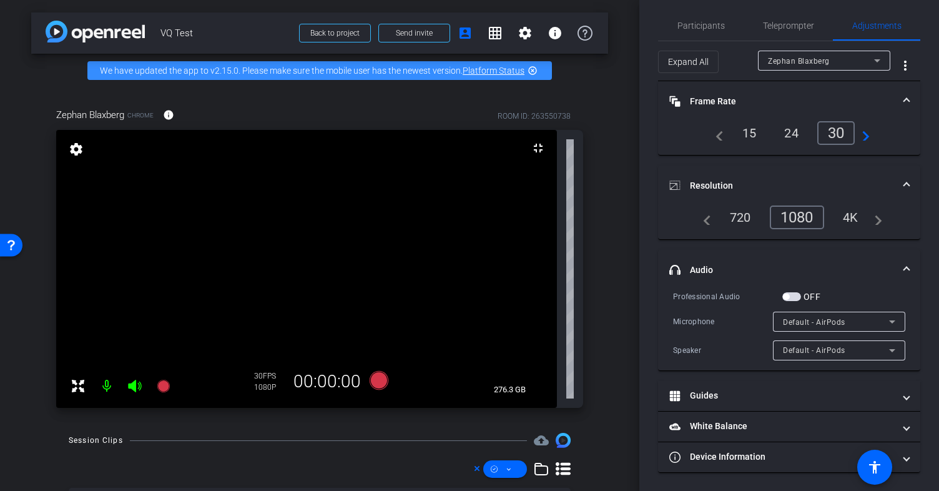
click at [539, 80] on div "We have updated the app to v2.15.0. Please make sure the mobile user has the ne…" at bounding box center [319, 70] width 464 height 19
click at [577, 37] on icon at bounding box center [584, 33] width 15 height 15
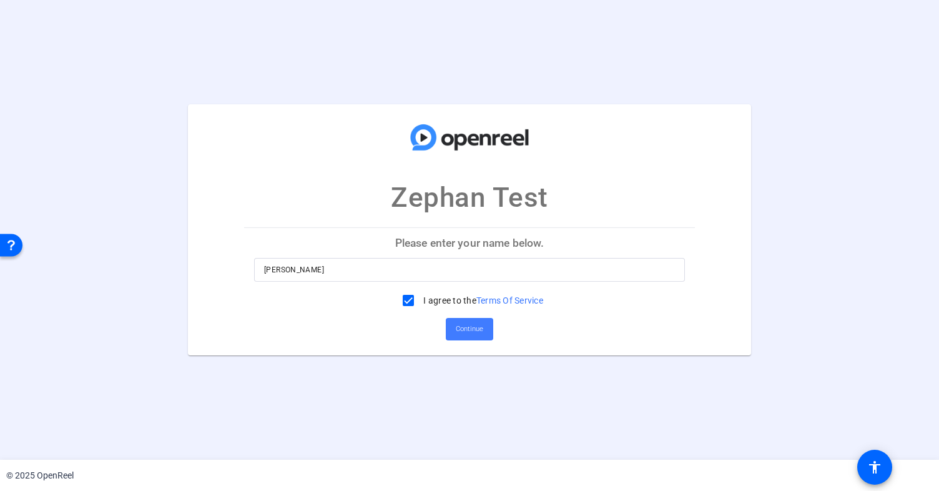
click at [457, 328] on span "Continue" at bounding box center [469, 329] width 27 height 19
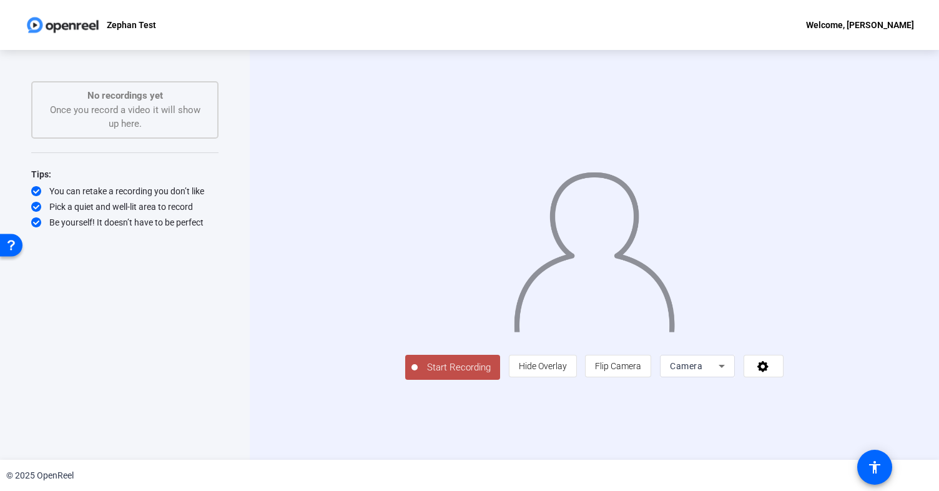
click at [729, 373] on icon at bounding box center [721, 365] width 15 height 15
click at [858, 425] on div at bounding box center [469, 245] width 939 height 491
click at [729, 373] on icon at bounding box center [721, 365] width 15 height 15
click at [858, 418] on div at bounding box center [469, 245] width 939 height 491
click at [770, 372] on icon at bounding box center [763, 365] width 14 height 12
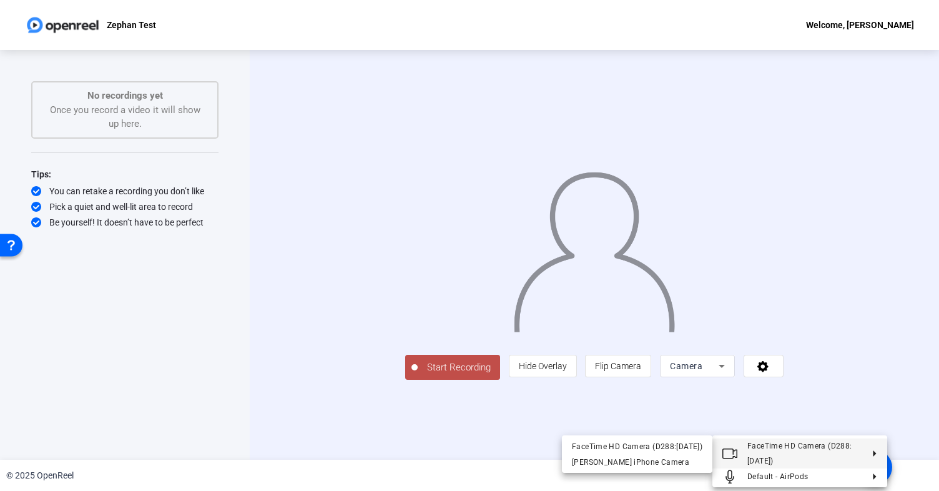
click at [515, 440] on div at bounding box center [469, 245] width 939 height 491
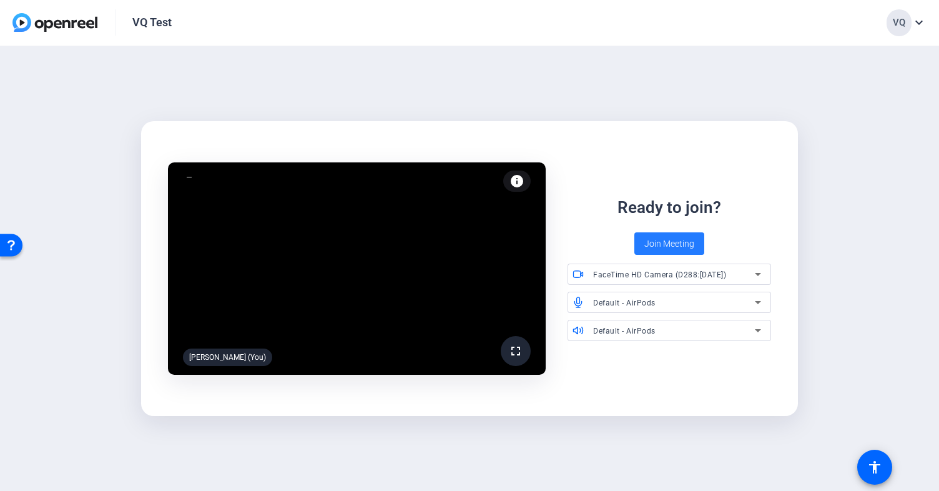
click at [670, 240] on span "Join Meeting" at bounding box center [669, 243] width 50 height 13
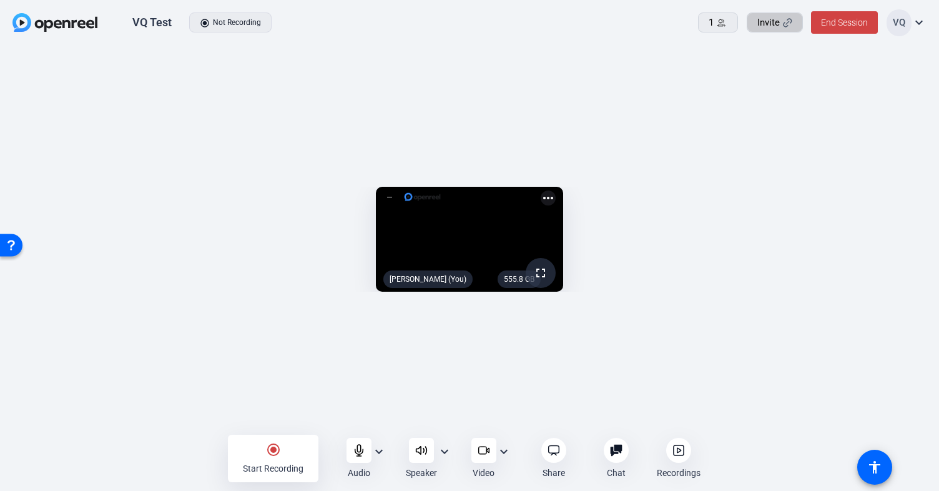
click at [778, 18] on span "Invite" at bounding box center [768, 23] width 22 height 14
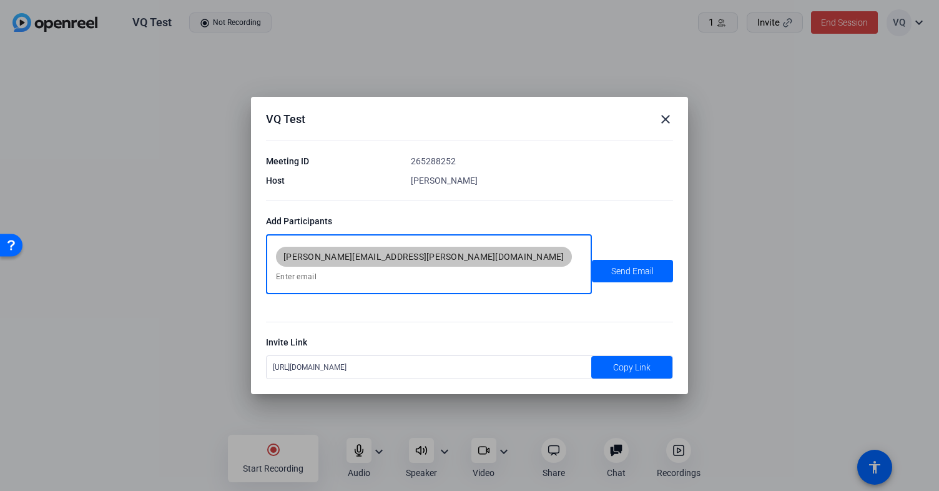
click at [477, 271] on input at bounding box center [429, 276] width 306 height 15
type input "[EMAIL_ADDRESS][DOMAIN_NAME]"
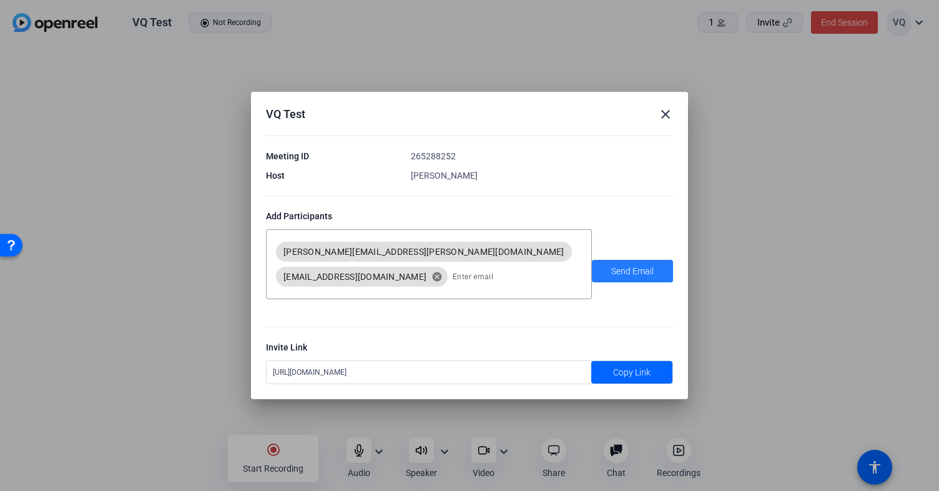
click at [641, 273] on span "Send Email" at bounding box center [632, 271] width 42 height 13
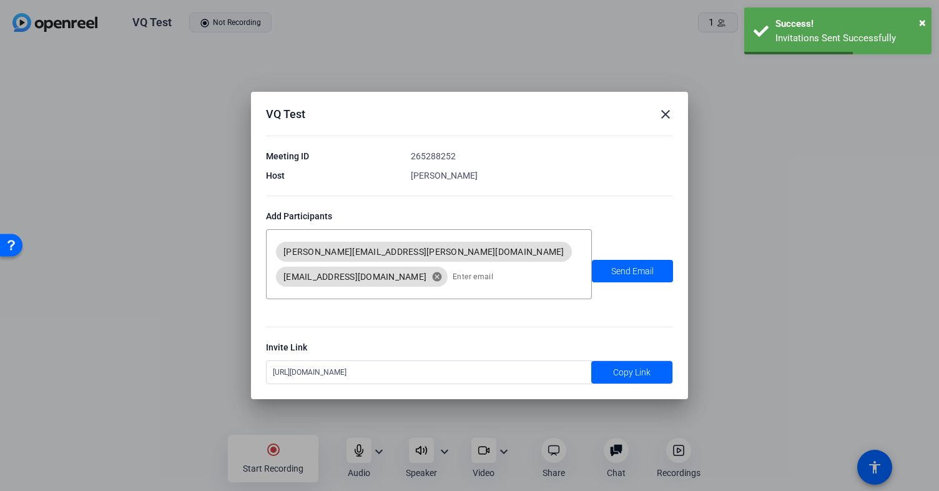
click at [663, 122] on mat-icon "close" at bounding box center [665, 114] width 15 height 15
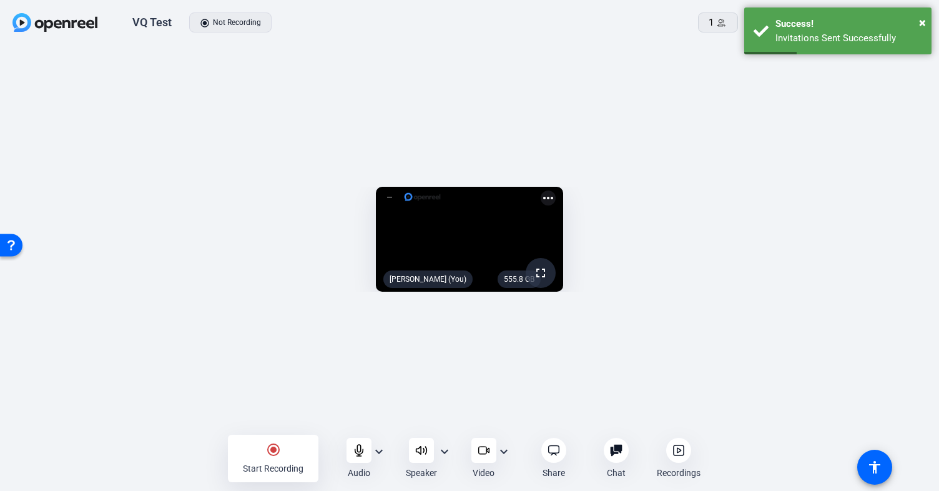
click at [555, 190] on mat-icon "more_horiz" at bounding box center [547, 197] width 15 height 15
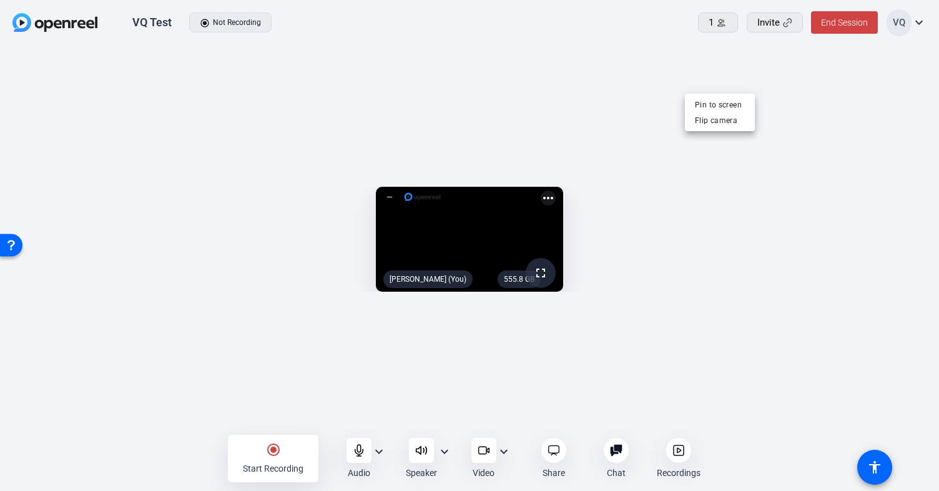
click at [805, 248] on div at bounding box center [469, 245] width 939 height 491
click at [504, 449] on mat-icon "expand_more" at bounding box center [503, 451] width 15 height 15
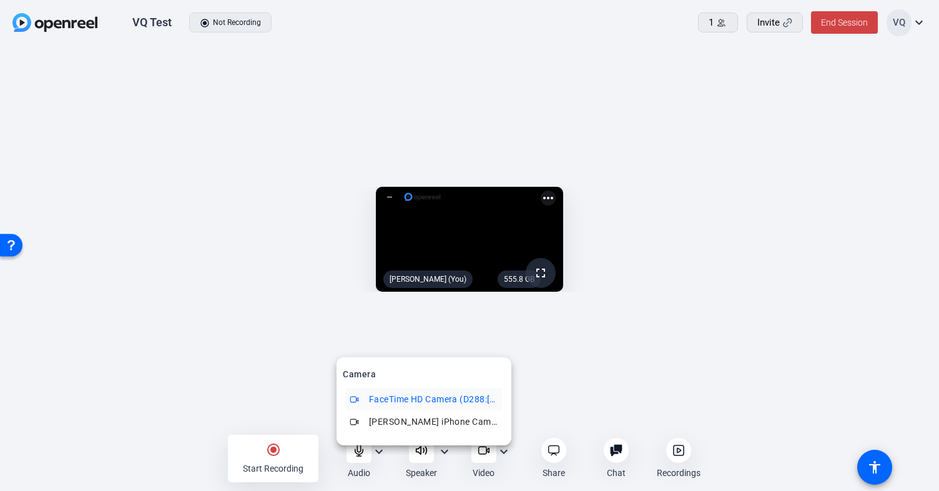
click at [746, 84] on div at bounding box center [469, 245] width 939 height 491
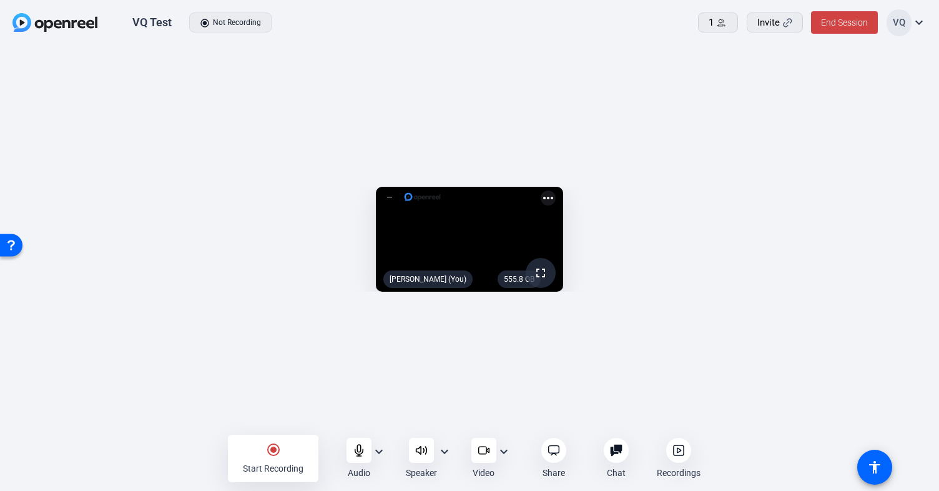
click at [555, 190] on mat-icon "more_horiz" at bounding box center [547, 197] width 15 height 15
click at [921, 18] on div at bounding box center [469, 245] width 939 height 491
click at [918, 25] on body "Accessibility Screen-Reader Guide, Feedback, and Issue Reporting | New window V…" at bounding box center [469, 245] width 939 height 491
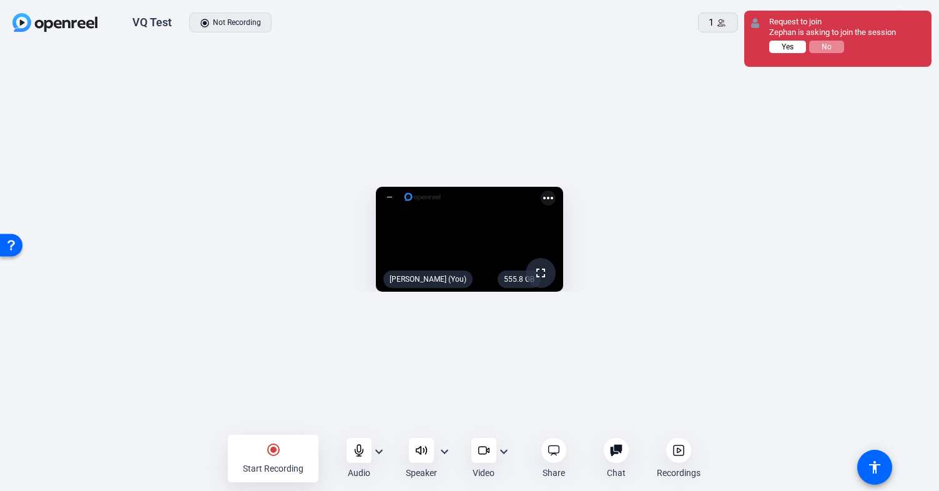
click at [792, 44] on span "Yes" at bounding box center [787, 46] width 12 height 9
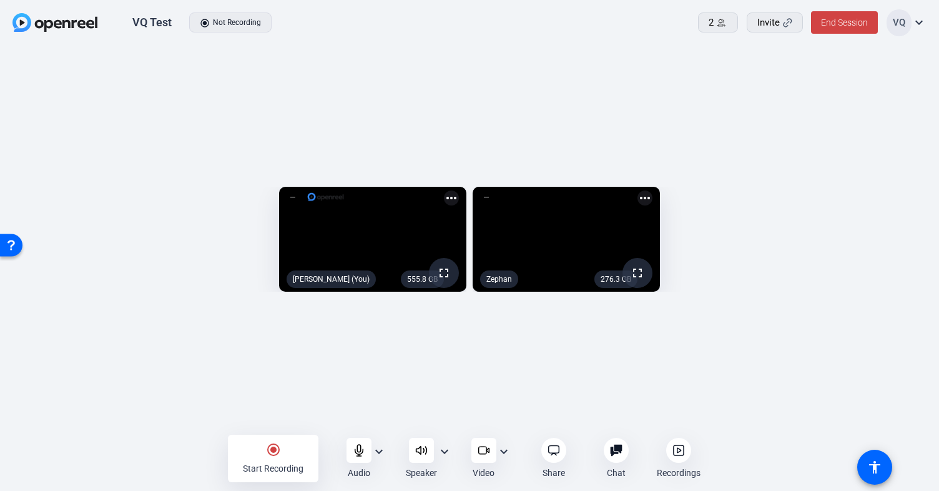
click at [652, 190] on mat-icon "more_horiz" at bounding box center [644, 197] width 15 height 15
click at [869, 170] on span "Pin to screen" at bounding box center [867, 164] width 50 height 15
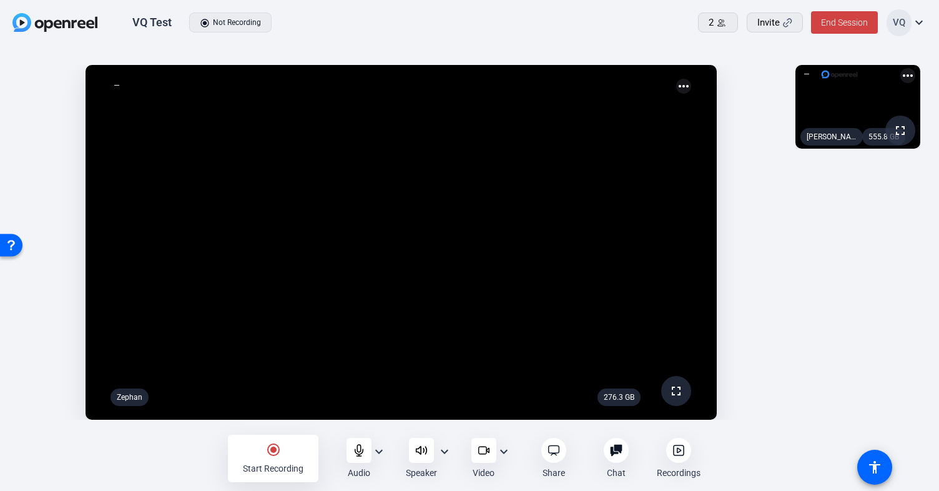
click at [680, 86] on mat-icon "more_horiz" at bounding box center [683, 86] width 15 height 15
click at [665, 125] on span "Remove pin" at bounding box center [656, 120] width 50 height 15
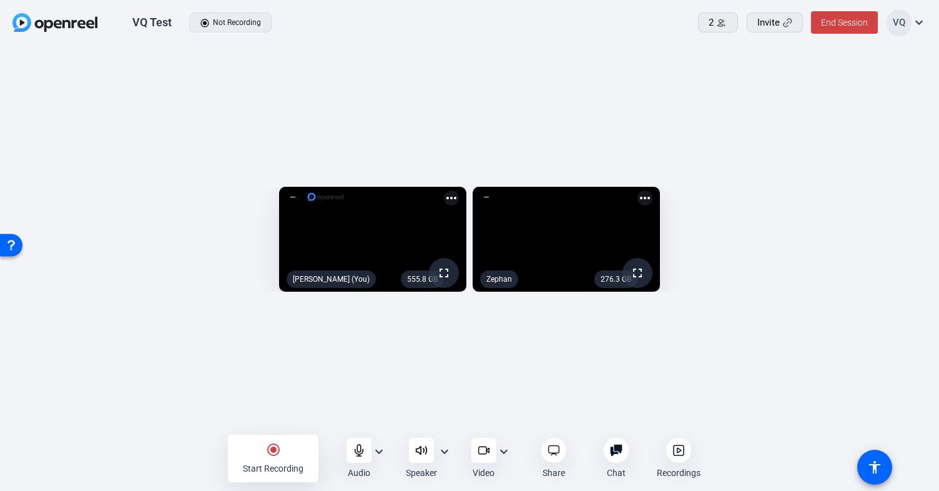
click at [678, 454] on icon at bounding box center [678, 450] width 12 height 12
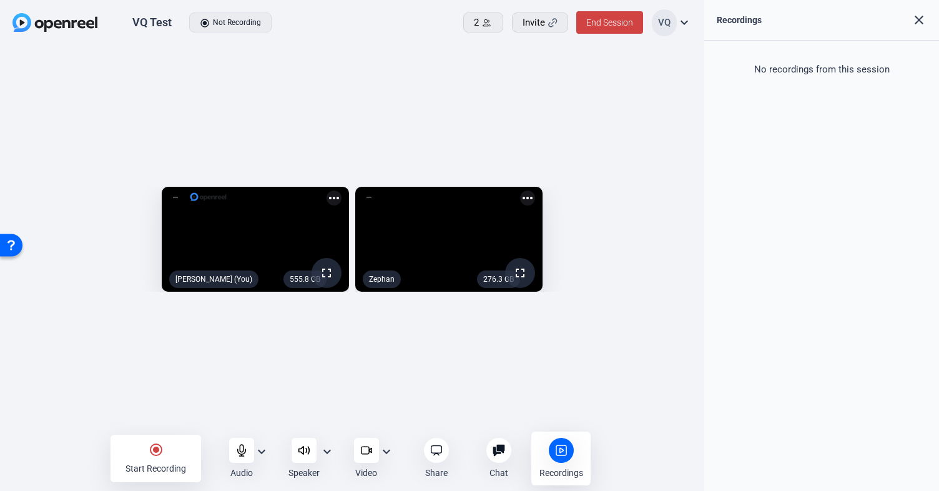
click at [916, 23] on mat-icon "close" at bounding box center [918, 19] width 15 height 15
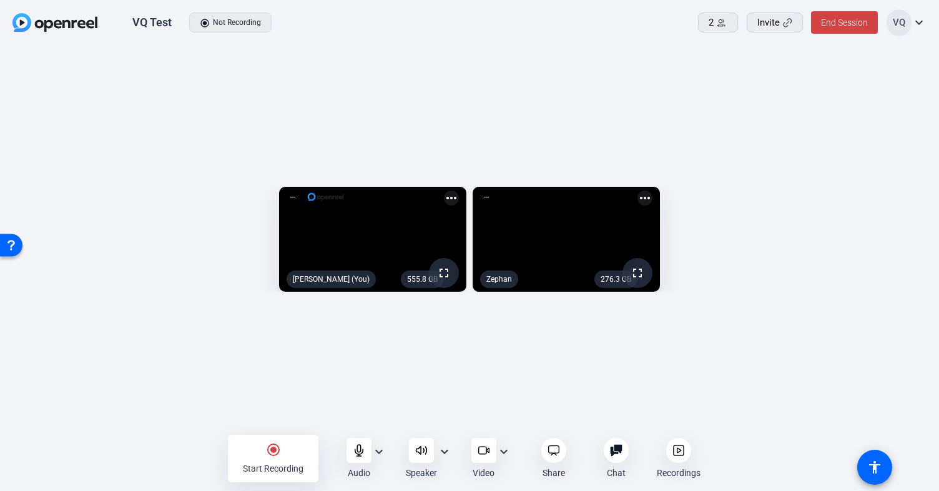
click at [378, 454] on mat-icon "expand_more" at bounding box center [378, 451] width 15 height 15
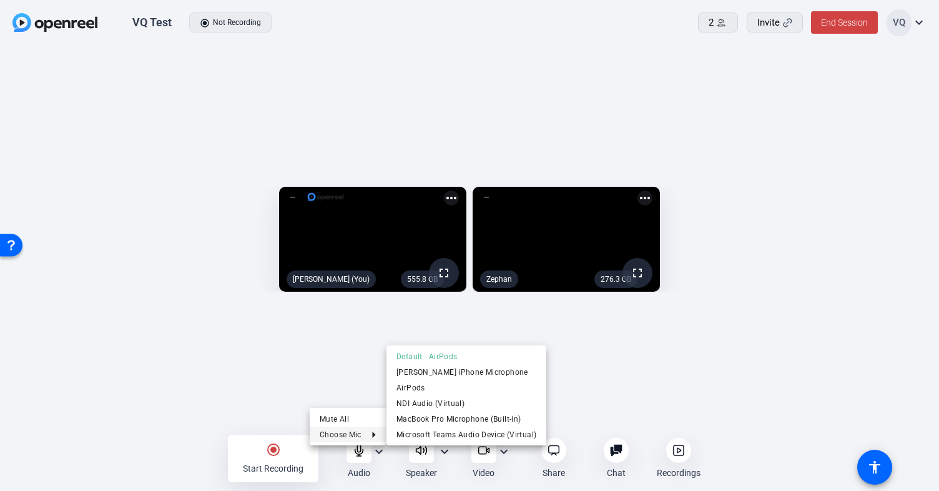
click at [443, 451] on div at bounding box center [469, 245] width 939 height 491
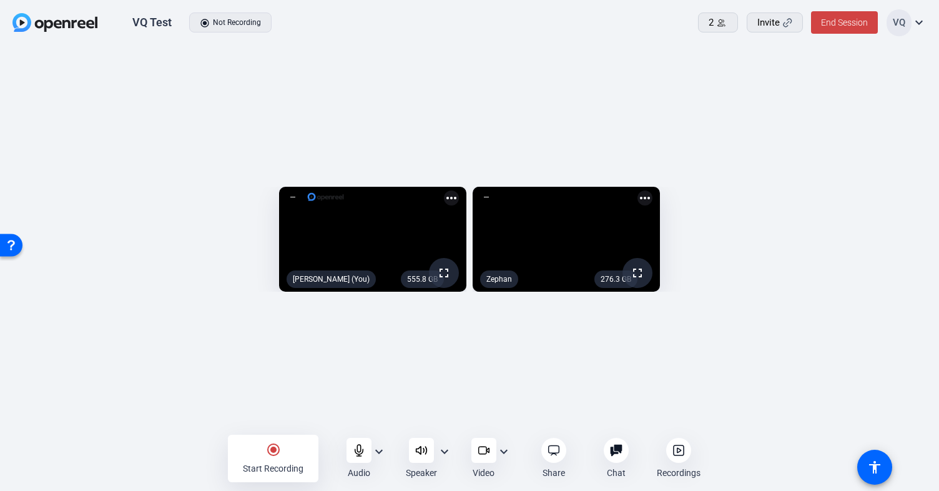
click at [441, 447] on mat-icon "expand_more" at bounding box center [444, 451] width 15 height 15
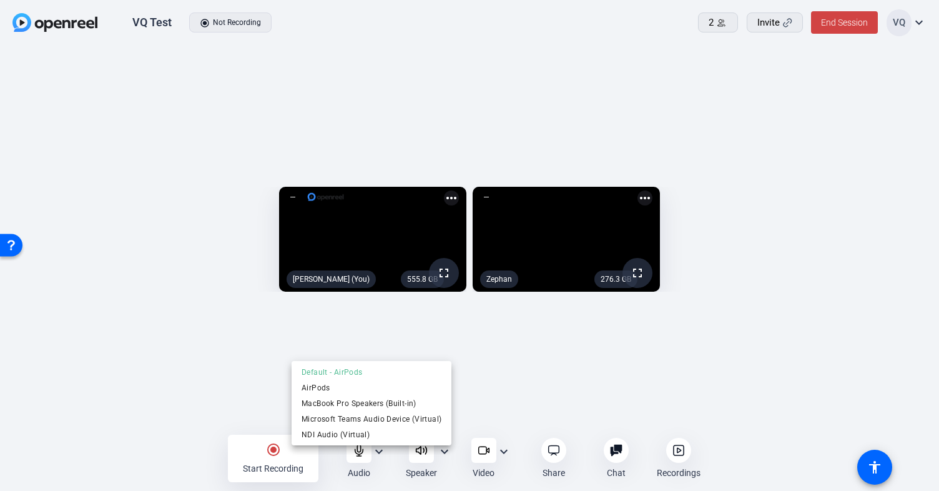
click at [508, 451] on div at bounding box center [469, 245] width 939 height 491
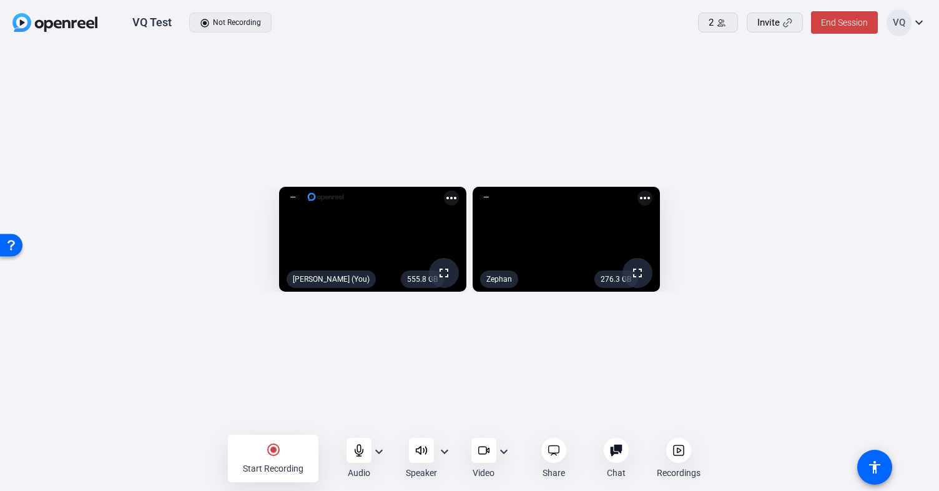
click at [501, 449] on mat-icon "expand_more" at bounding box center [503, 451] width 15 height 15
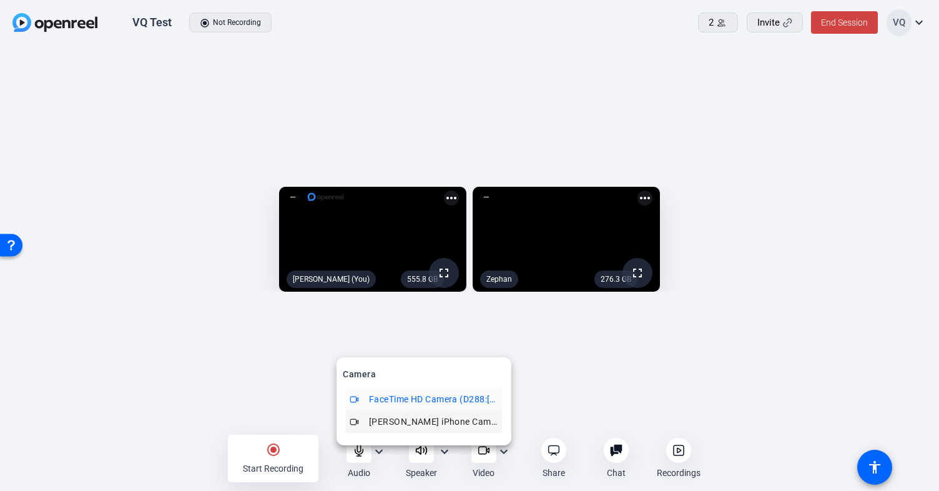
click at [427, 423] on span "[PERSON_NAME] iPhone Camera" at bounding box center [433, 421] width 129 height 15
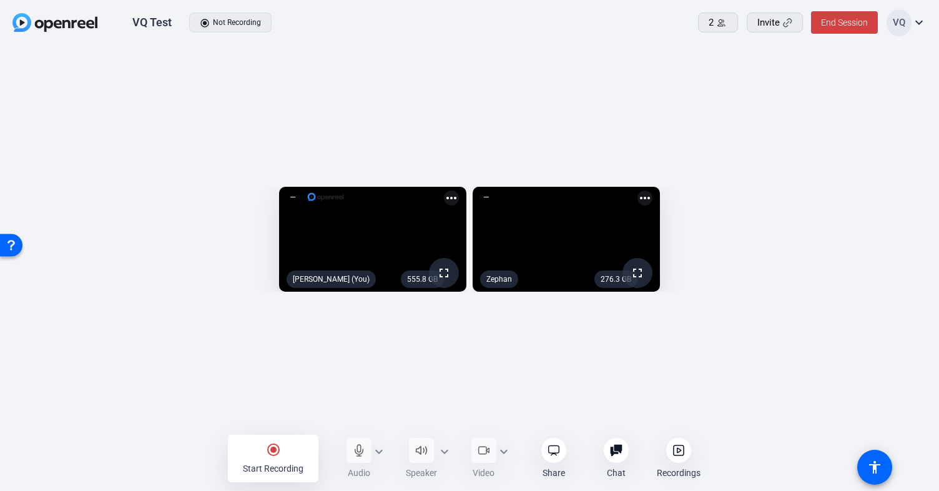
click at [500, 446] on div "radio_button_checked Start Recording Audio expand_more Speaker expand_more Vide…" at bounding box center [469, 457] width 483 height 47
click at [507, 448] on div "radio_button_checked Start Recording Audio expand_more Speaker expand_more Vide…" at bounding box center [469, 457] width 483 height 47
click at [501, 449] on div "radio_button_checked Start Recording Audio expand_more Speaker expand_more Vide…" at bounding box center [469, 457] width 483 height 47
click at [472, 452] on div "radio_button_checked Start Recording Audio expand_more Speaker expand_more Vide…" at bounding box center [469, 457] width 483 height 47
click at [496, 452] on mat-icon "expand_more" at bounding box center [503, 451] width 15 height 15
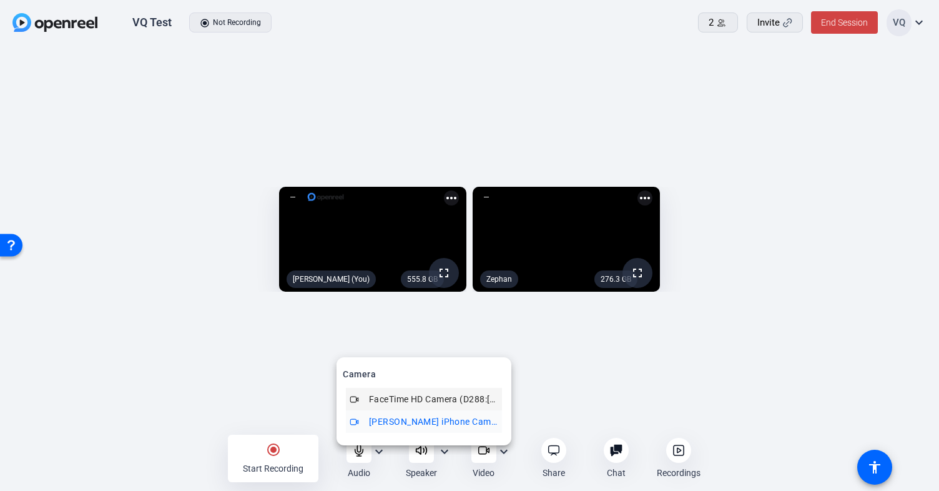
click at [453, 403] on span "FaceTime HD Camera (D288:[DATE])" at bounding box center [433, 398] width 129 height 15
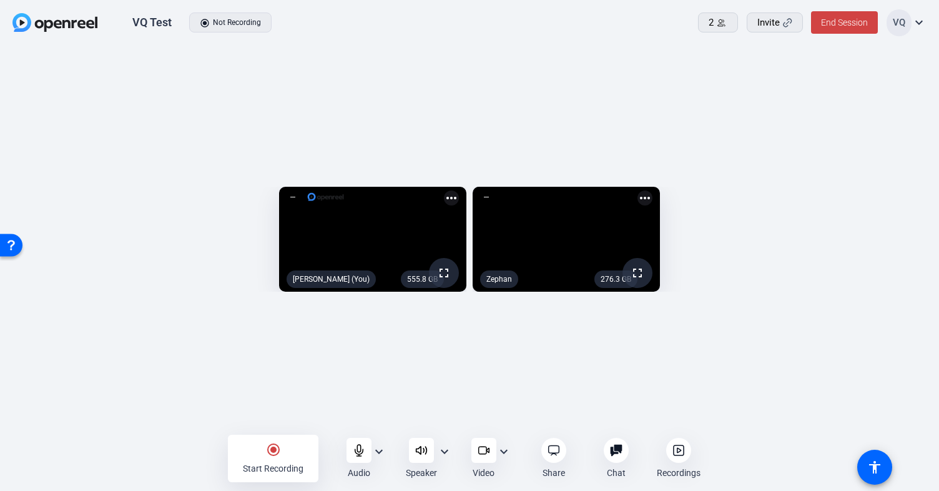
click at [444, 190] on mat-icon "more_horiz" at bounding box center [451, 197] width 15 height 15
click at [917, 25] on div at bounding box center [469, 245] width 939 height 491
click at [915, 22] on mat-icon "expand_more" at bounding box center [918, 22] width 15 height 15
click at [894, 132] on div at bounding box center [469, 245] width 939 height 491
click at [652, 190] on mat-icon "more_horiz" at bounding box center [644, 197] width 15 height 15
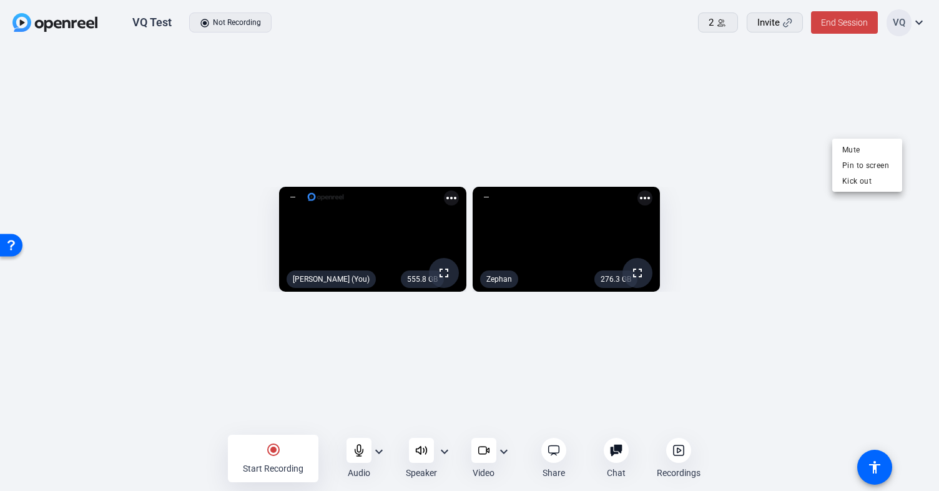
click at [917, 23] on div at bounding box center [469, 245] width 939 height 491
click at [921, 23] on mat-icon "expand_more" at bounding box center [918, 22] width 15 height 15
click at [880, 62] on span "Help" at bounding box center [886, 62] width 60 height 15
click at [377, 452] on mat-icon "expand_more" at bounding box center [378, 451] width 15 height 15
click at [447, 443] on div at bounding box center [469, 245] width 939 height 491
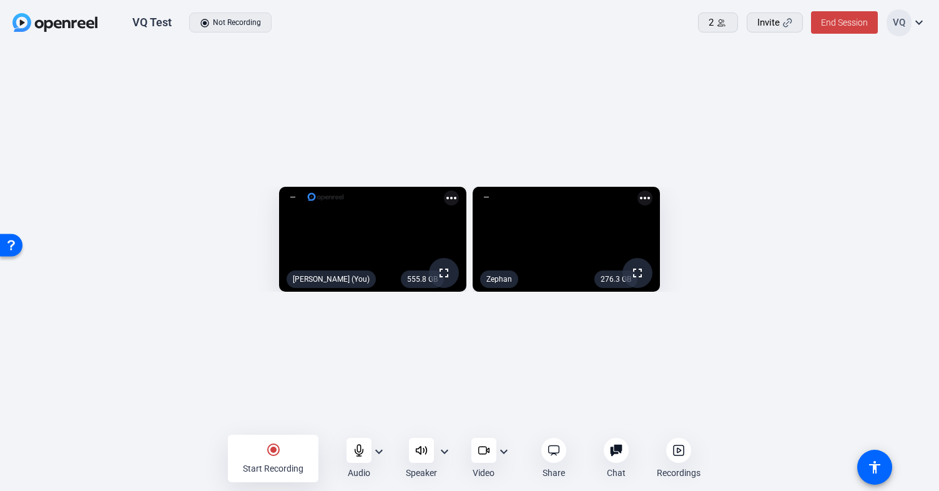
click at [447, 447] on mat-icon "expand_more" at bounding box center [444, 451] width 15 height 15
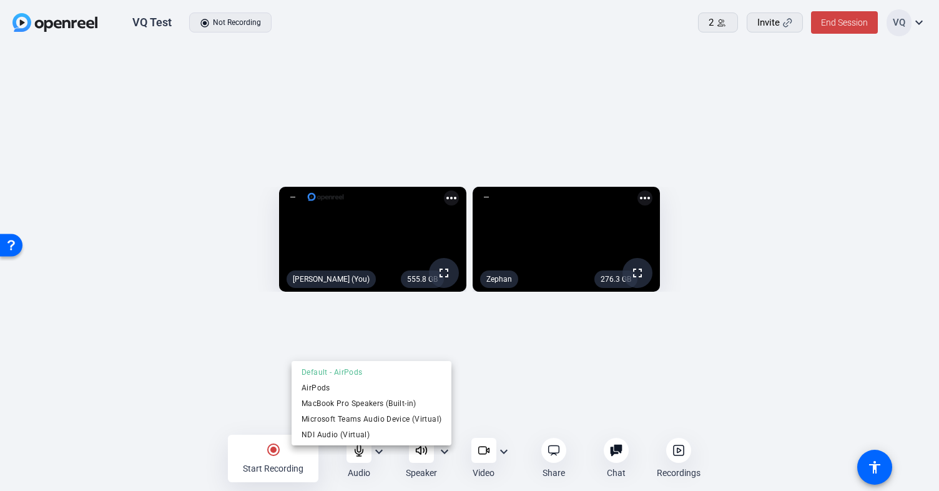
click at [506, 454] on div at bounding box center [469, 245] width 939 height 491
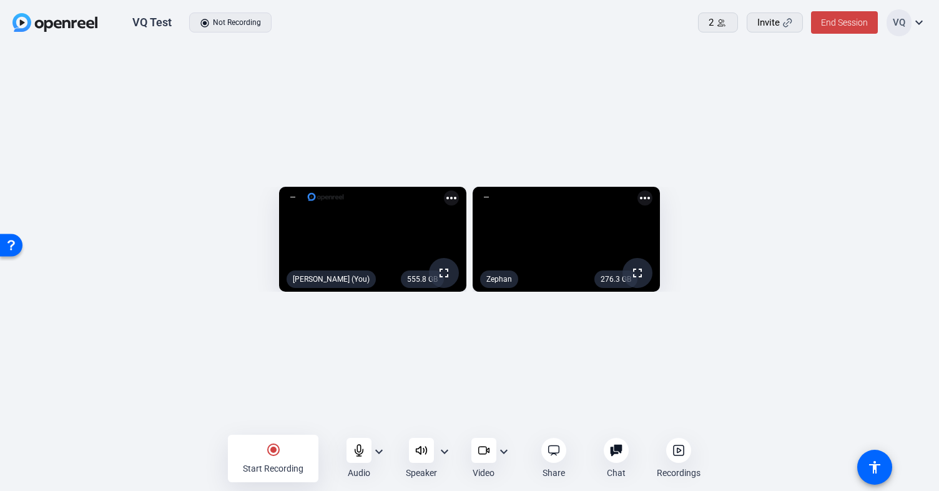
click at [504, 445] on mat-icon "expand_more" at bounding box center [503, 451] width 15 height 15
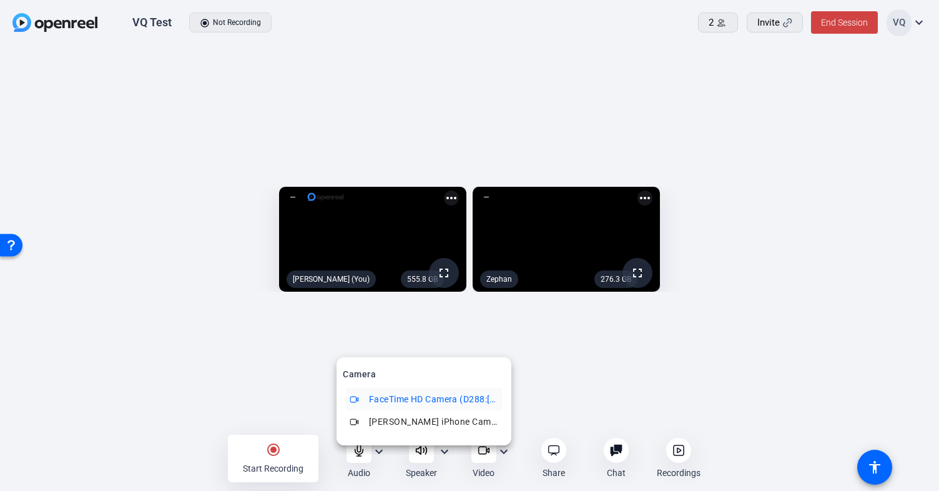
click at [597, 408] on div at bounding box center [469, 245] width 939 height 491
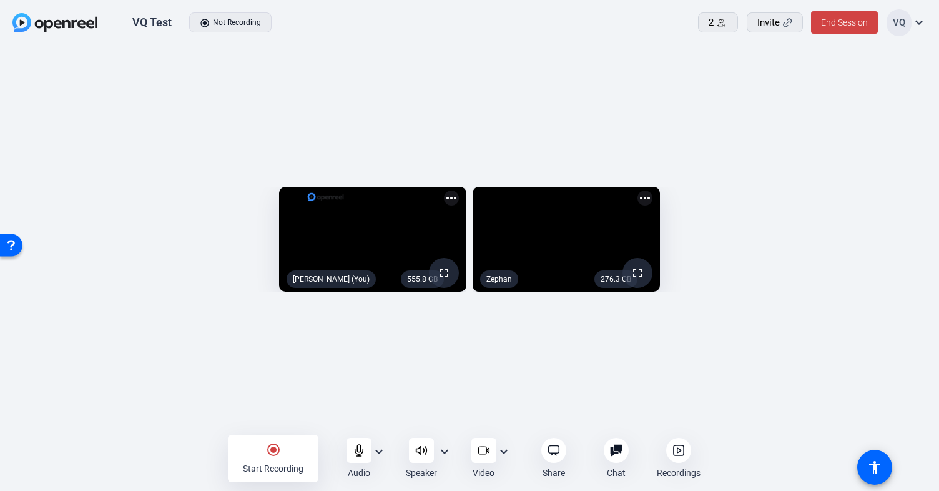
click at [611, 442] on div at bounding box center [616, 449] width 25 height 25
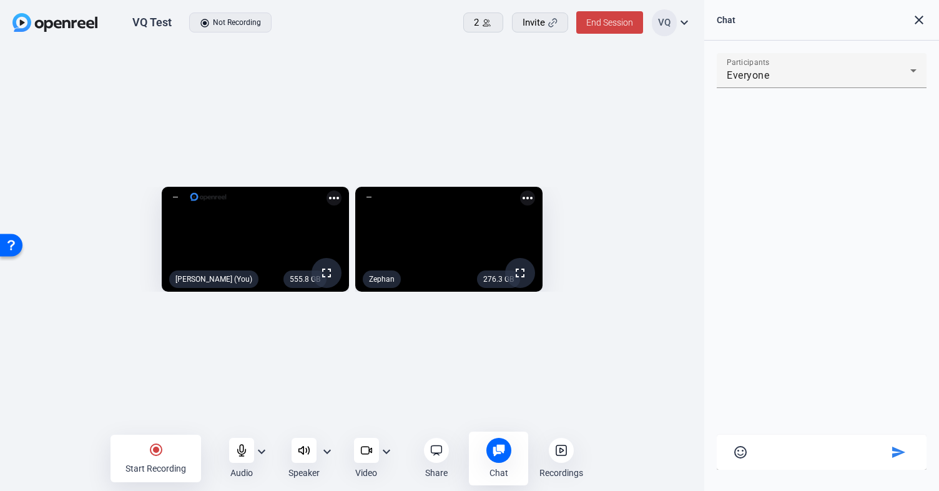
click at [611, 442] on div "radio_button_checked Start Recording Audio expand_more Speaker expand_more Vide…" at bounding box center [352, 457] width 704 height 39
click at [568, 449] on div at bounding box center [561, 449] width 25 height 25
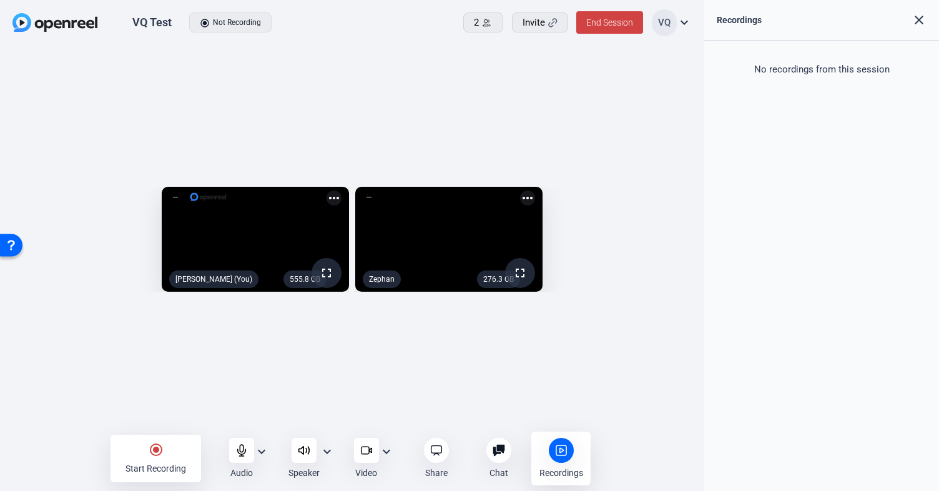
click at [206, 70] on div "555.8 GB fullscreen [PERSON_NAME] (You) more_horiz 276.3 GB fullscreen Zephan m…" at bounding box center [352, 242] width 704 height 393
click at [567, 460] on div at bounding box center [561, 449] width 25 height 25
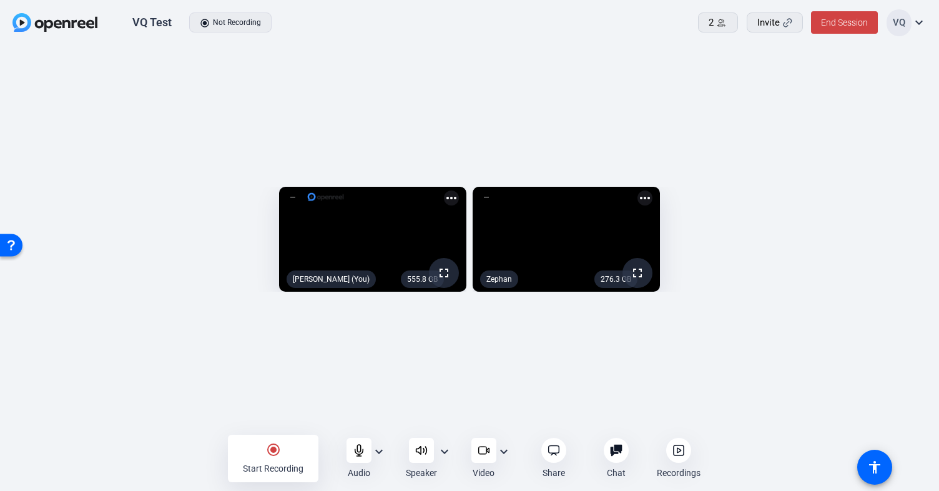
click at [652, 190] on mat-icon "more_horiz" at bounding box center [644, 197] width 15 height 15
